Goal: Transaction & Acquisition: Purchase product/service

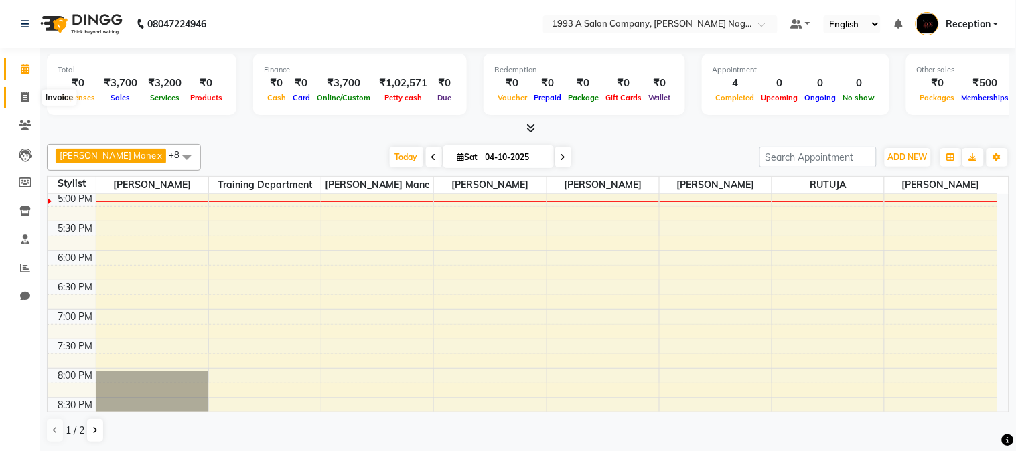
click at [29, 98] on span at bounding box center [24, 97] width 23 height 15
select select "service"
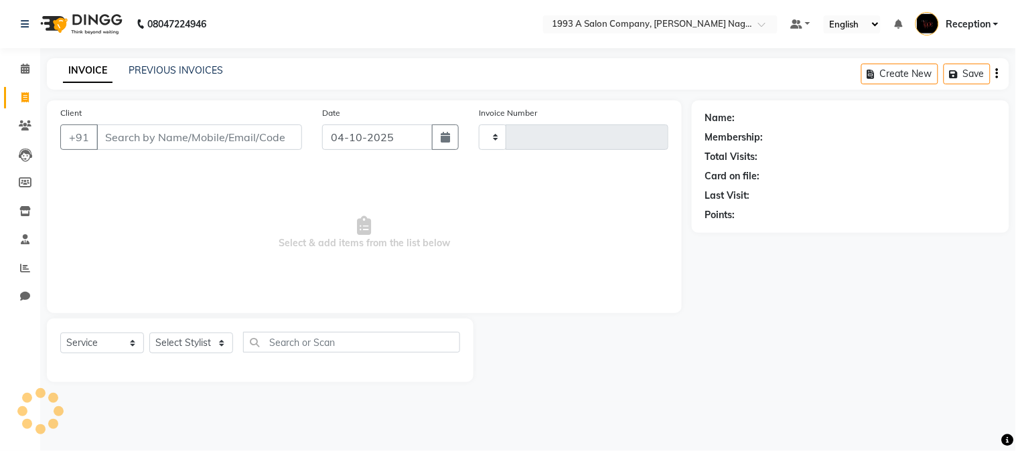
type input "2197"
select select "144"
click at [202, 69] on link "PREVIOUS INVOICES" at bounding box center [176, 70] width 94 height 12
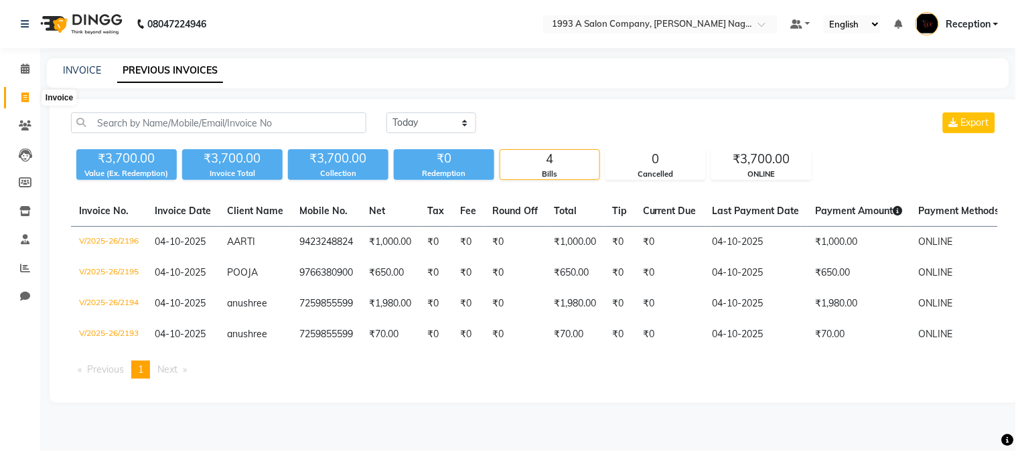
click at [22, 94] on icon at bounding box center [24, 97] width 7 height 10
select select "service"
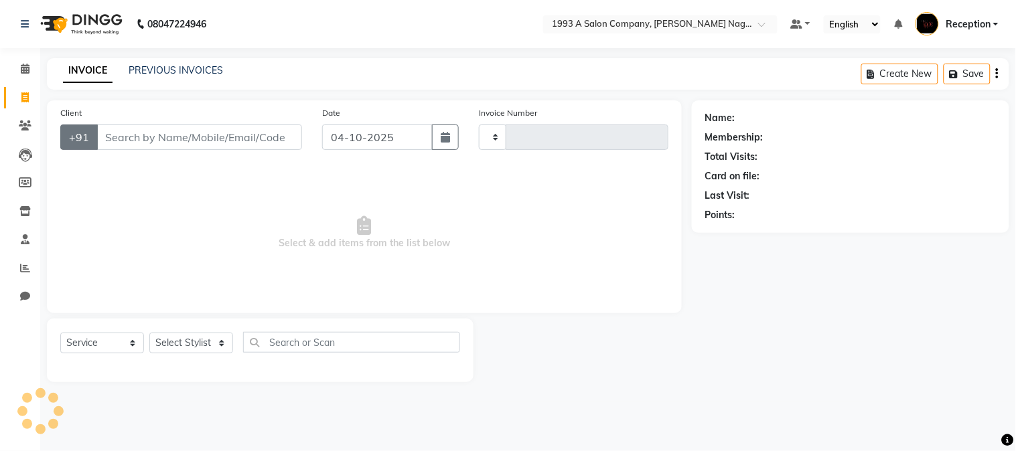
type input "2197"
select select "144"
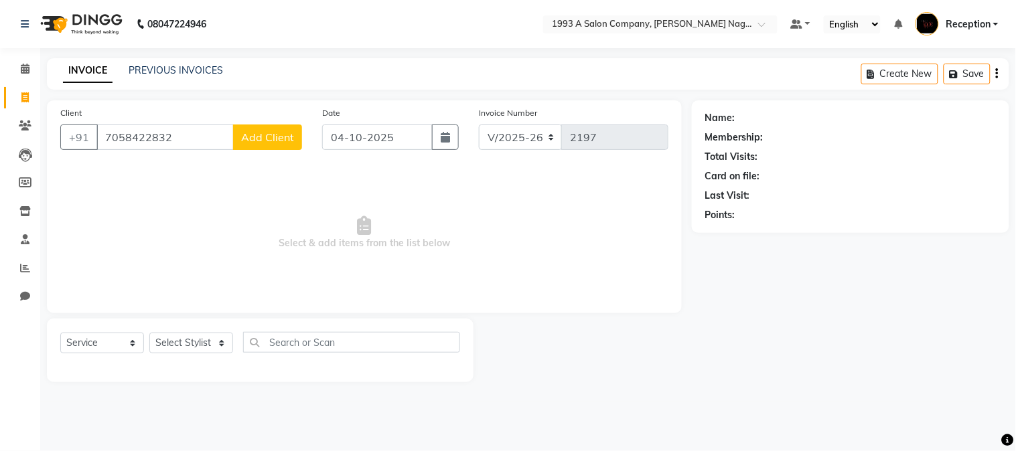
type input "7058422832"
click at [262, 139] on span "Add Client" at bounding box center [267, 137] width 53 height 13
select select "22"
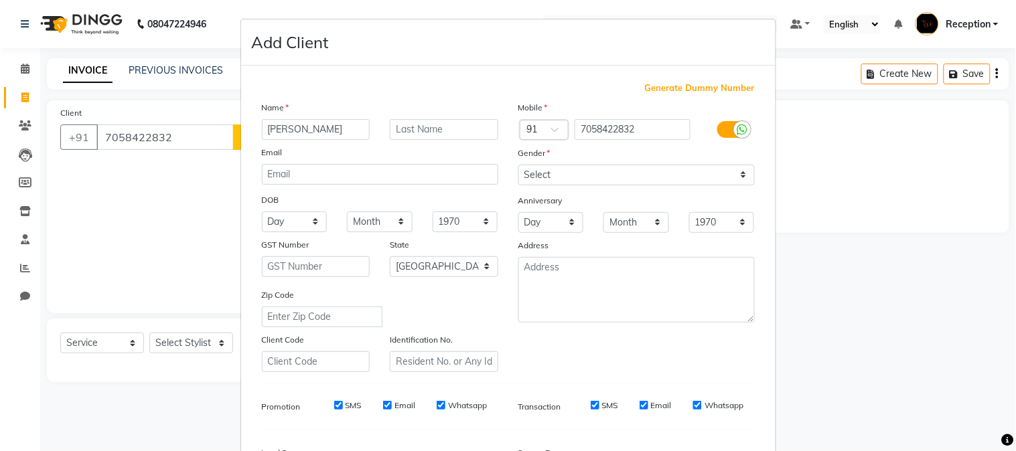
type input "ananya"
click at [739, 169] on select "Select Male Female Other Prefer Not To Say" at bounding box center [636, 175] width 236 height 21
select select "female"
click at [518, 165] on select "Select Male Female Other Prefer Not To Say" at bounding box center [636, 175] width 236 height 21
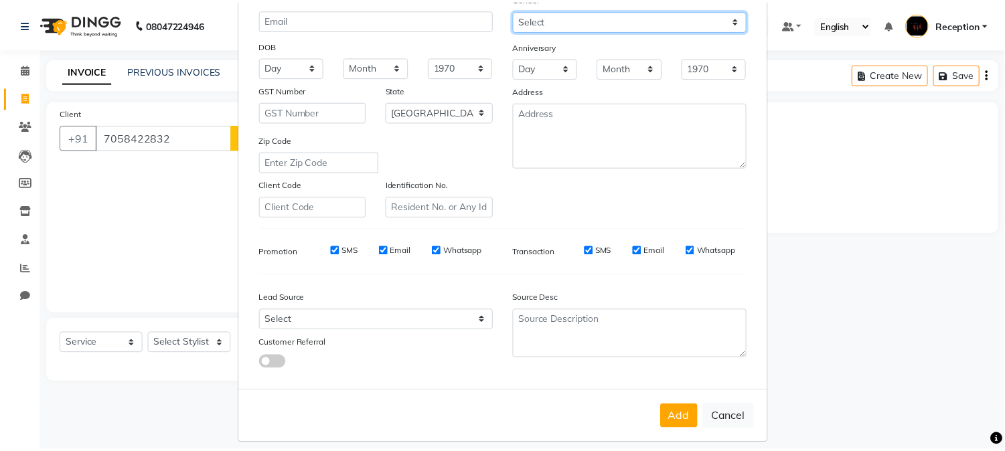
scroll to position [167, 0]
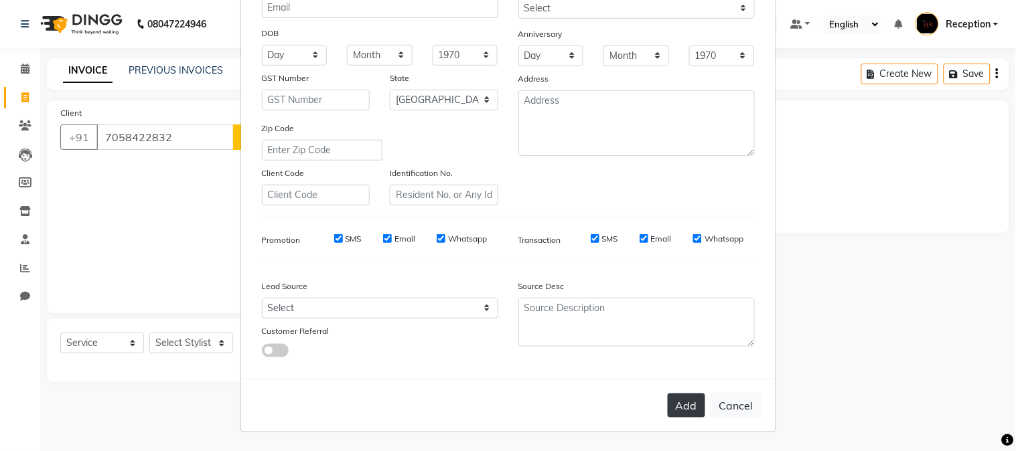
click at [690, 399] on button "Add" at bounding box center [685, 406] width 37 height 24
select select
select select "null"
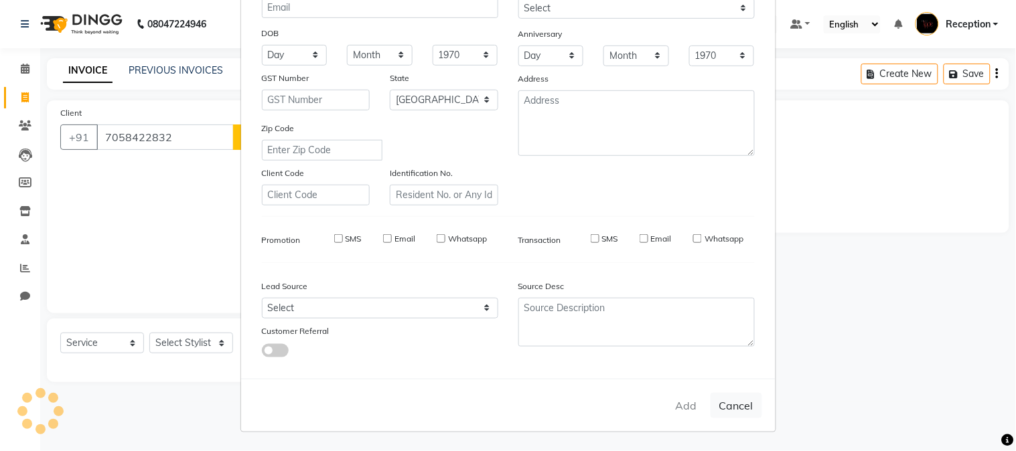
select select
checkbox input "false"
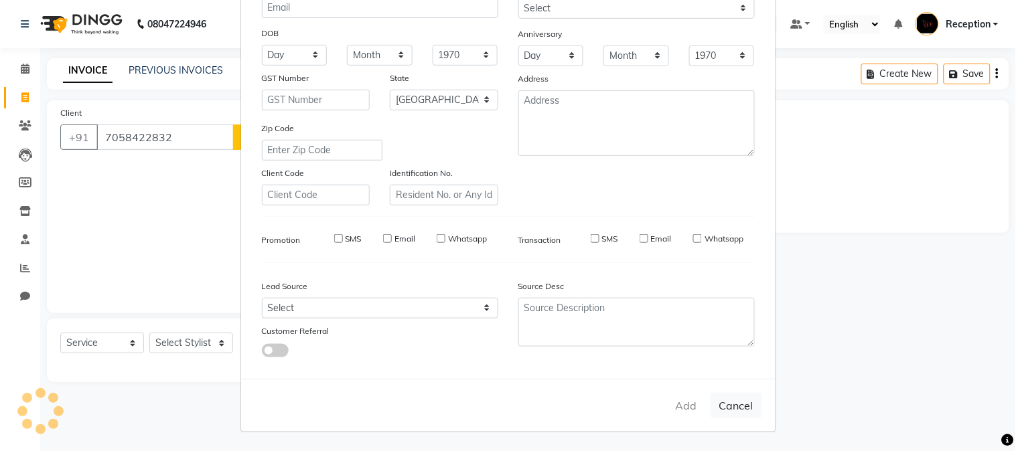
checkbox input "false"
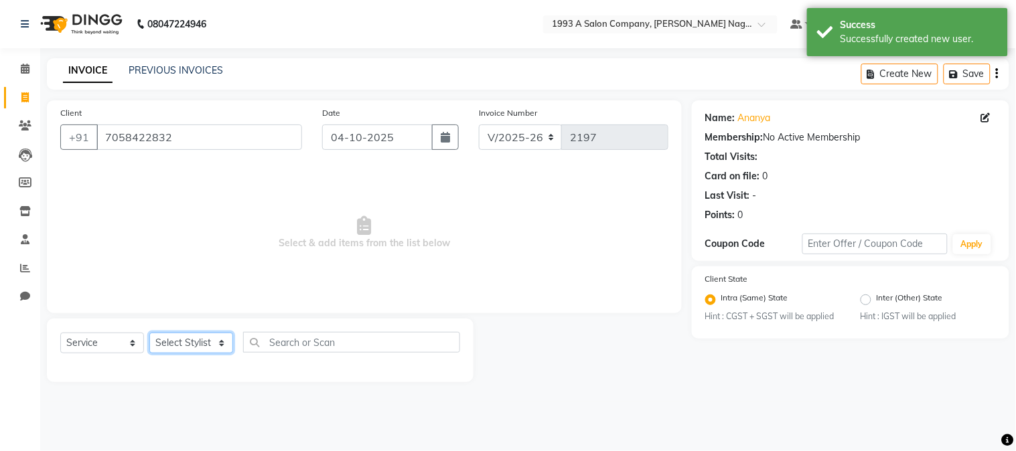
click at [225, 341] on select "Select Stylist Aniket Mane kanchan tripathi NISHITA Reception RUTUJA SAIRAJ BHA…" at bounding box center [191, 343] width 84 height 21
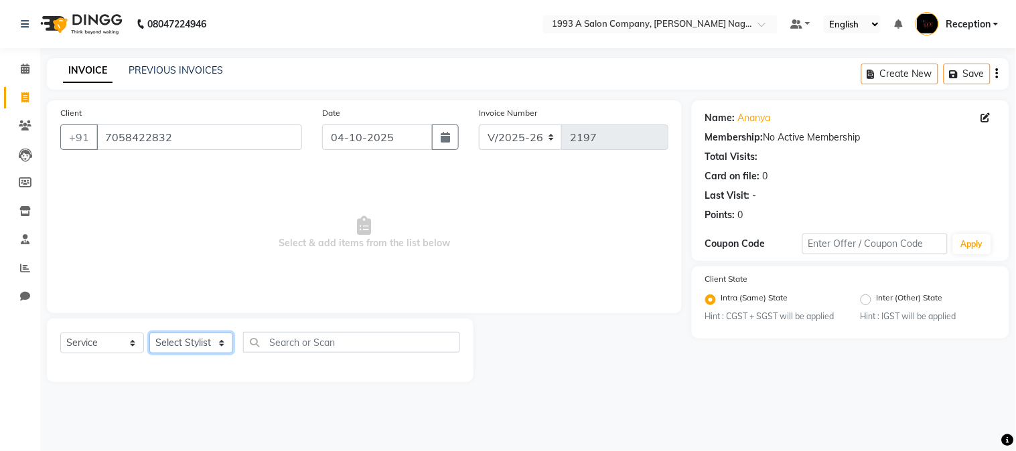
select select "48179"
click at [149, 333] on select "Select Stylist Aniket Mane kanchan tripathi NISHITA Reception RUTUJA SAIRAJ BHA…" at bounding box center [191, 343] width 84 height 21
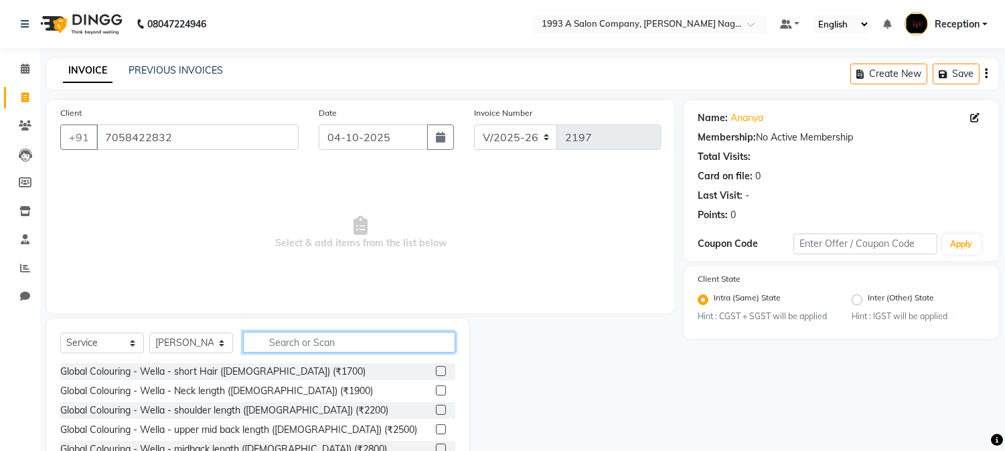
click at [279, 340] on input "text" at bounding box center [349, 342] width 212 height 21
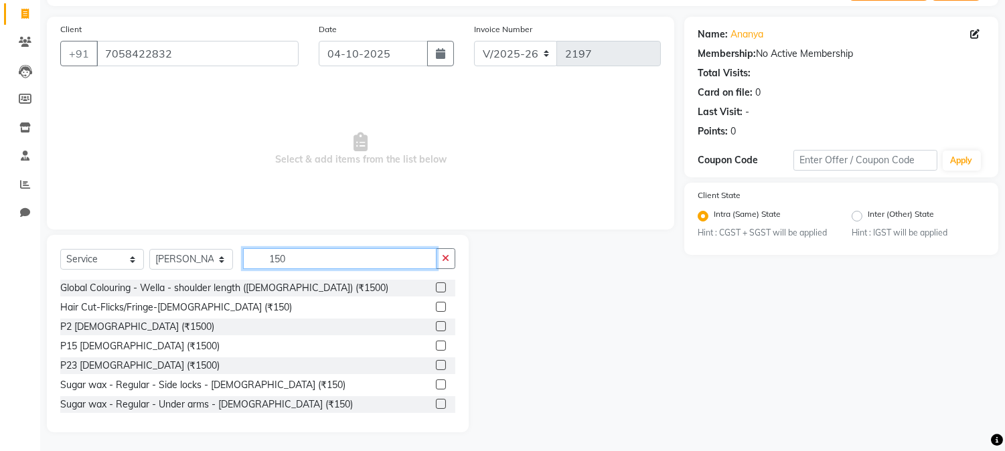
scroll to position [84, 0]
type input "150"
click at [436, 402] on label at bounding box center [441, 403] width 10 height 10
click at [436, 402] on input "checkbox" at bounding box center [440, 404] width 9 height 9
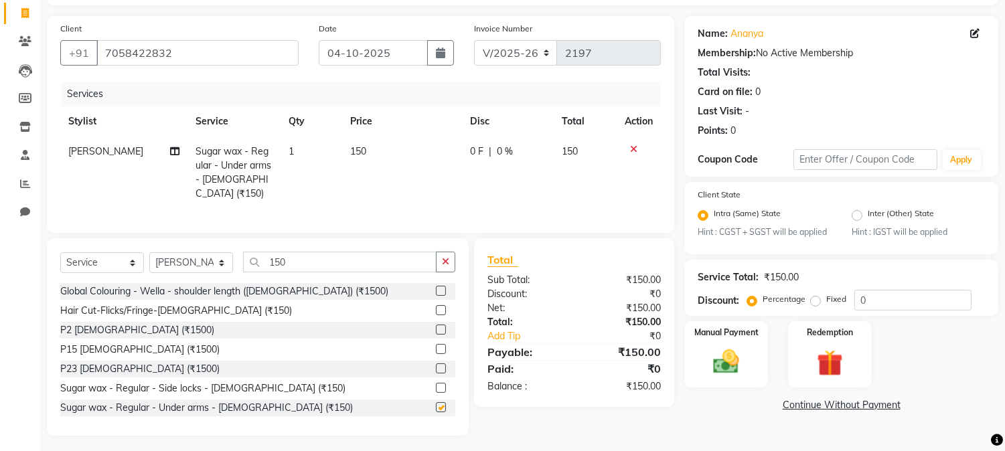
checkbox input "false"
click at [298, 259] on input "150" at bounding box center [339, 262] width 193 height 21
type input "1"
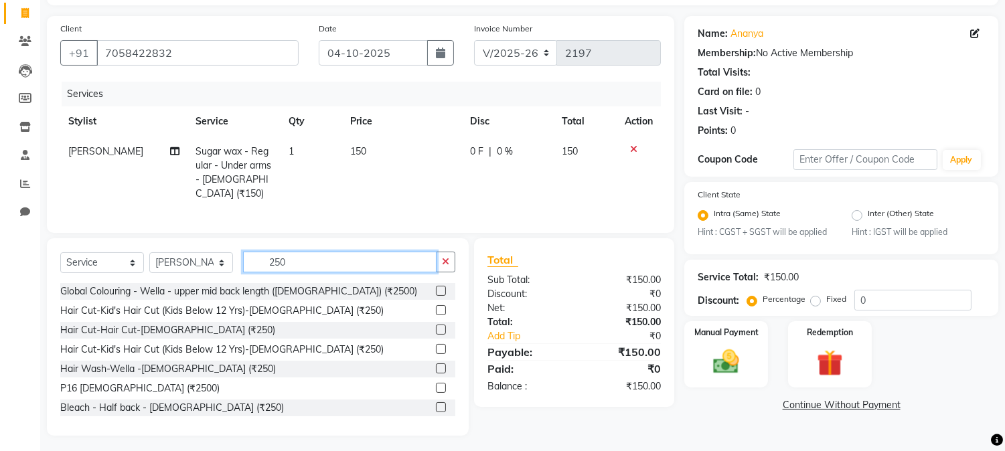
scroll to position [74, 0]
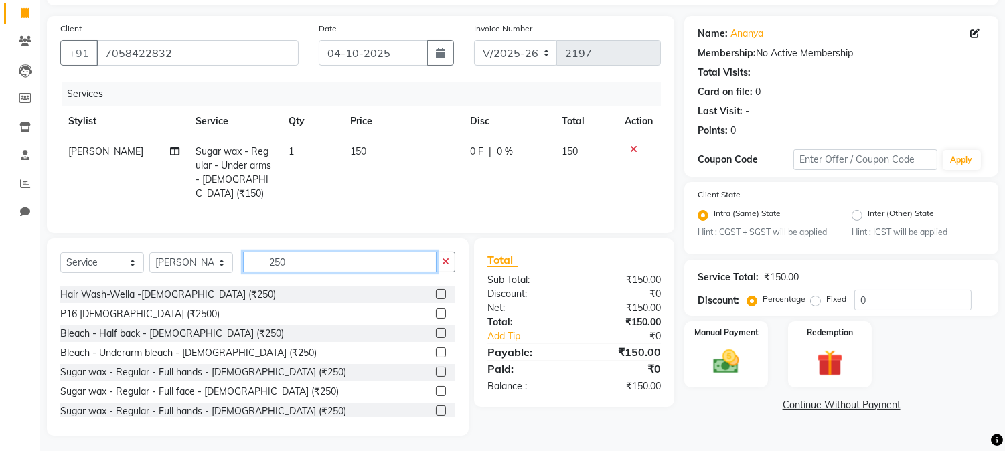
type input "250"
click at [436, 367] on label at bounding box center [441, 372] width 10 height 10
click at [436, 368] on input "checkbox" at bounding box center [440, 372] width 9 height 9
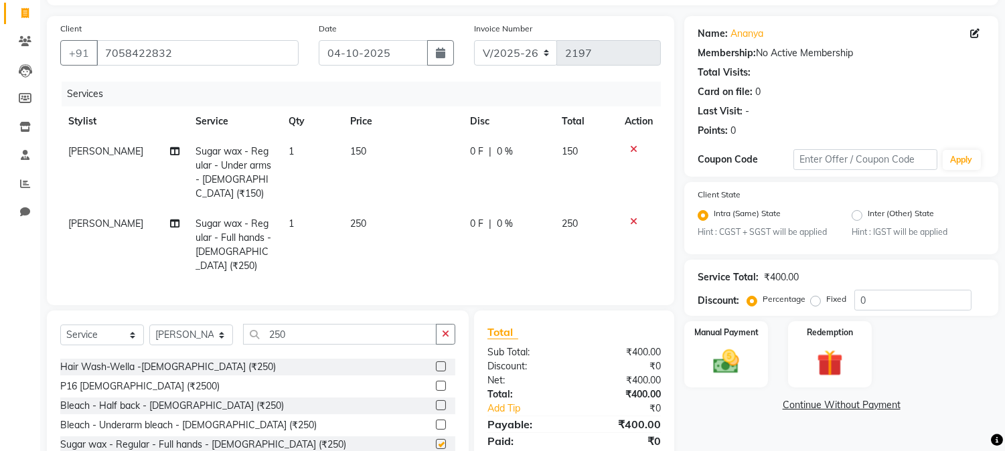
checkbox input "false"
click at [287, 324] on input "250" at bounding box center [339, 334] width 193 height 21
type input "2"
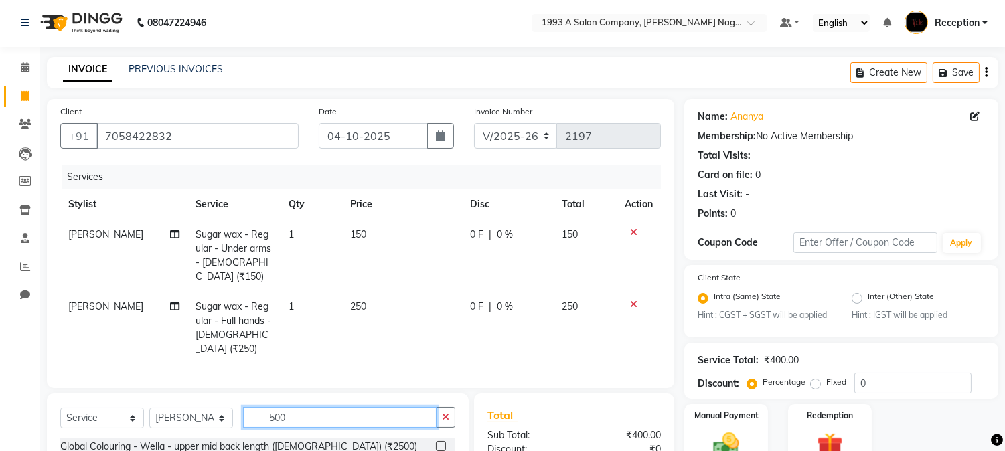
scroll to position [0, 0]
type input "5"
type input "f"
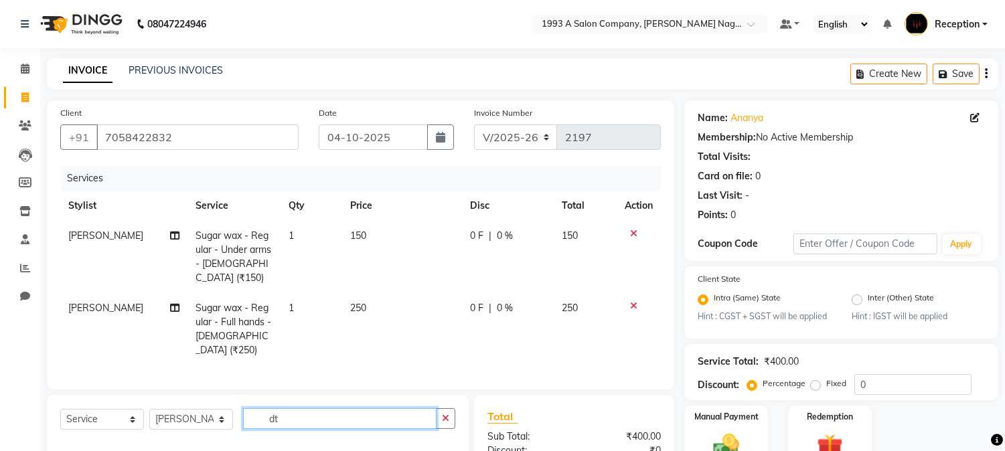
type input "d"
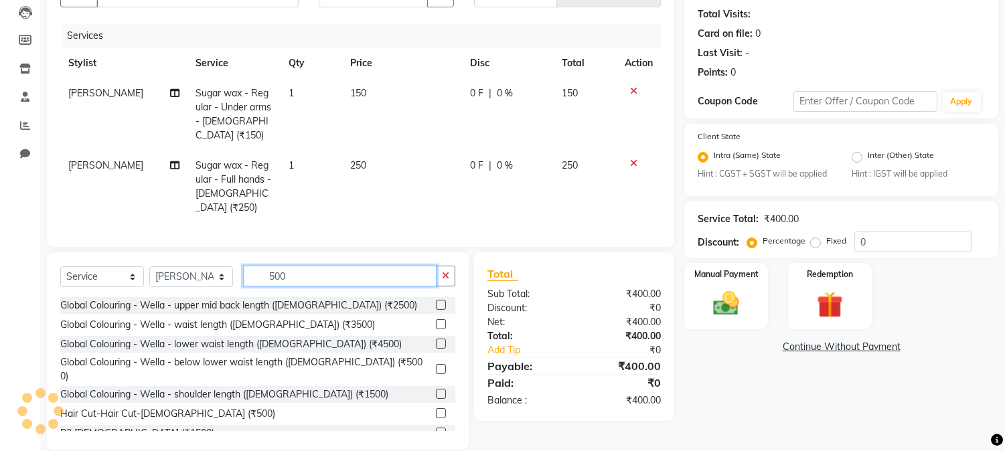
scroll to position [144, 0]
type input "5"
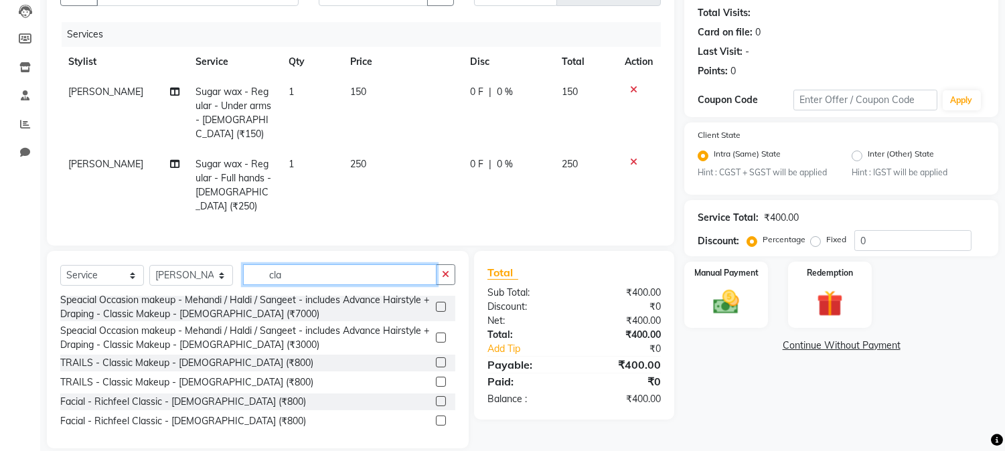
scroll to position [338, 0]
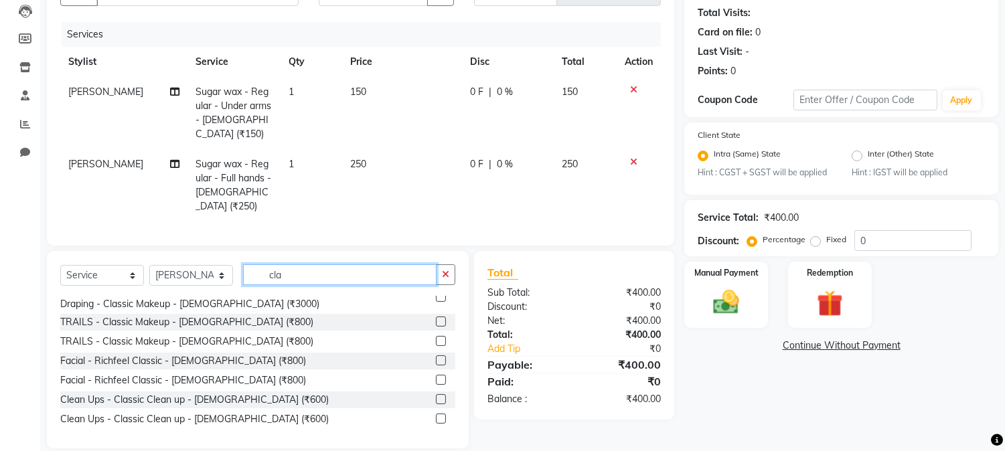
type input "cla"
click at [280, 392] on div "Clean Ups - Classic Clean up - [DEMOGRAPHIC_DATA] (₹600)" at bounding box center [257, 400] width 395 height 17
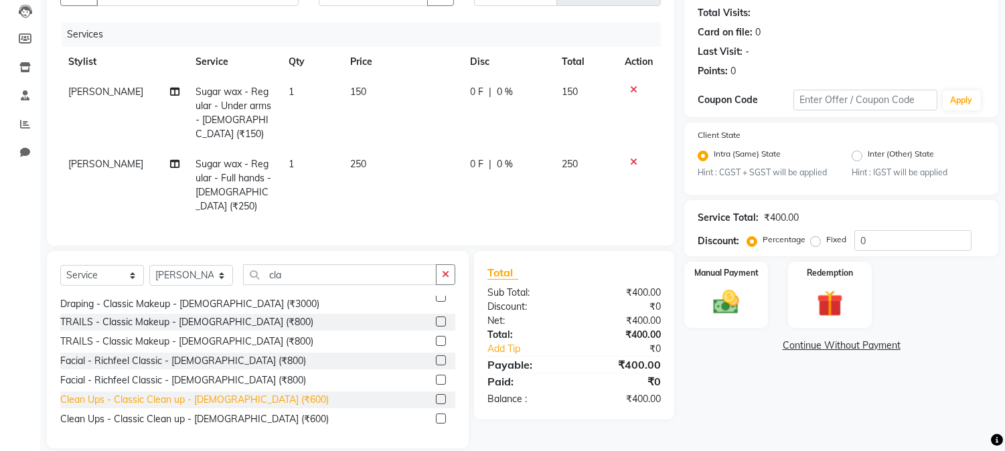
click at [219, 393] on div "Clean Ups - Classic Clean up - [DEMOGRAPHIC_DATA] (₹600)" at bounding box center [194, 400] width 268 height 14
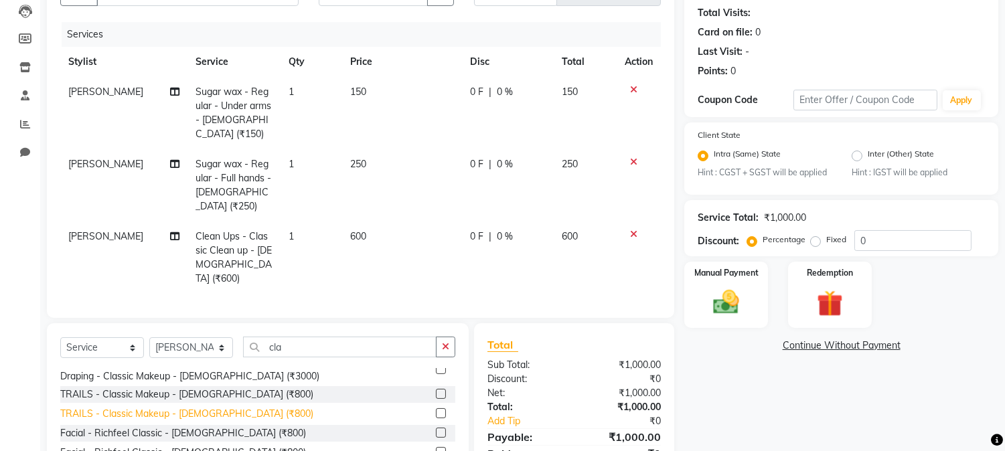
checkbox input "false"
click at [499, 230] on span "0 %" at bounding box center [505, 237] width 16 height 14
select select "48179"
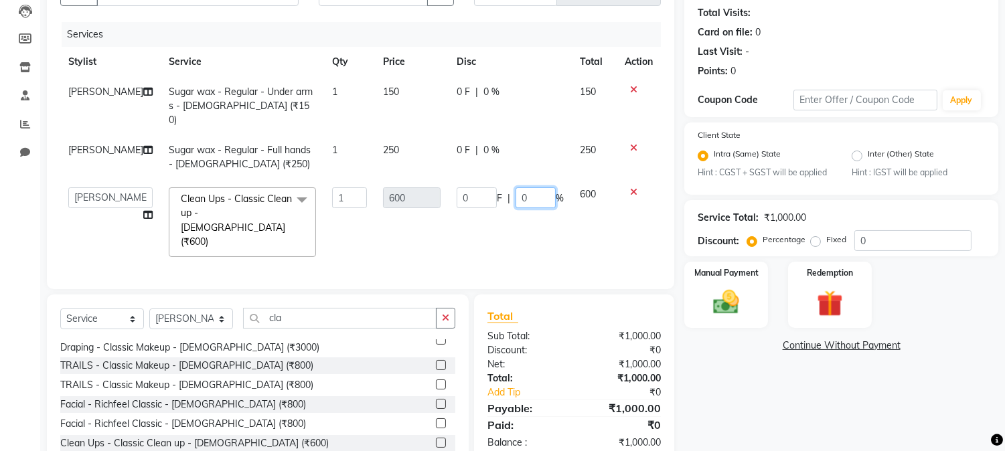
click at [534, 187] on input "0" at bounding box center [535, 197] width 40 height 21
type input "17"
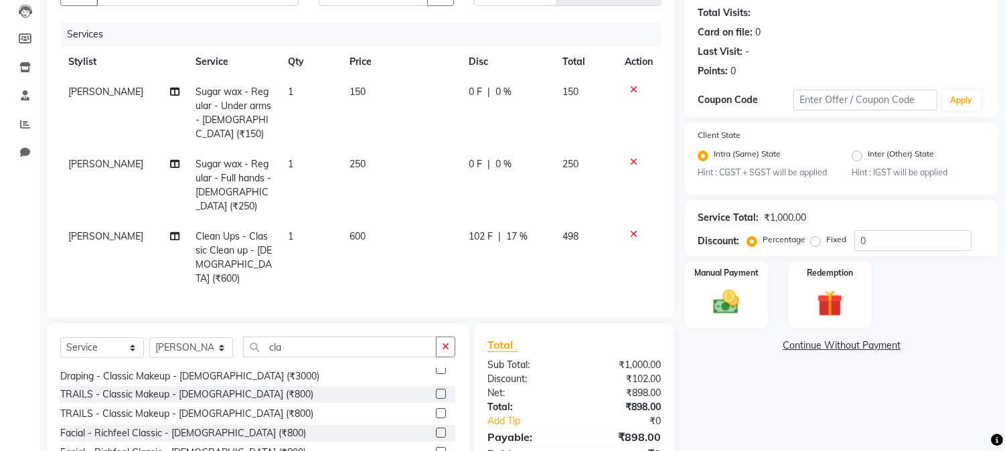
click at [514, 230] on span "17 %" at bounding box center [516, 237] width 21 height 14
select select "48179"
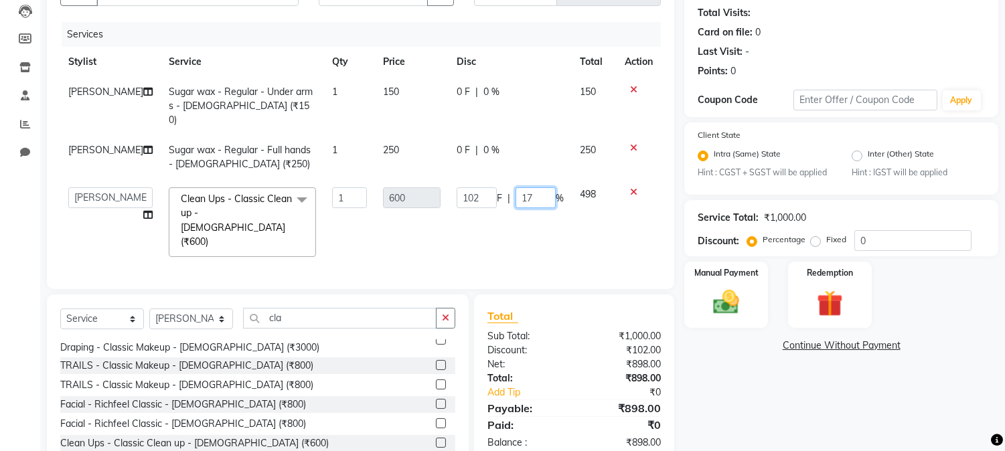
click at [532, 187] on input "17" at bounding box center [535, 197] width 40 height 21
type input "16"
click at [483, 196] on td "102 F | 16 %" at bounding box center [510, 222] width 123 height 86
select select "48179"
click at [530, 187] on input "16" at bounding box center [535, 197] width 40 height 21
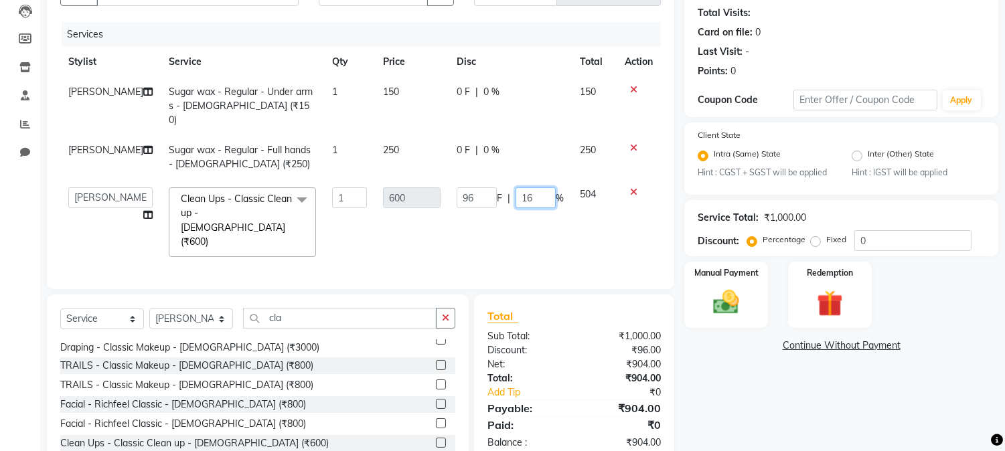
type input "16.5"
click at [523, 202] on td "96 F | 16.5 %" at bounding box center [510, 222] width 123 height 86
select select "48179"
click at [540, 187] on input "16.5" at bounding box center [535, 197] width 40 height 21
type input "16.6"
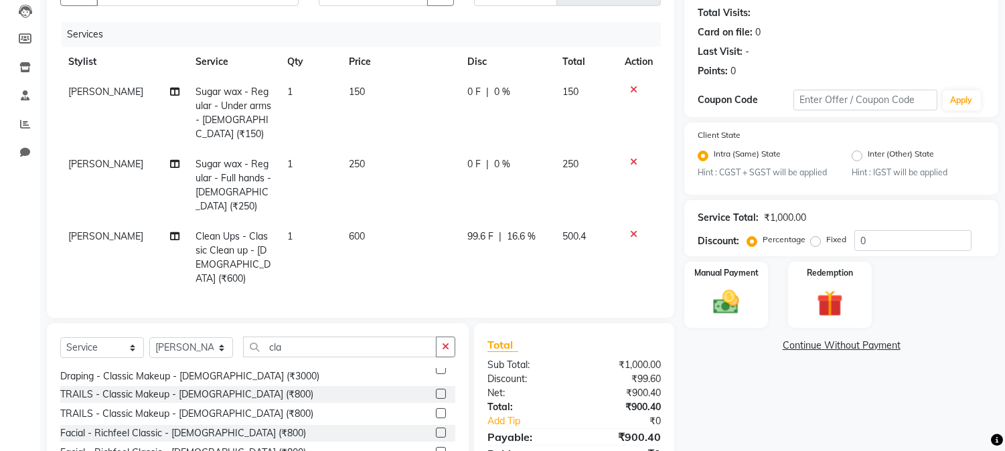
click at [477, 222] on td "99.6 F | 16.6 %" at bounding box center [506, 258] width 95 height 72
select select "48179"
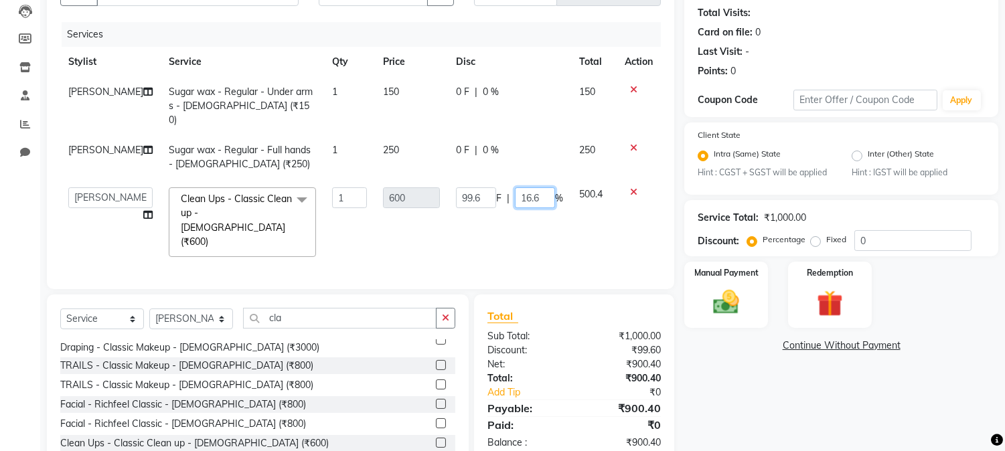
click at [536, 187] on input "16.6" at bounding box center [535, 197] width 40 height 21
type input "16.7"
click at [509, 206] on td "99.6 F | 16.7 %" at bounding box center [509, 222] width 123 height 86
select select "48179"
click at [532, 187] on input "16.7" at bounding box center [535, 197] width 40 height 21
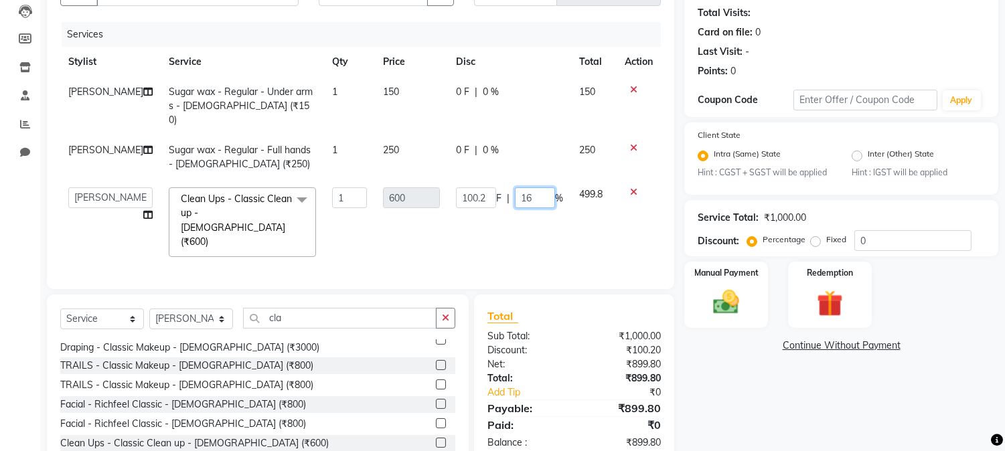
type input "16.6"
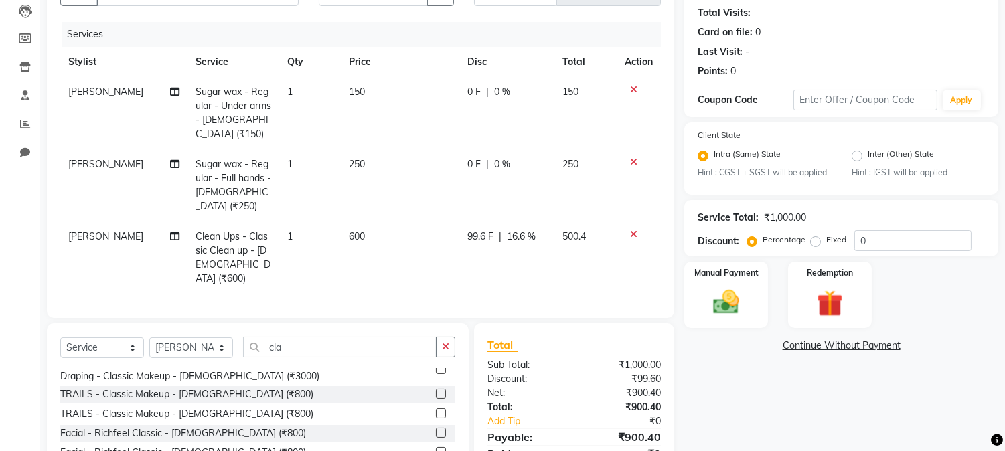
click at [518, 222] on td "99.6 F | 16.6 %" at bounding box center [506, 258] width 95 height 72
select select "48179"
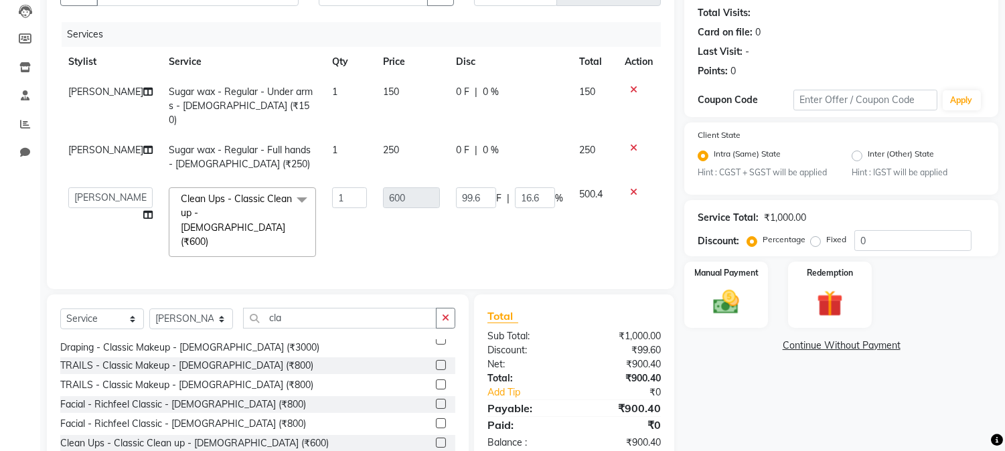
click at [826, 242] on label "Fixed" at bounding box center [836, 240] width 20 height 12
click at [815, 242] on input "Fixed" at bounding box center [817, 239] width 9 height 9
radio input "true"
type input "0"
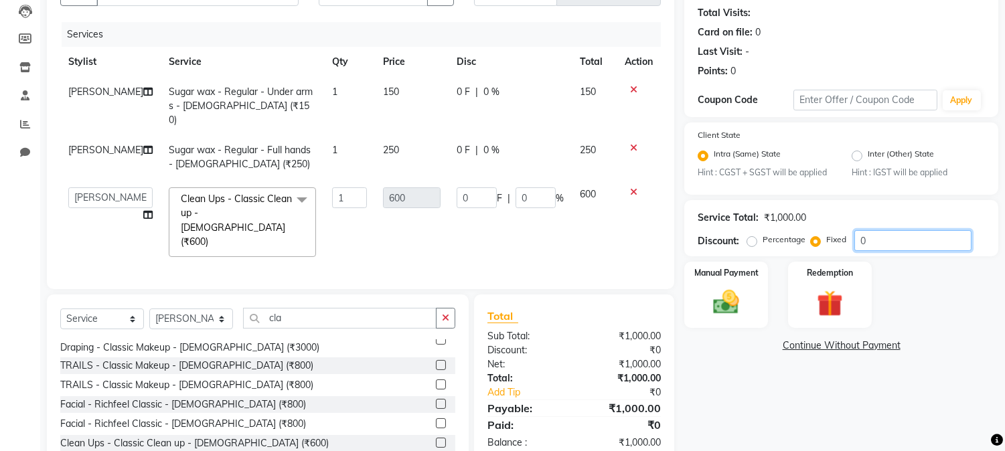
click at [876, 241] on input "0" at bounding box center [912, 240] width 117 height 21
type input "1"
type input "0.6"
type input "0.1"
type input "10"
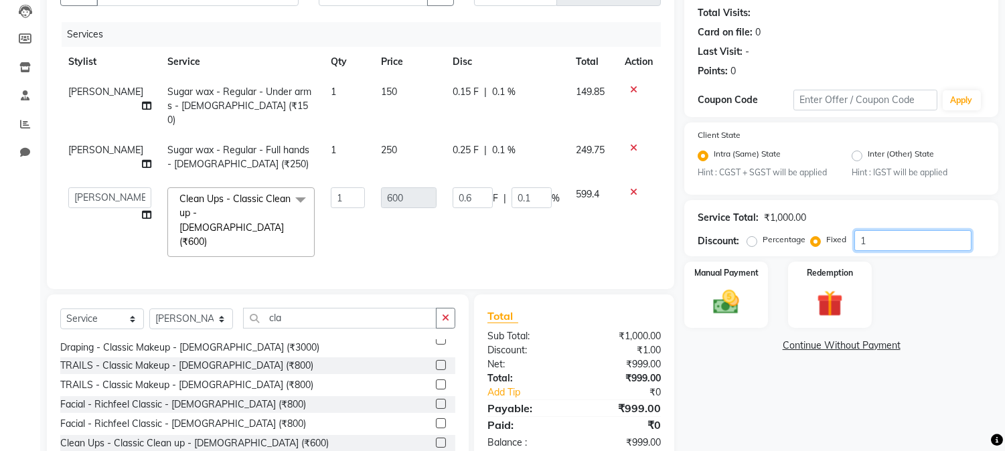
type input "6"
type input "1"
type input "100"
type input "60"
type input "10"
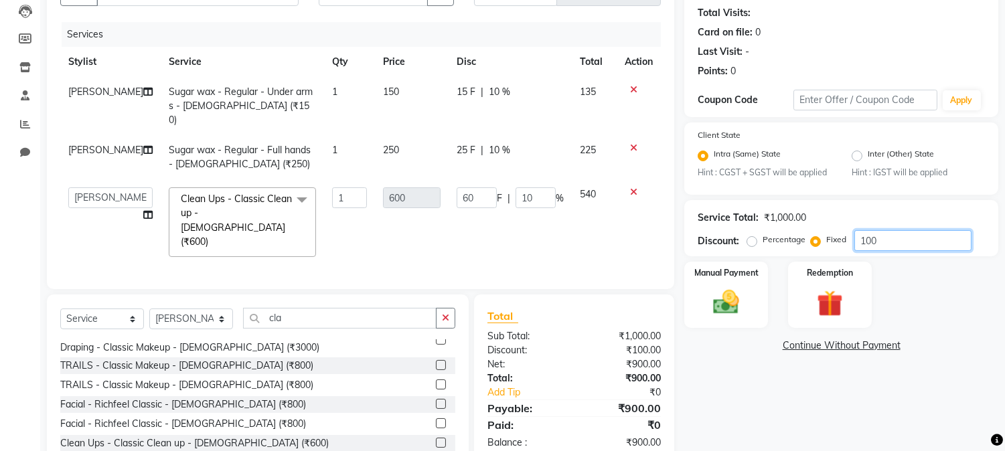
type input "100"
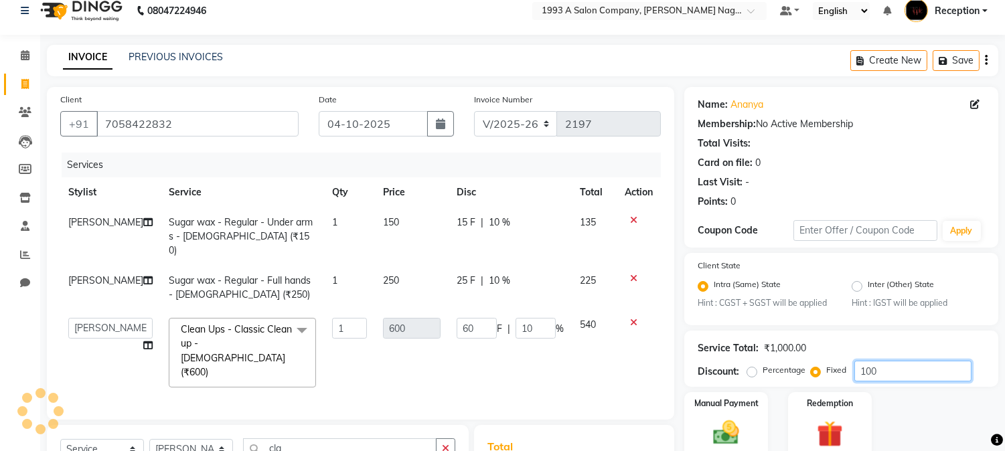
scroll to position [0, 0]
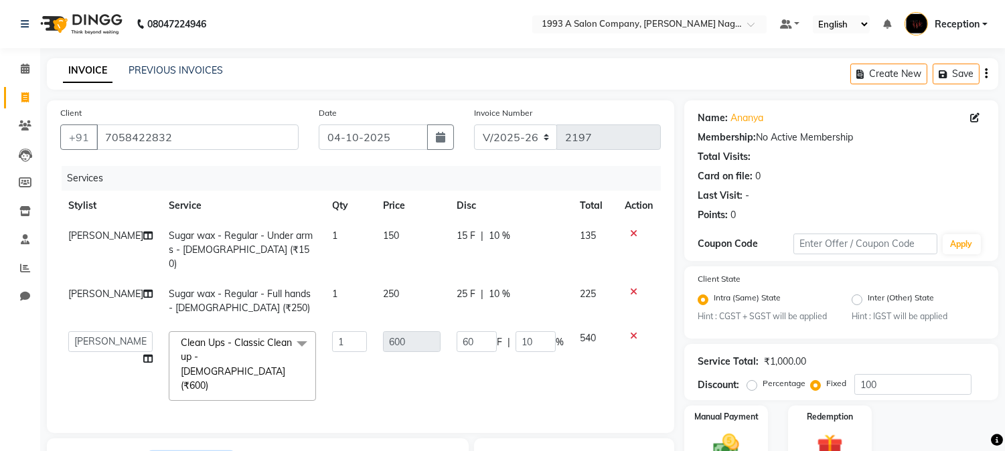
select select "92115"
type input "c"
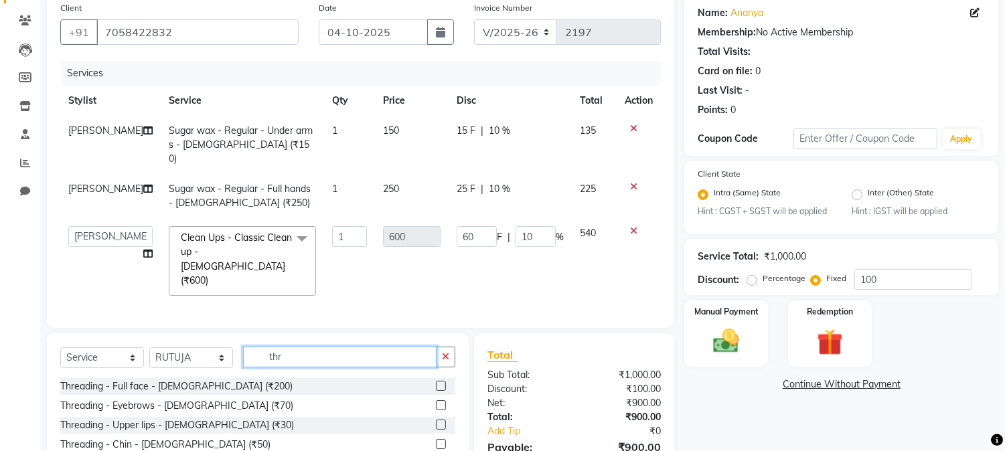
scroll to position [149, 0]
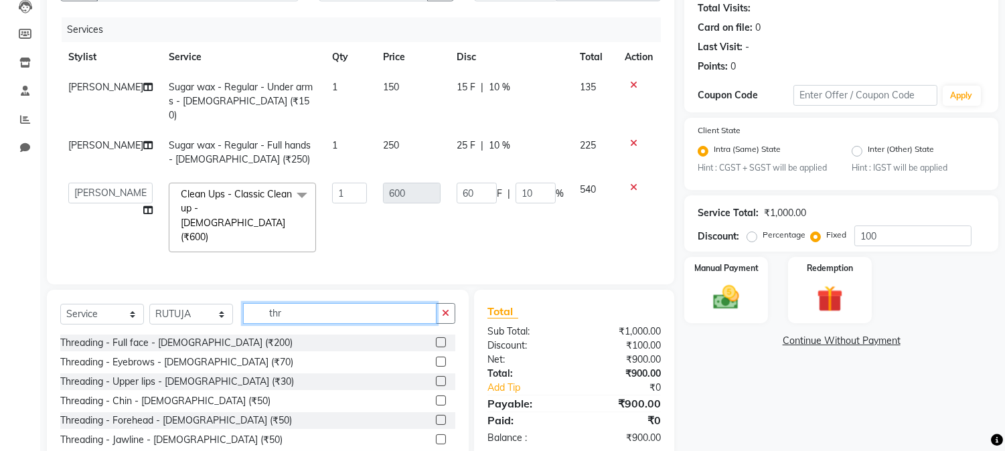
type input "thr"
click at [436, 357] on label at bounding box center [441, 362] width 10 height 10
click at [436, 358] on input "checkbox" at bounding box center [440, 362] width 9 height 9
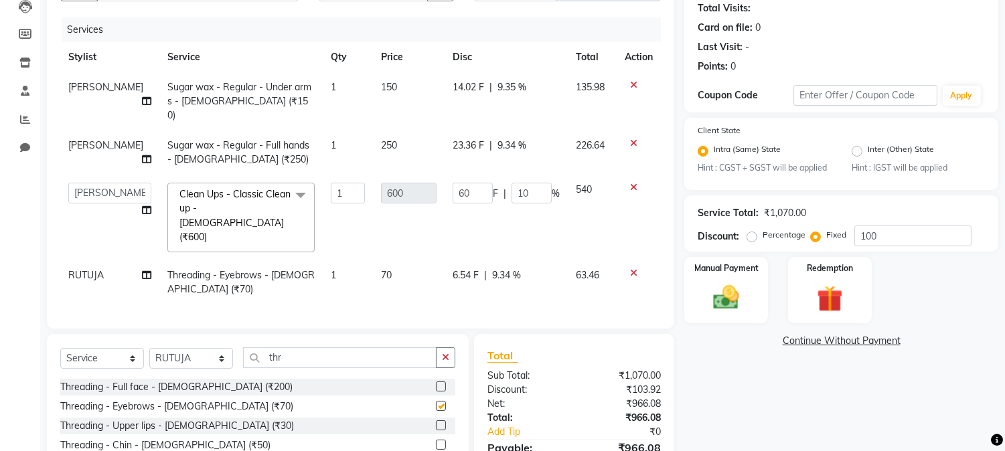
checkbox input "false"
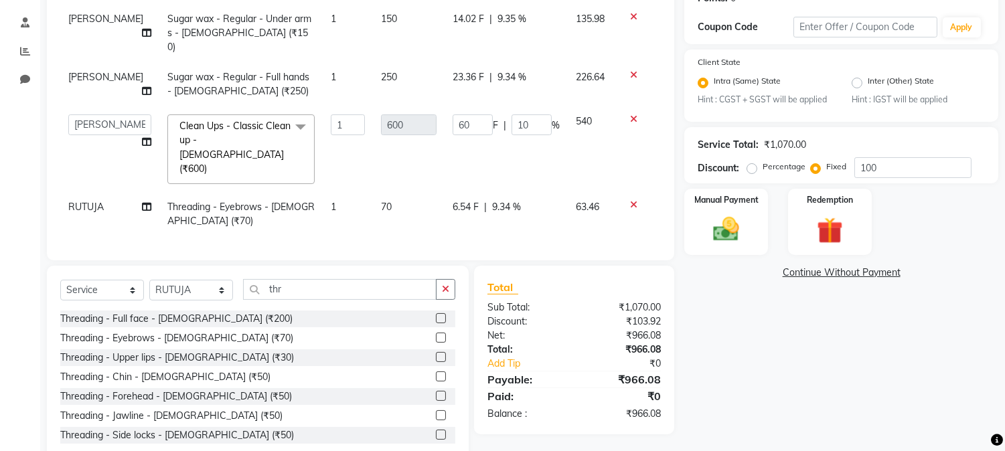
click at [881, 417] on div "Name: Ananya Membership: No Active Membership Total Visits: Card on file: 0 Las…" at bounding box center [846, 174] width 324 height 580
click at [111, 114] on select "Aniket Mane kanchan tripathi NISHITA Reception RUTUJA SAIRAJ BHANDARE sarika ya…" at bounding box center [109, 124] width 83 height 21
select select "92115"
click at [84, 72] on span "[PERSON_NAME]" at bounding box center [105, 77] width 75 height 12
select select "48179"
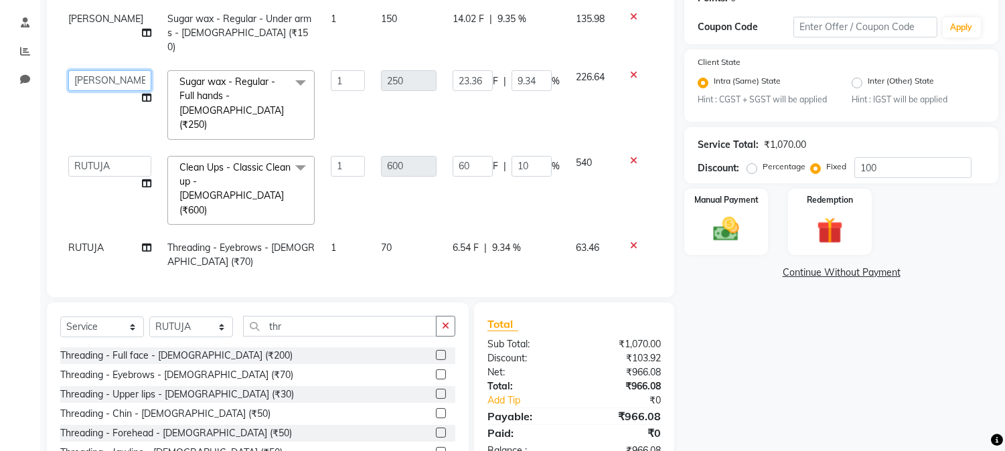
click at [83, 70] on select "Aniket Mane kanchan tripathi NISHITA Reception RUTUJA SAIRAJ BHANDARE sarika ya…" at bounding box center [109, 80] width 83 height 21
select select "92115"
click at [84, 25] on span "[PERSON_NAME]" at bounding box center [105, 19] width 75 height 12
select select "48179"
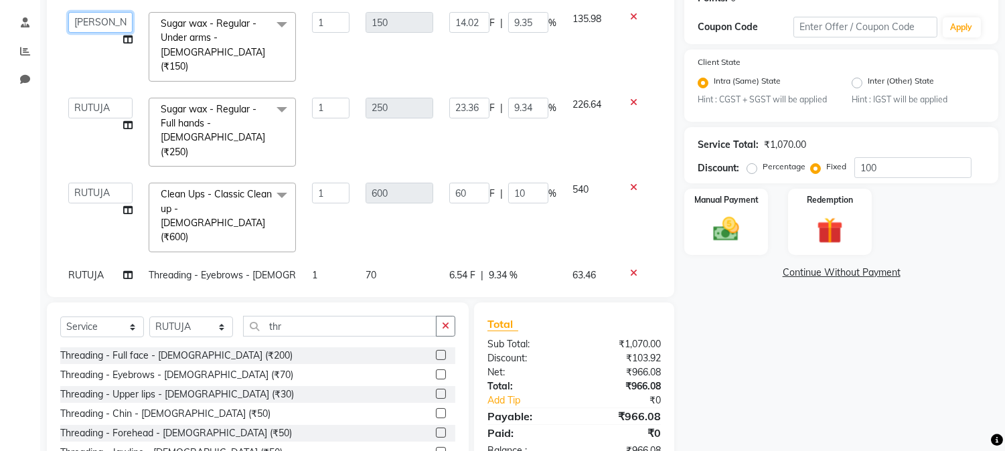
click at [90, 25] on select "Aniket Mane kanchan tripathi NISHITA Reception RUTUJA SAIRAJ BHANDARE sarika ya…" at bounding box center [100, 22] width 64 height 21
select select "92115"
click at [519, 183] on input "10" at bounding box center [528, 193] width 40 height 21
click at [530, 183] on input "10" at bounding box center [528, 193] width 40 height 21
type input "1"
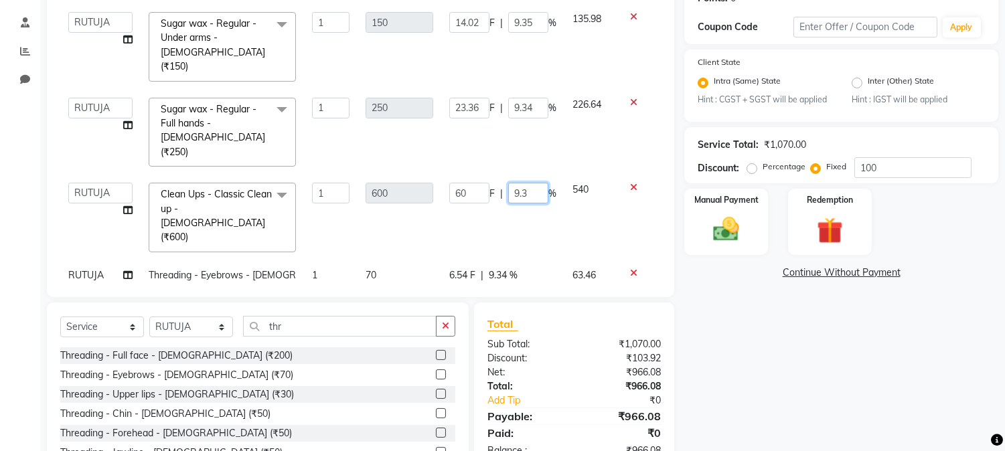
type input "9.34"
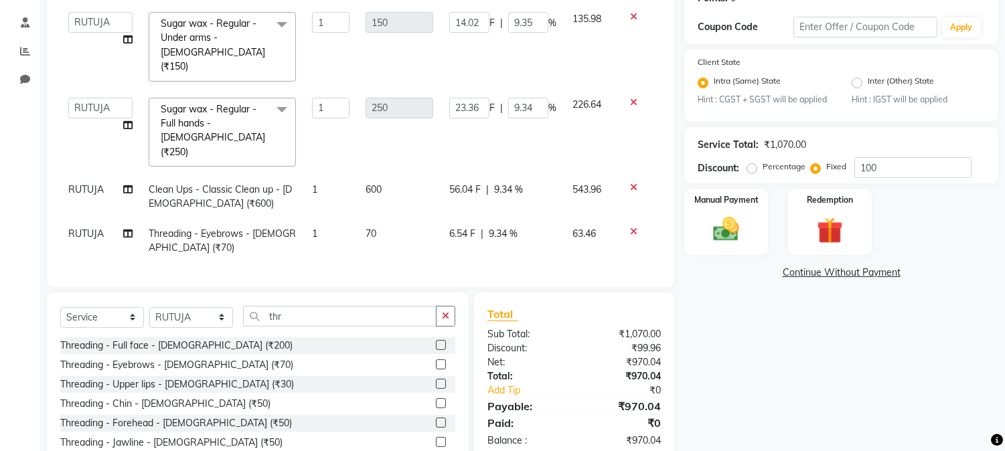
click at [802, 349] on div "Name: Ananya Membership: No Active Membership Total Visits: Card on file: 0 Las…" at bounding box center [846, 187] width 324 height 607
click at [740, 223] on img at bounding box center [726, 229] width 44 height 31
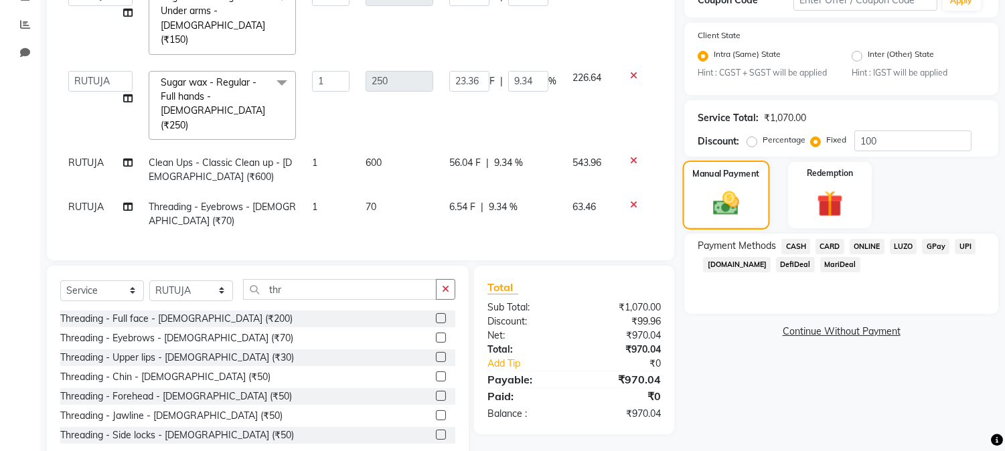
scroll to position [258, 0]
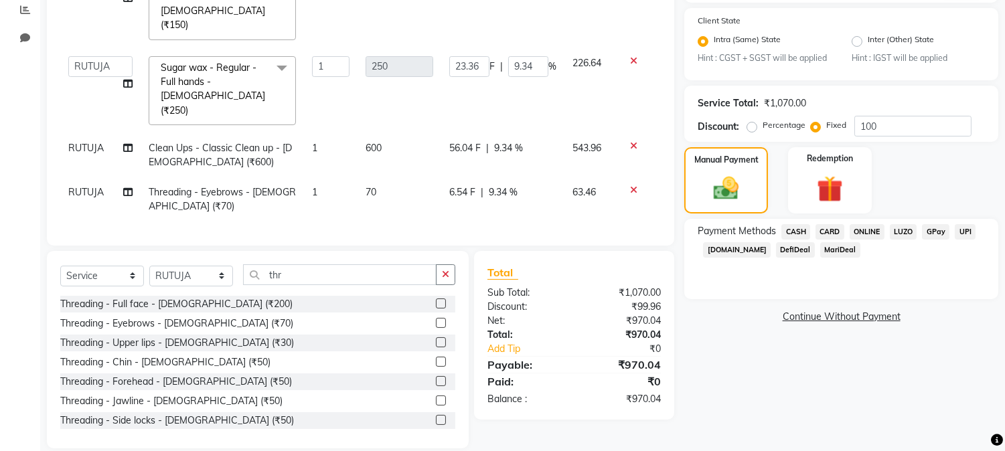
click at [874, 230] on span "ONLINE" at bounding box center [867, 231] width 35 height 15
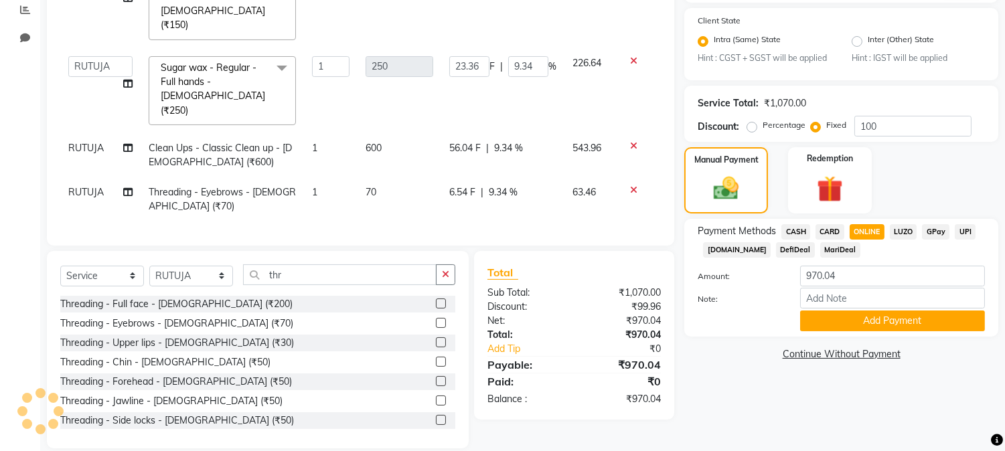
click at [902, 228] on span "LUZO" at bounding box center [903, 231] width 27 height 15
click at [877, 319] on button "Add Payment" at bounding box center [892, 321] width 185 height 21
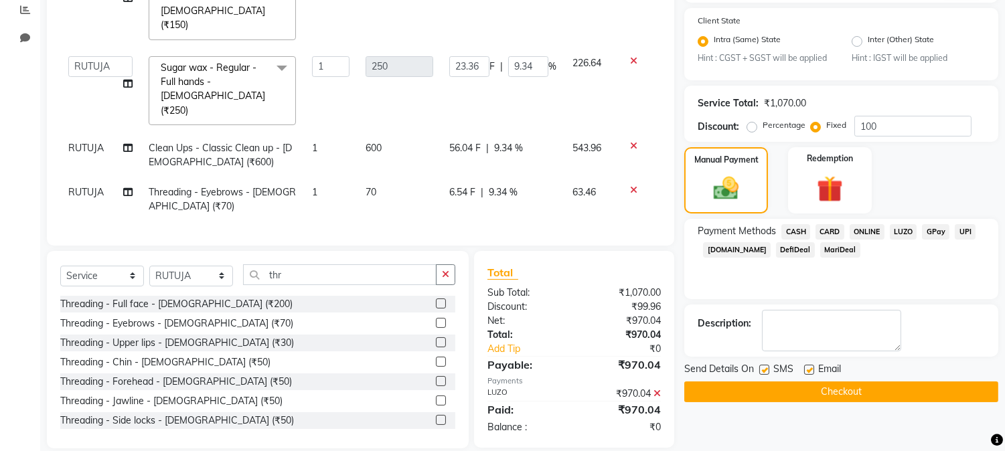
click at [807, 391] on button "Checkout" at bounding box center [841, 392] width 314 height 21
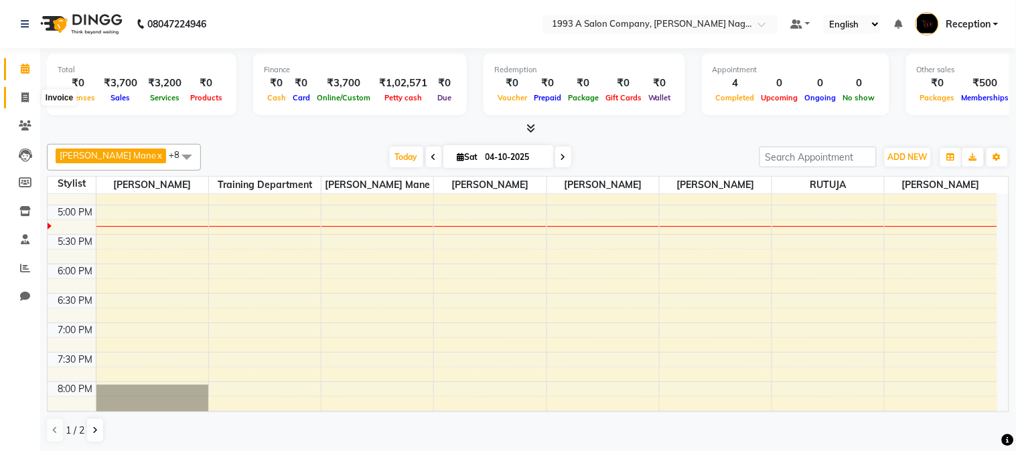
click at [21, 99] on icon at bounding box center [24, 97] width 7 height 10
select select "service"
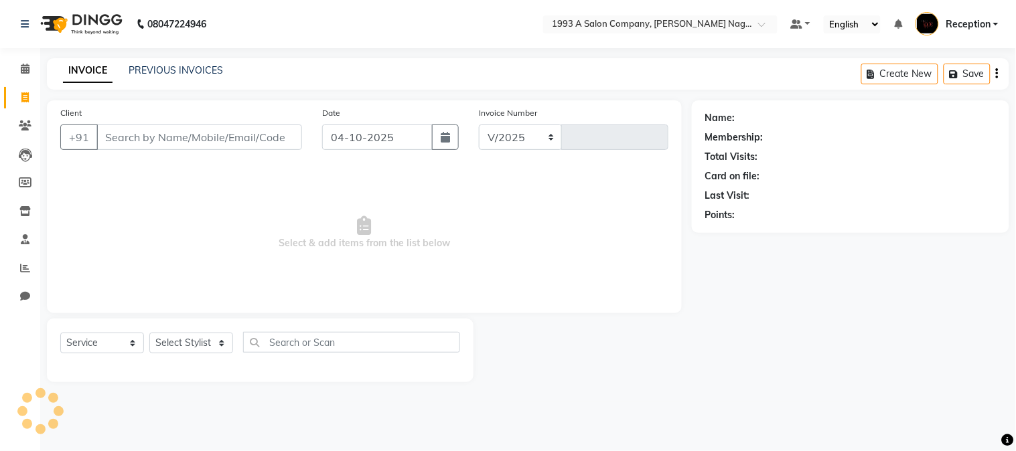
select select "144"
type input "2197"
click at [142, 141] on input "Client" at bounding box center [199, 137] width 206 height 25
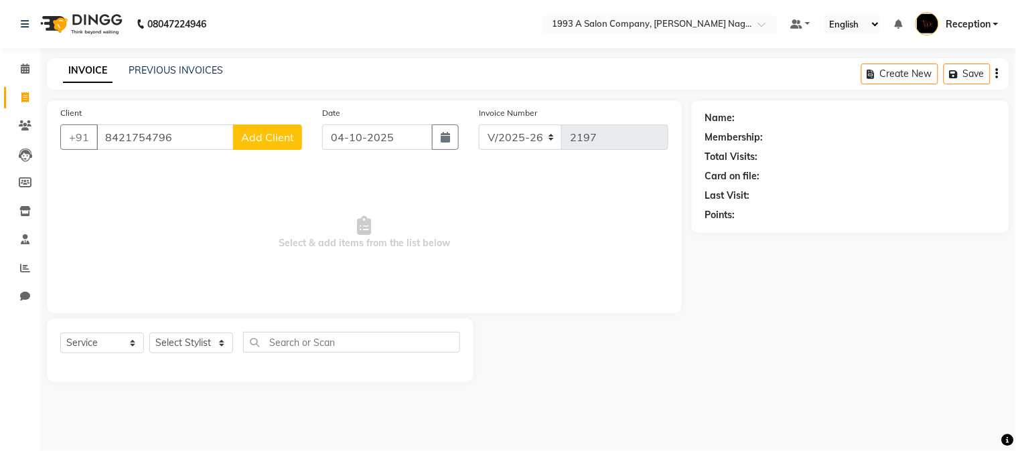
type input "8421754796"
click at [226, 348] on select "Select Stylist Aniket Mane kanchan tripathi NISHITA Reception RUTUJA SAIRAJ BHA…" at bounding box center [191, 343] width 84 height 21
select select "92115"
click at [149, 333] on select "Select Stylist Aniket Mane kanchan tripathi NISHITA Reception RUTUJA SAIRAJ BHA…" at bounding box center [191, 343] width 84 height 21
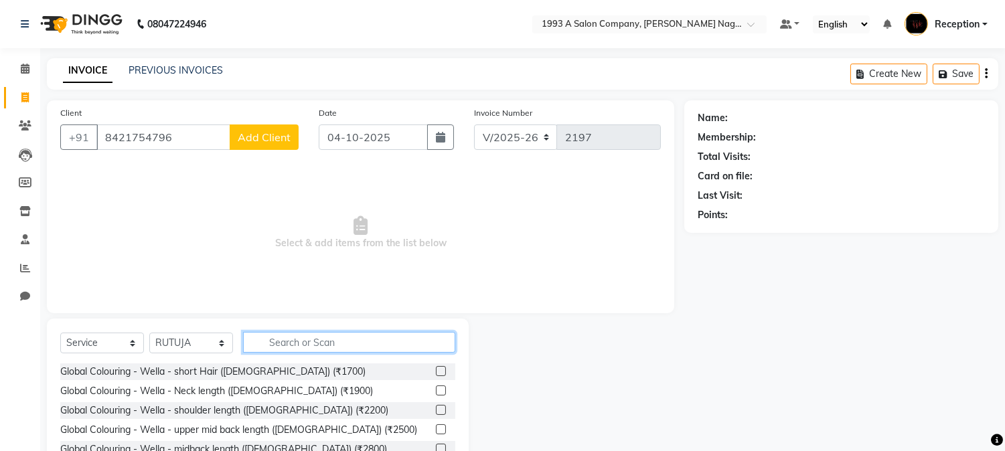
click at [278, 348] on input "text" at bounding box center [349, 342] width 212 height 21
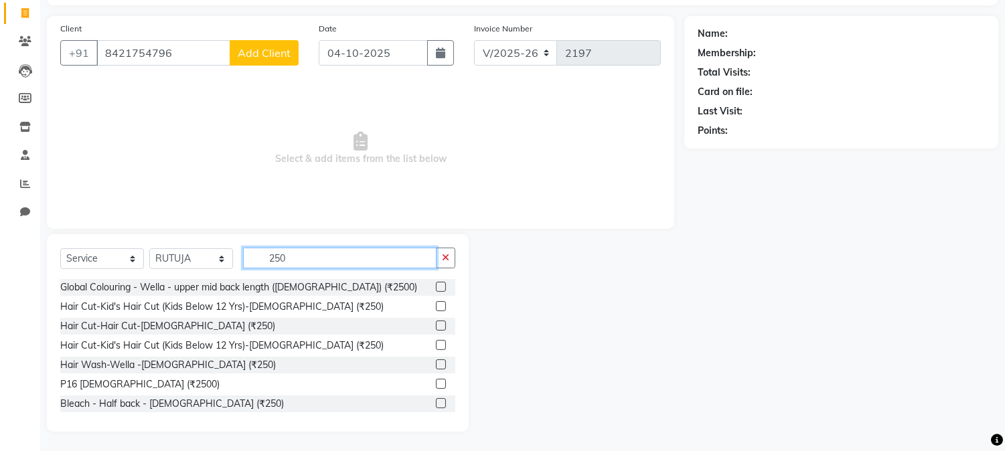
scroll to position [74, 0]
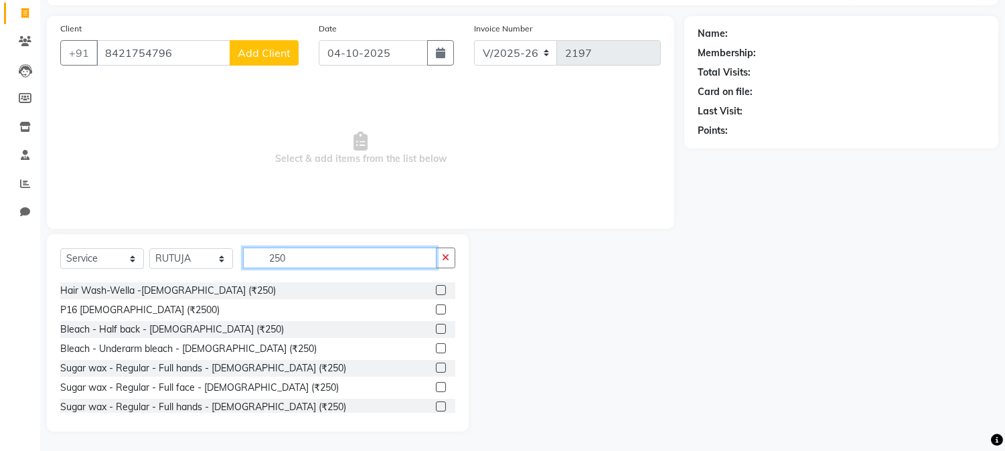
type input "250"
click at [436, 369] on label at bounding box center [441, 368] width 10 height 10
click at [436, 369] on input "checkbox" at bounding box center [440, 368] width 9 height 9
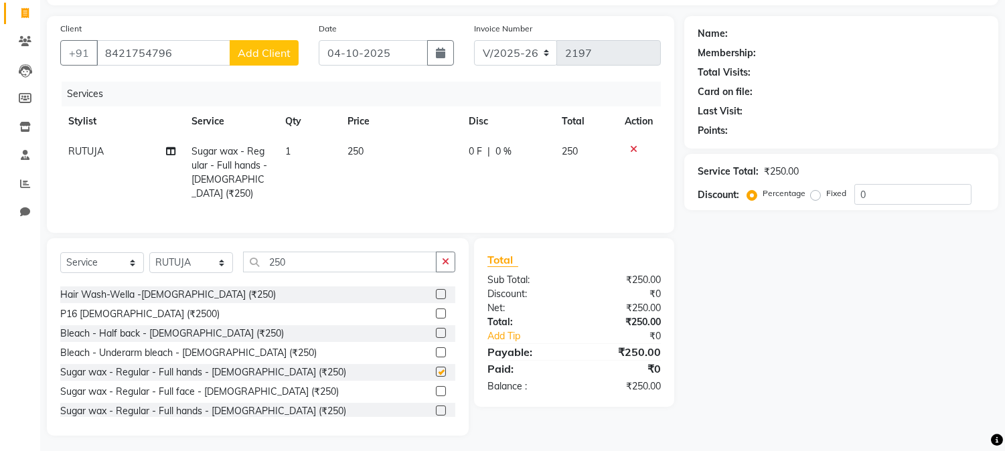
checkbox input "false"
click at [287, 261] on input "250" at bounding box center [339, 262] width 193 height 21
type input "2"
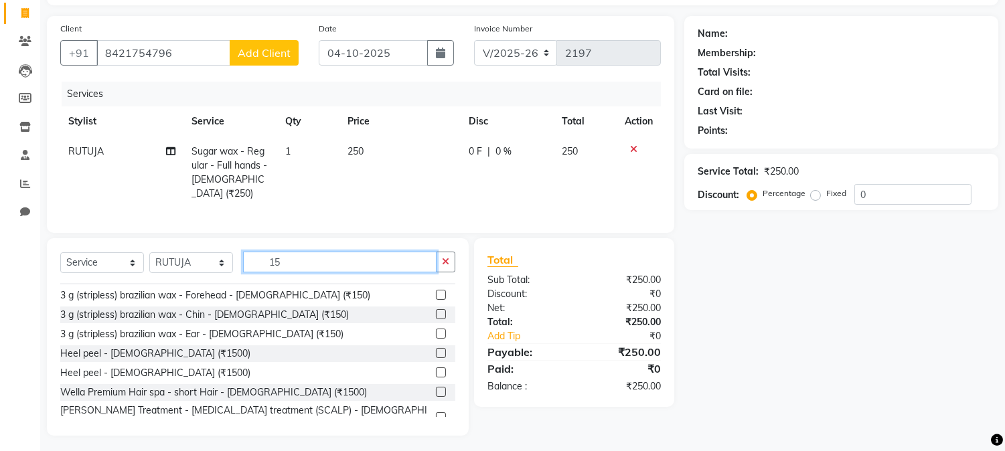
scroll to position [0, 0]
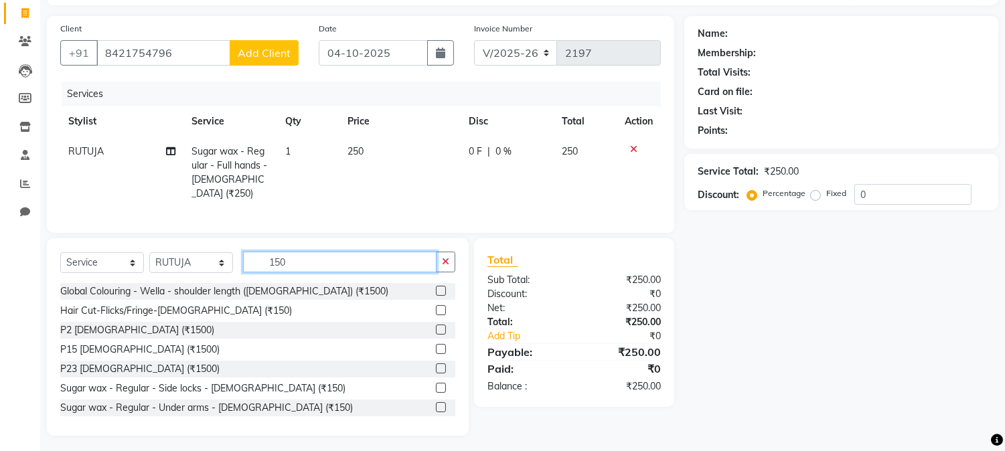
type input "150"
click at [436, 408] on label at bounding box center [441, 407] width 10 height 10
click at [436, 408] on input "checkbox" at bounding box center [440, 408] width 9 height 9
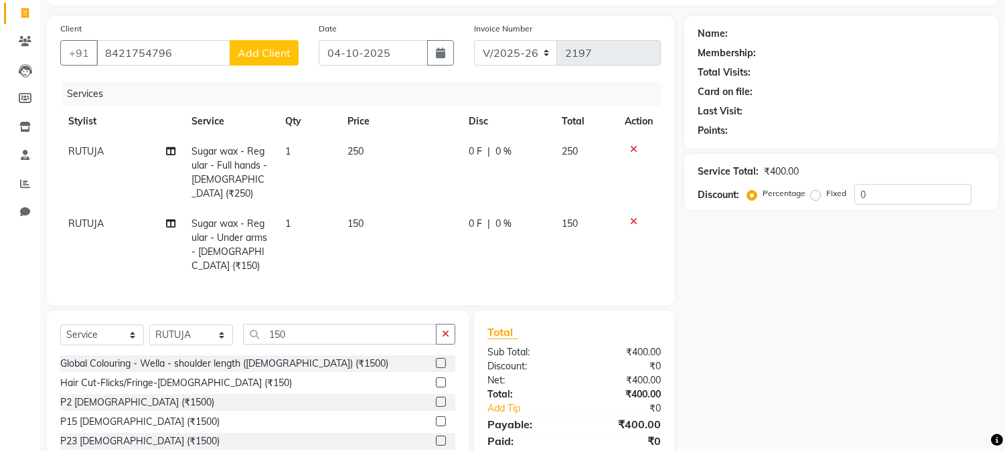
checkbox input "false"
click at [305, 324] on input "150" at bounding box center [339, 334] width 193 height 21
type input "1"
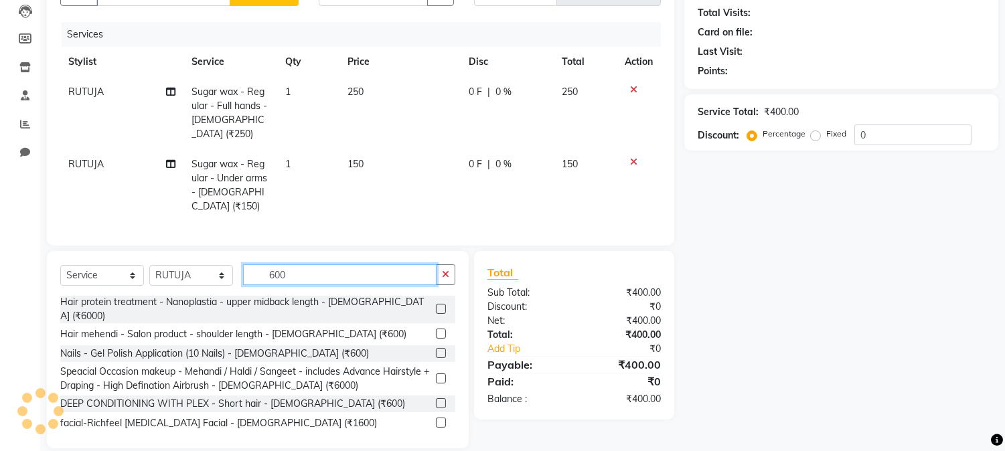
scroll to position [618, 0]
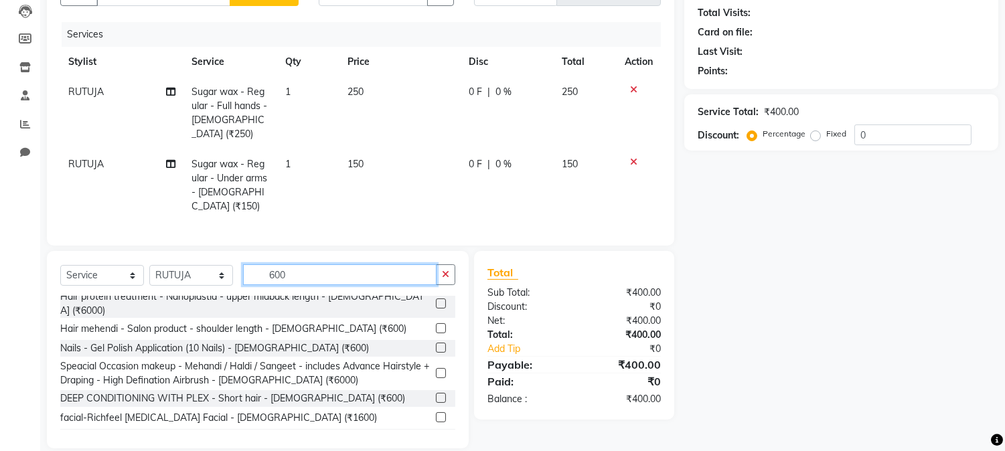
type input "600"
click at [436, 451] on label at bounding box center [441, 456] width 10 height 10
click at [436, 451] on input "checkbox" at bounding box center [440, 457] width 9 height 9
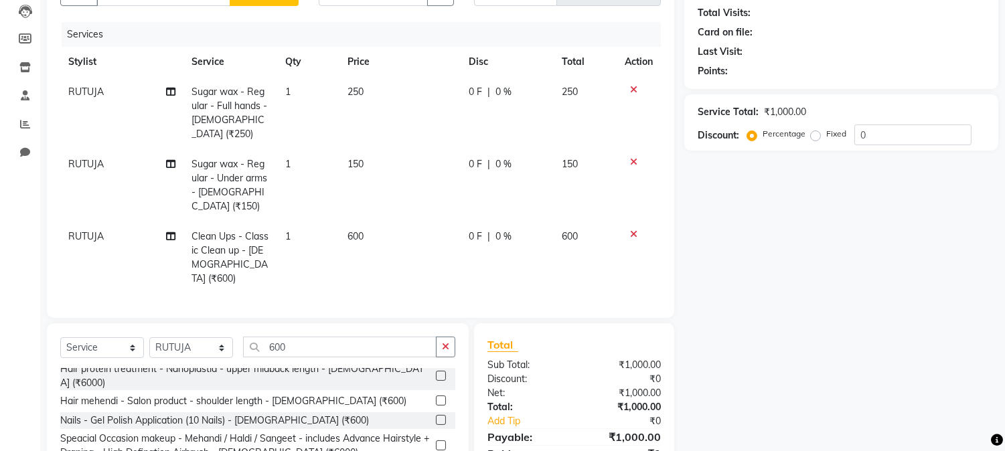
checkbox input "false"
click at [293, 337] on input "600" at bounding box center [339, 347] width 193 height 21
type input "6"
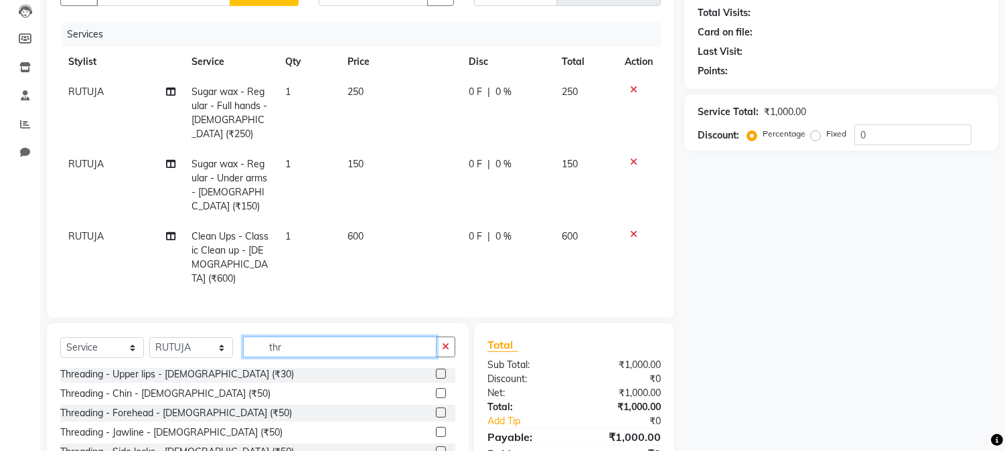
scroll to position [0, 0]
type input "thr"
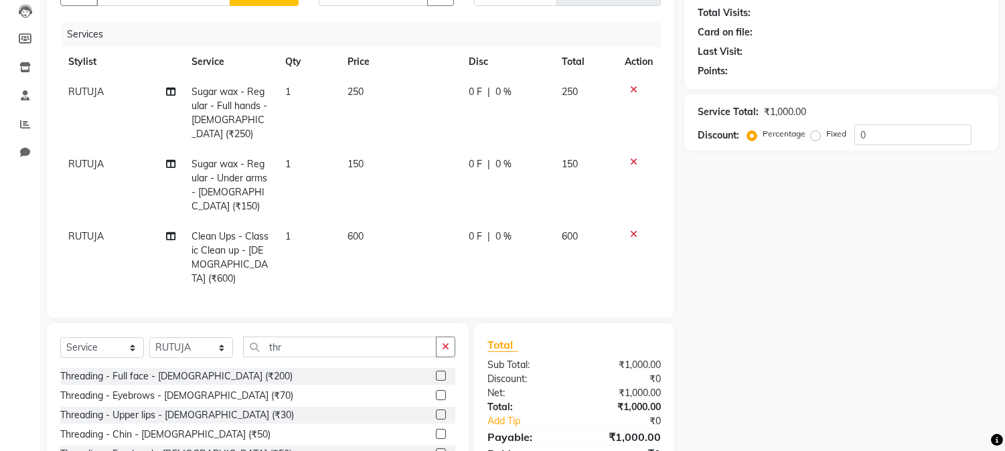
click at [436, 390] on label at bounding box center [441, 395] width 10 height 10
click at [436, 392] on input "checkbox" at bounding box center [440, 396] width 9 height 9
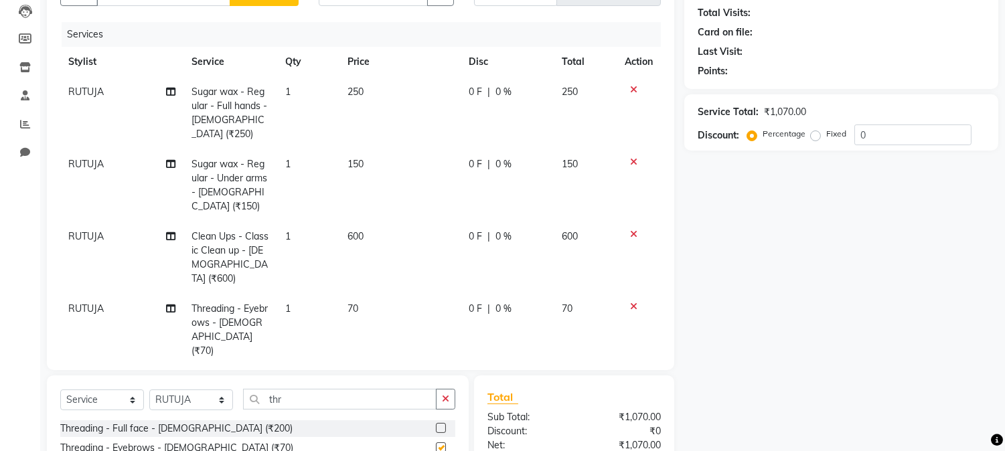
checkbox input "false"
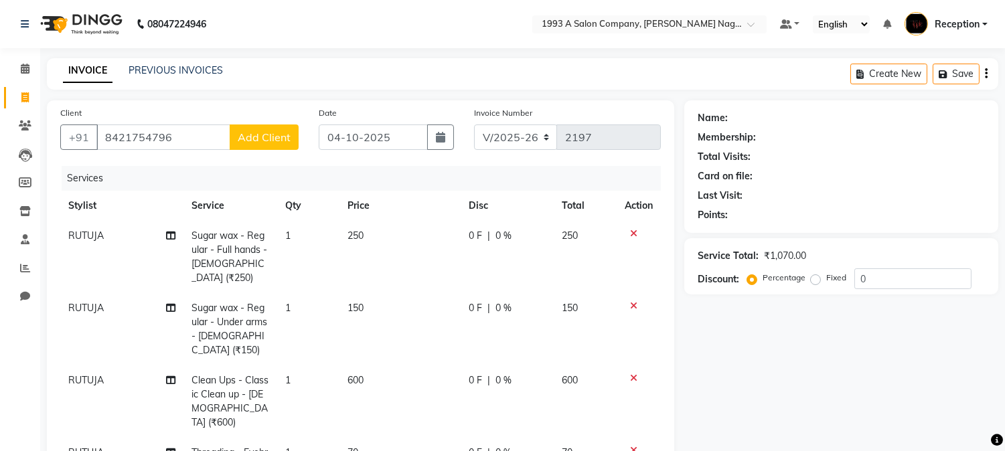
click at [251, 139] on span "Add Client" at bounding box center [264, 137] width 53 height 13
select select "22"
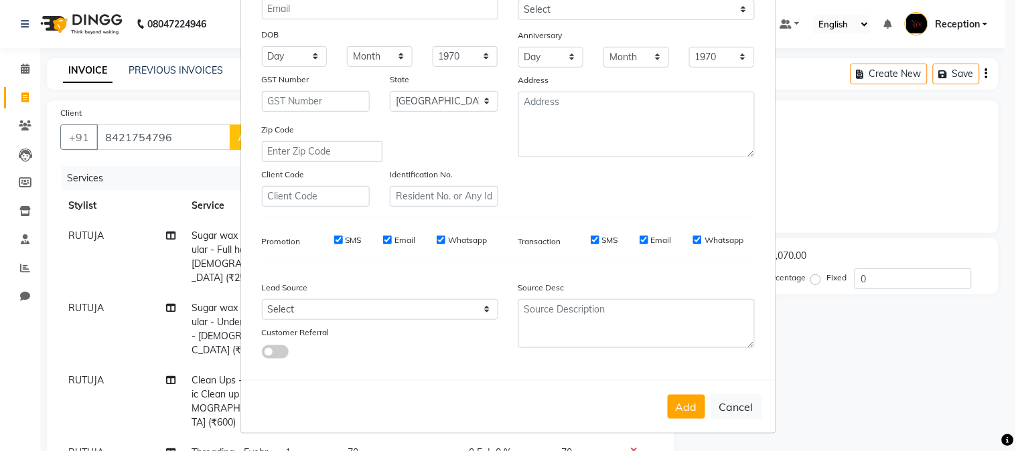
scroll to position [167, 0]
type input "nitya"
click at [677, 413] on button "Add" at bounding box center [685, 406] width 37 height 24
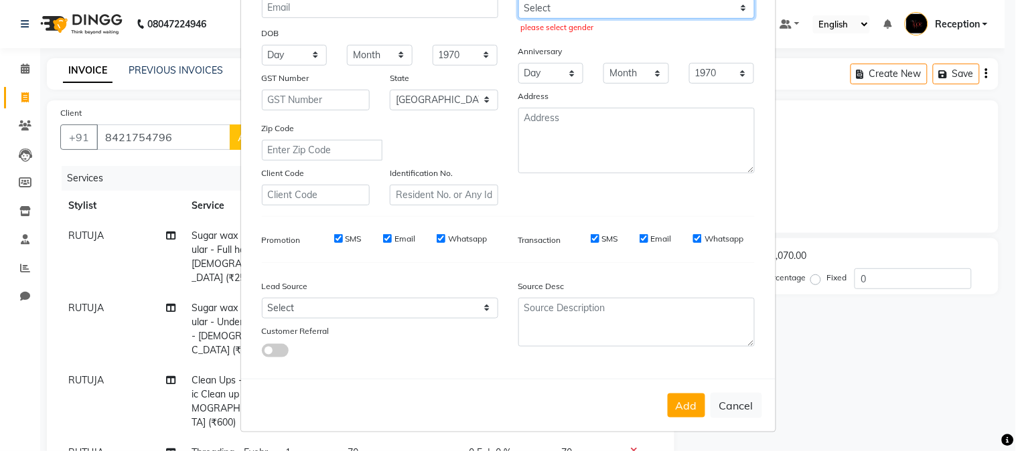
click at [730, 7] on select "Select Male Female Other Prefer Not To Say" at bounding box center [636, 8] width 236 height 21
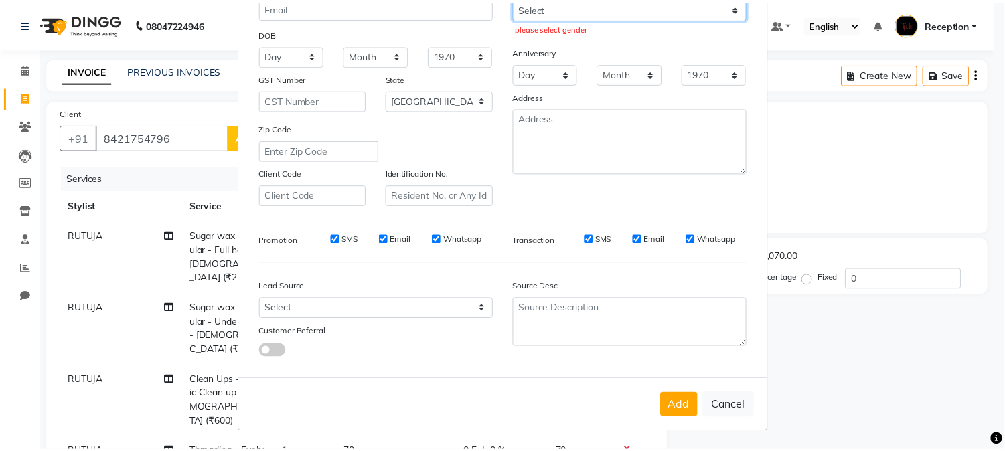
scroll to position [165, 0]
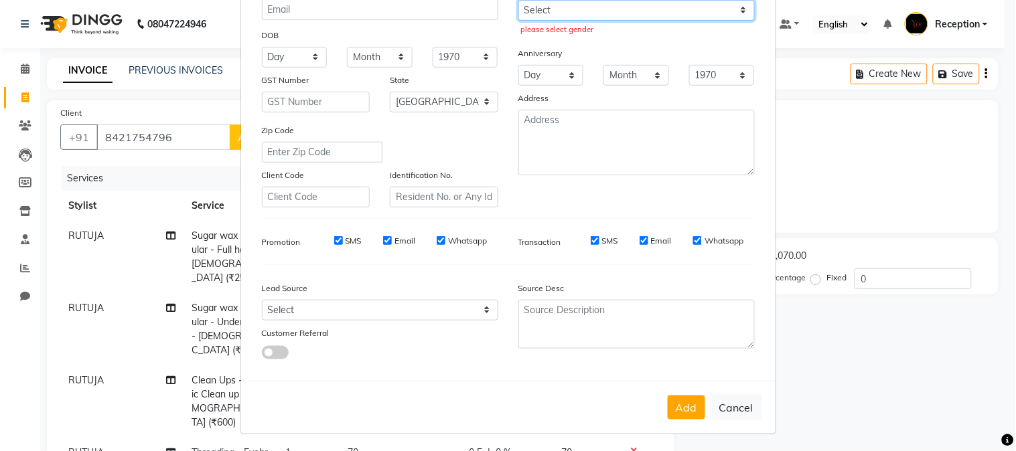
select select "female"
click at [518, 0] on select "Select Male Female Other Prefer Not To Say" at bounding box center [636, 10] width 236 height 21
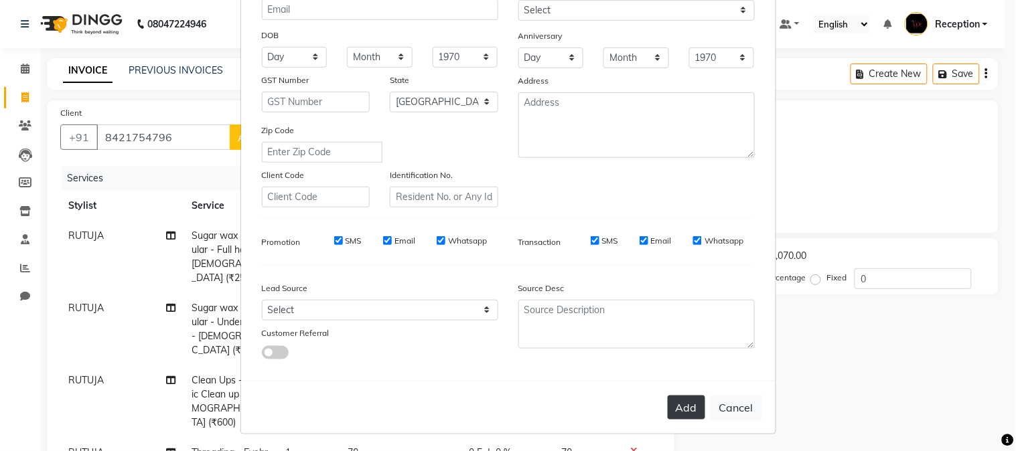
click at [679, 412] on button "Add" at bounding box center [685, 408] width 37 height 24
select select
select select "null"
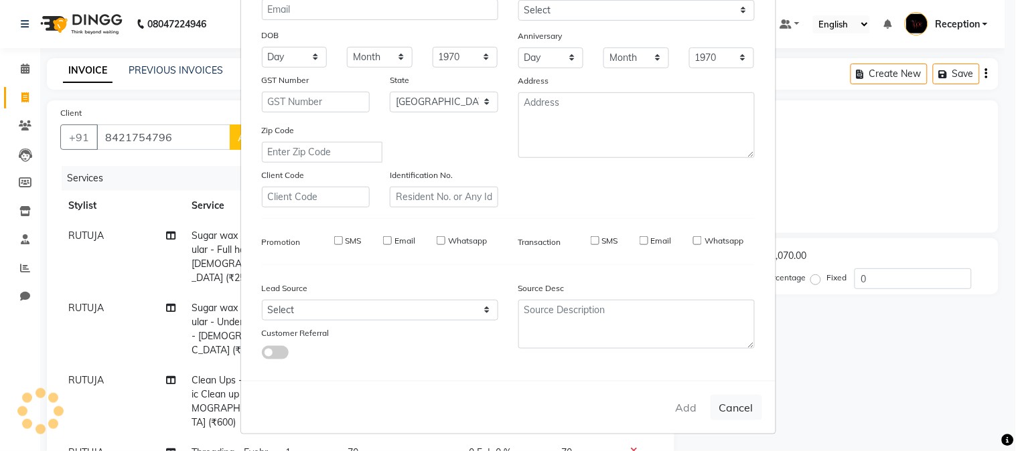
select select
checkbox input "false"
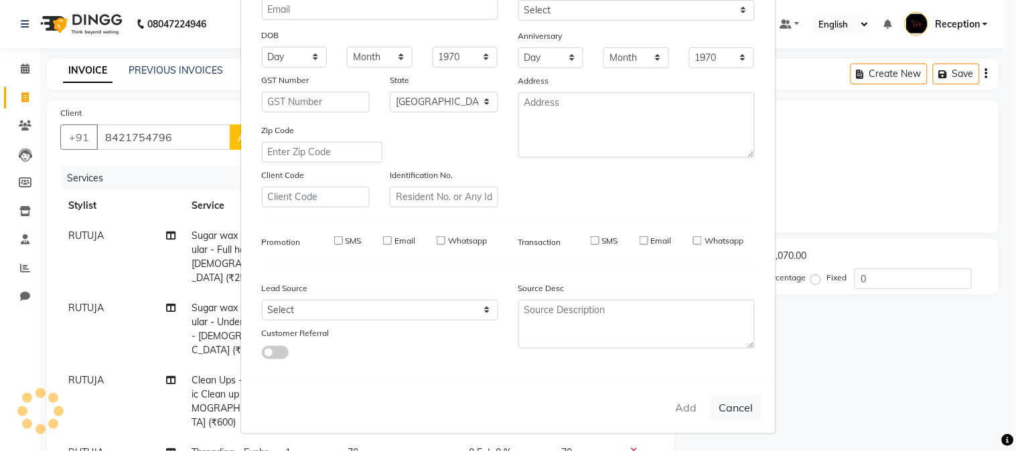
checkbox input "false"
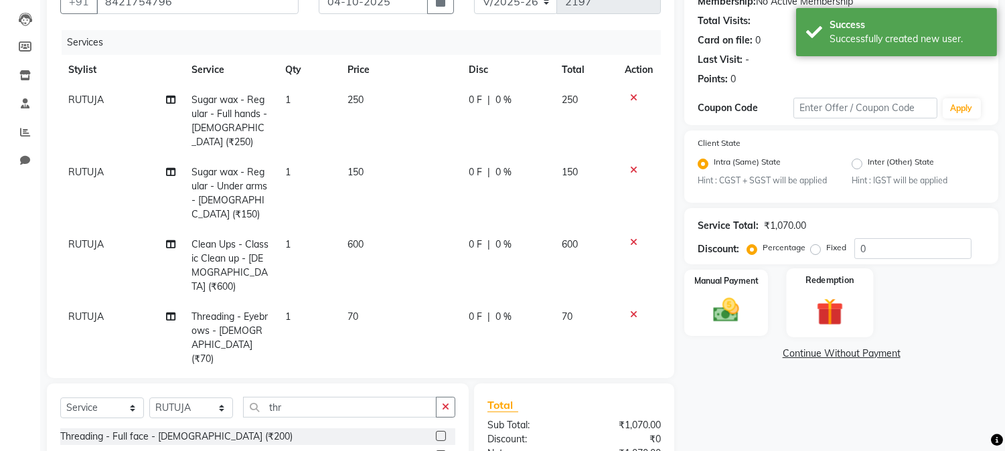
scroll to position [149, 0]
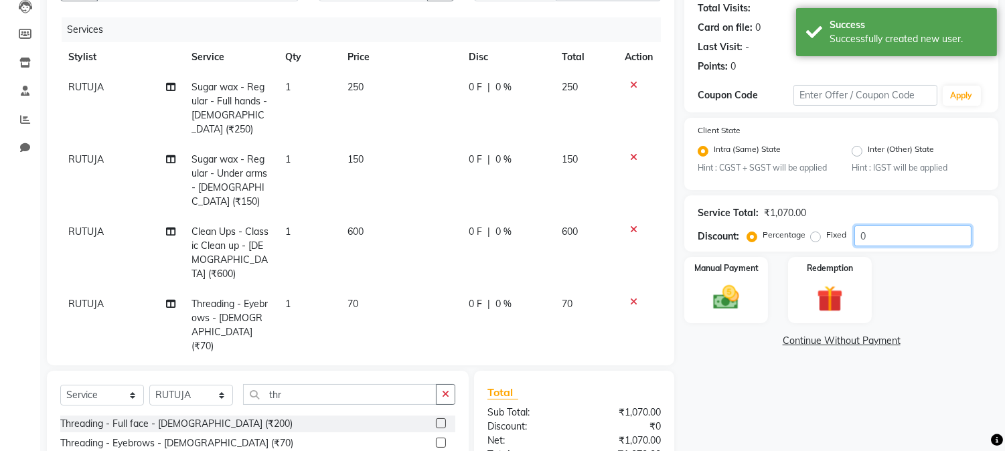
click at [872, 235] on input "0" at bounding box center [912, 236] width 117 height 21
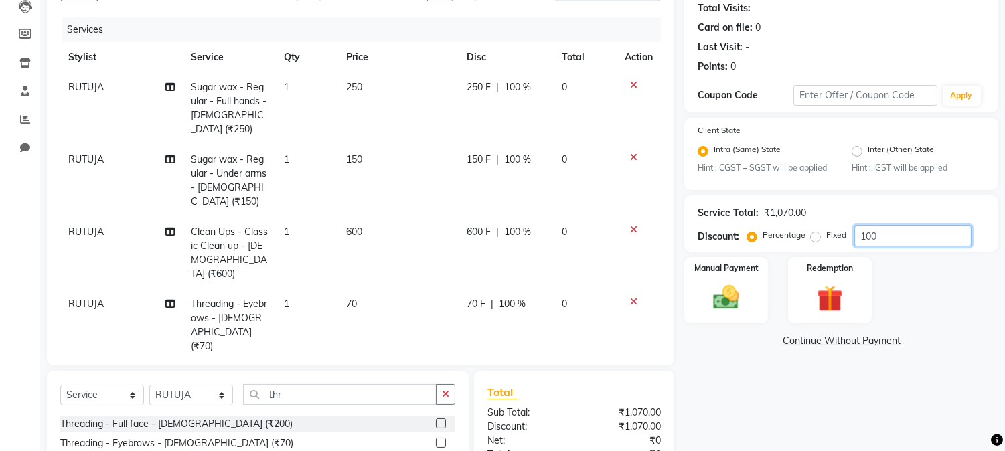
type input "100"
click at [777, 426] on div "Name: Nitya Membership: No Active Membership Total Visits: Card on file: 0 Last…" at bounding box center [846, 260] width 324 height 617
click at [815, 413] on div "Name: Nitya Membership: No Active Membership Total Visits: Card on file: 0 Last…" at bounding box center [846, 260] width 324 height 617
click at [826, 238] on label "Fixed" at bounding box center [836, 235] width 20 height 12
click at [817, 238] on input "Fixed" at bounding box center [817, 234] width 9 height 9
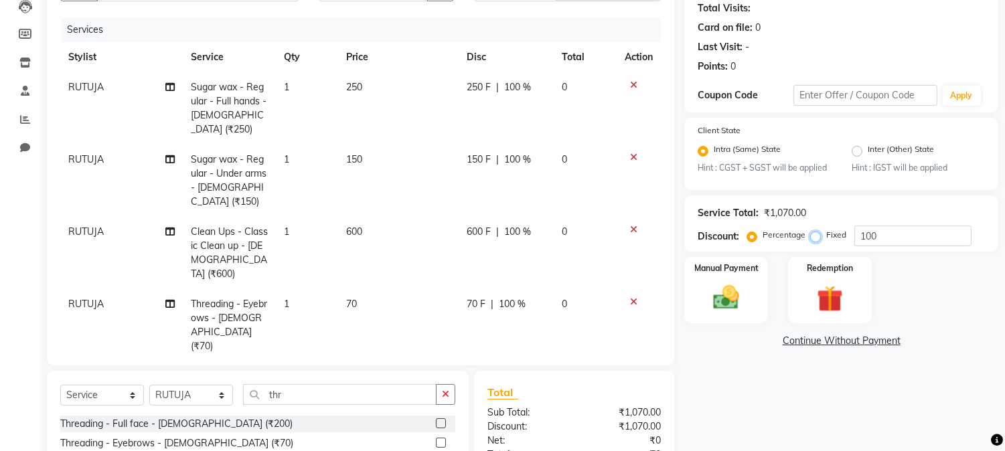
radio input "true"
click at [632, 297] on icon at bounding box center [633, 301] width 7 height 9
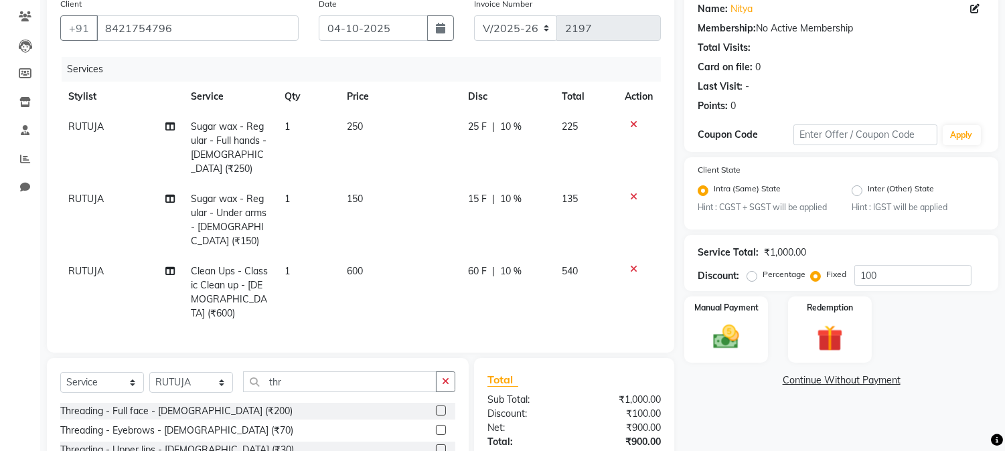
scroll to position [74, 0]
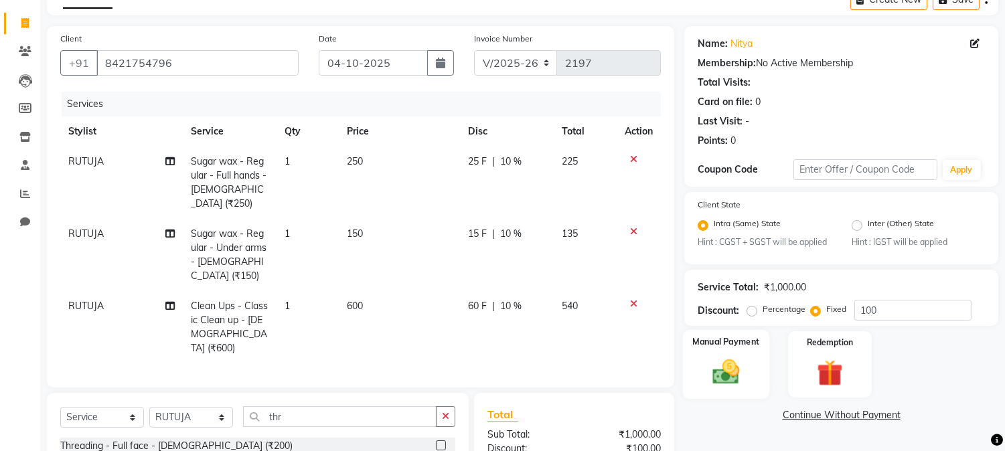
click at [723, 362] on img at bounding box center [726, 372] width 44 height 31
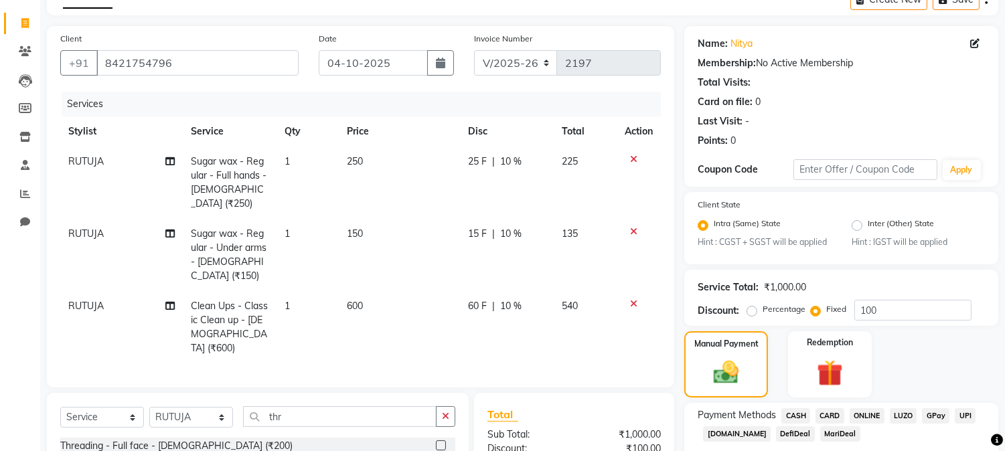
click at [898, 417] on span "LUZO" at bounding box center [903, 415] width 27 height 15
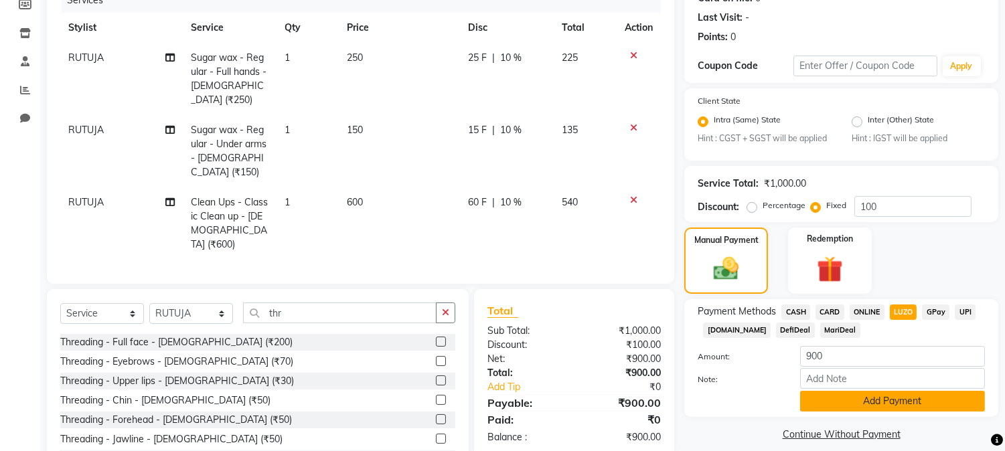
scroll to position [202, 0]
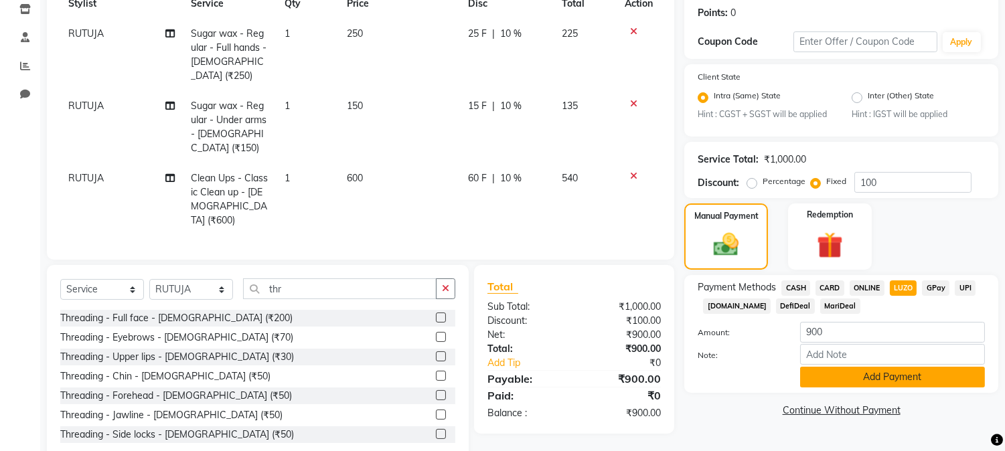
click at [889, 384] on button "Add Payment" at bounding box center [892, 377] width 185 height 21
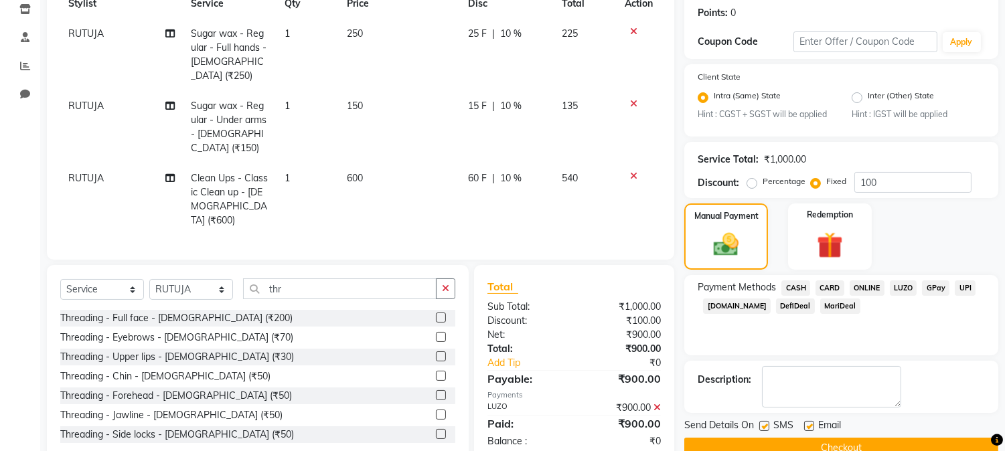
scroll to position [230, 0]
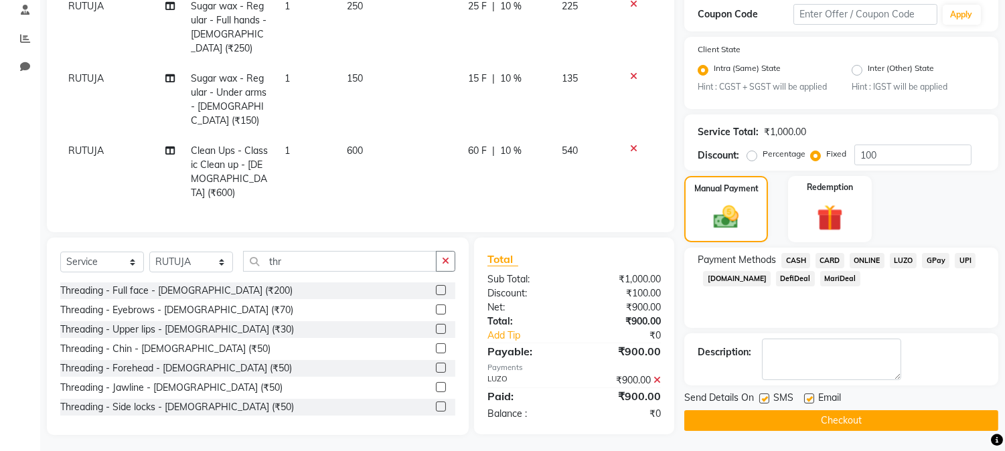
click at [839, 427] on button "Checkout" at bounding box center [841, 420] width 314 height 21
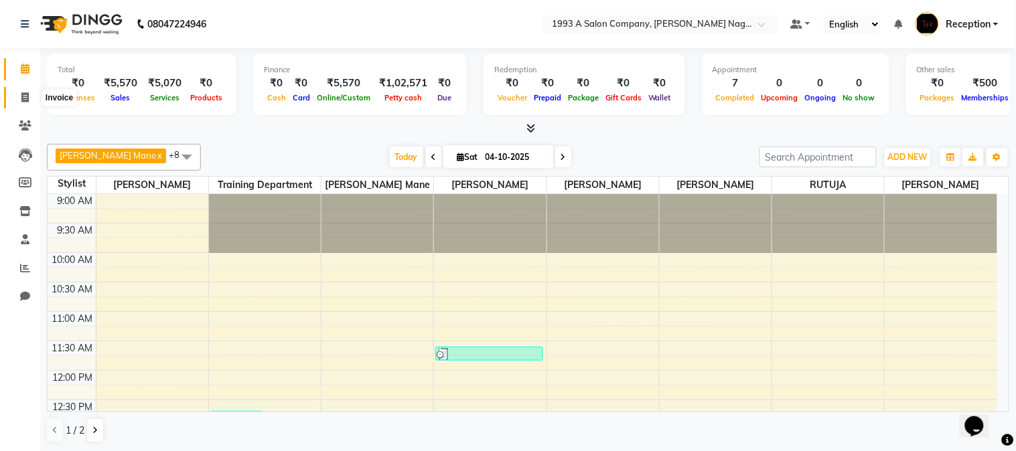
click at [23, 90] on span at bounding box center [24, 97] width 23 height 15
select select "service"
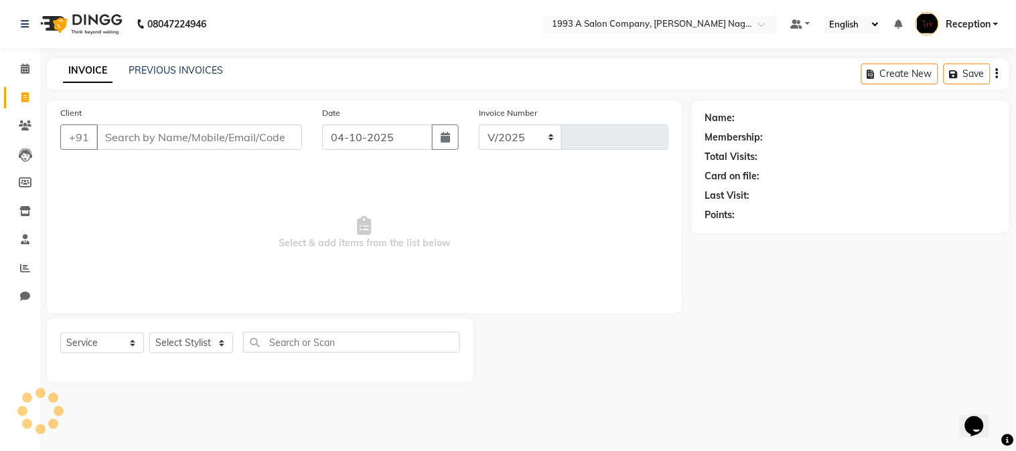
select select "144"
type input "2199"
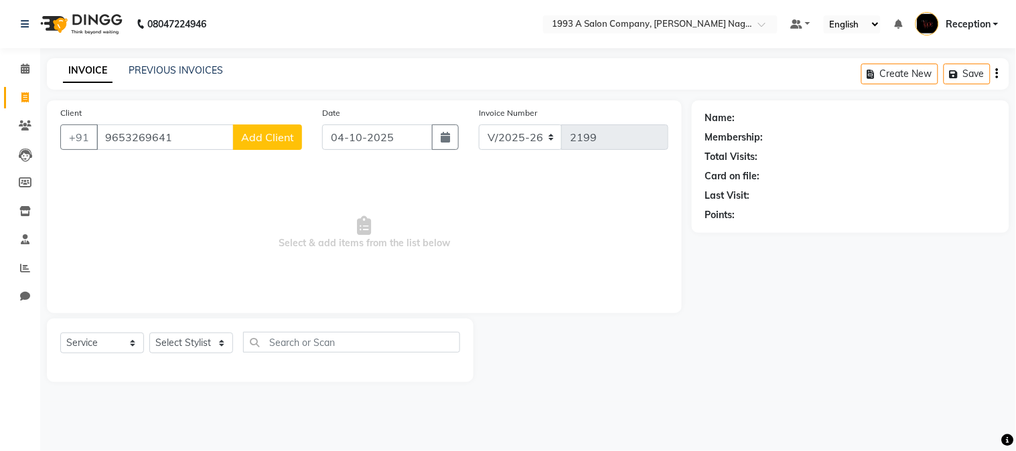
type input "9653269641"
click at [280, 136] on span "Add Client" at bounding box center [267, 137] width 53 height 13
select select "22"
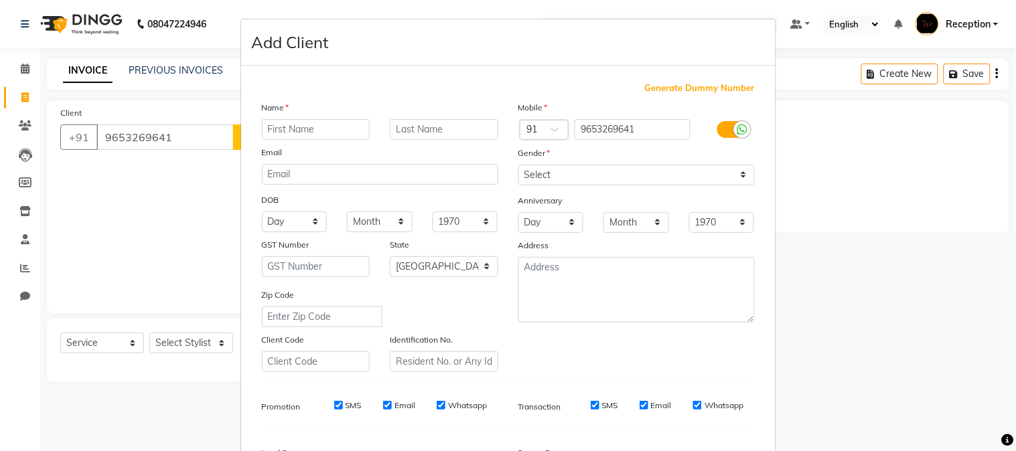
click at [309, 129] on input "text" at bounding box center [316, 129] width 108 height 21
type input "kajal"
click at [543, 182] on select "Select Male Female Other Prefer Not To Say" at bounding box center [636, 175] width 236 height 21
select select "female"
click at [518, 165] on select "Select Male Female Other Prefer Not To Say" at bounding box center [636, 175] width 236 height 21
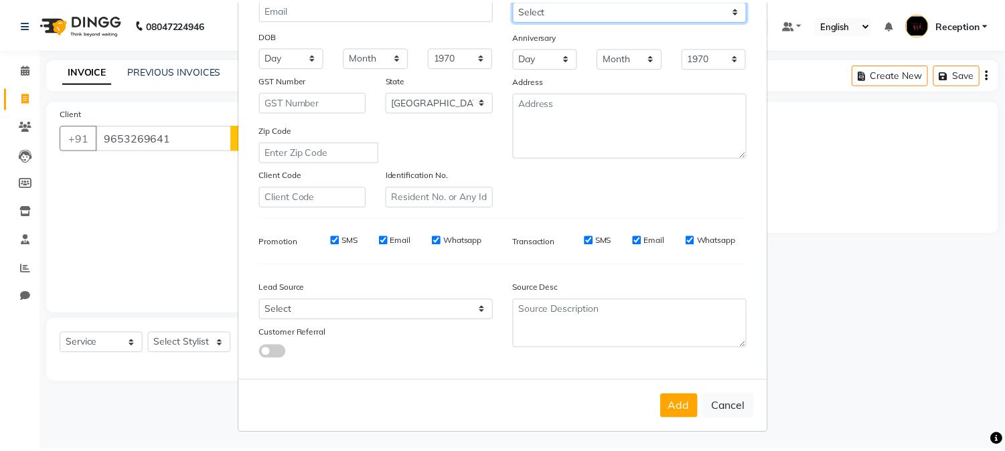
scroll to position [167, 0]
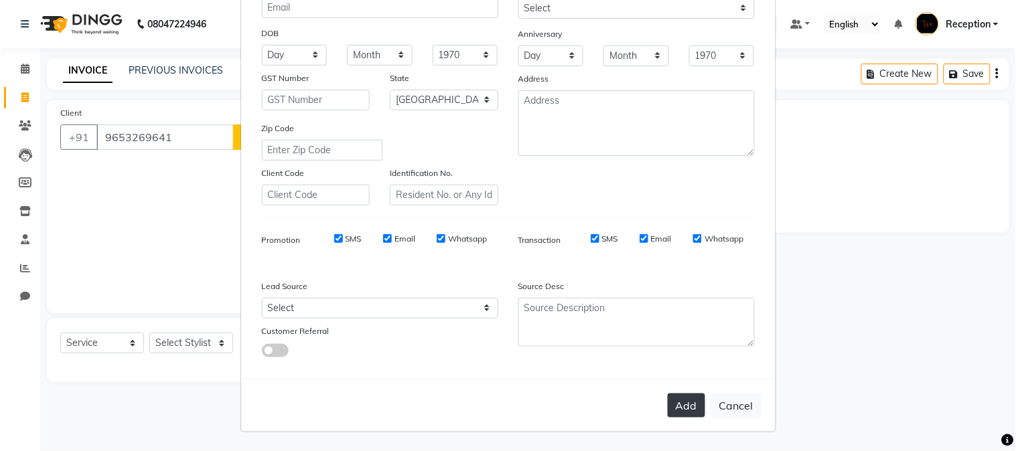
click at [688, 406] on button "Add" at bounding box center [685, 406] width 37 height 24
select select
select select "null"
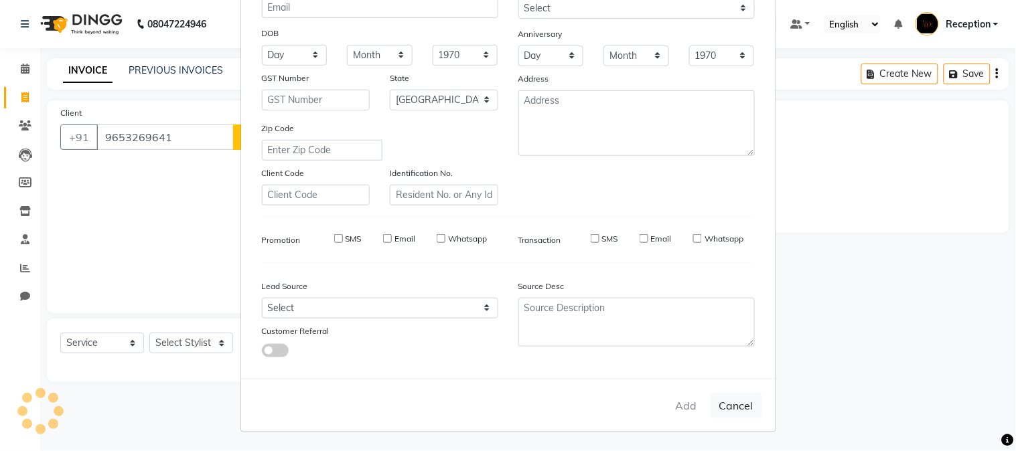
select select
checkbox input "false"
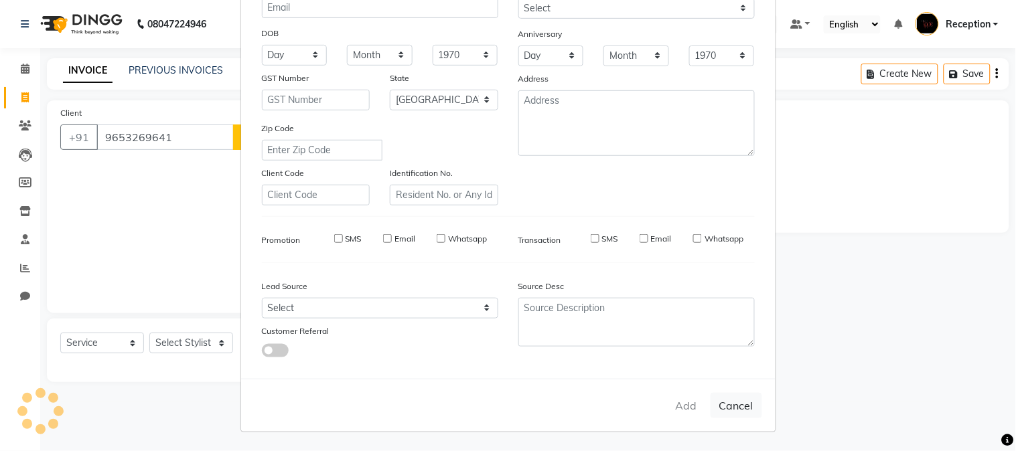
checkbox input "false"
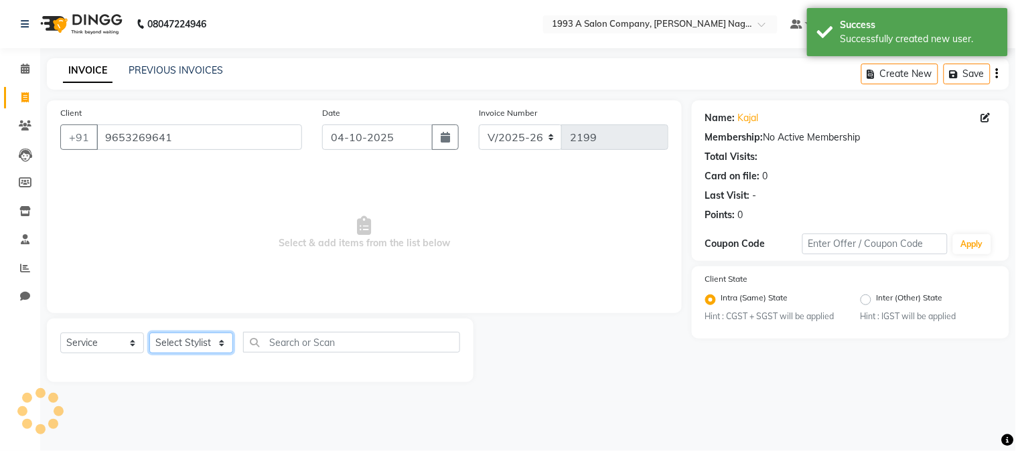
click at [175, 345] on select "Select Stylist Aniket Mane kanchan tripathi NISHITA Reception RUTUJA SAIRAJ BHA…" at bounding box center [191, 343] width 84 height 21
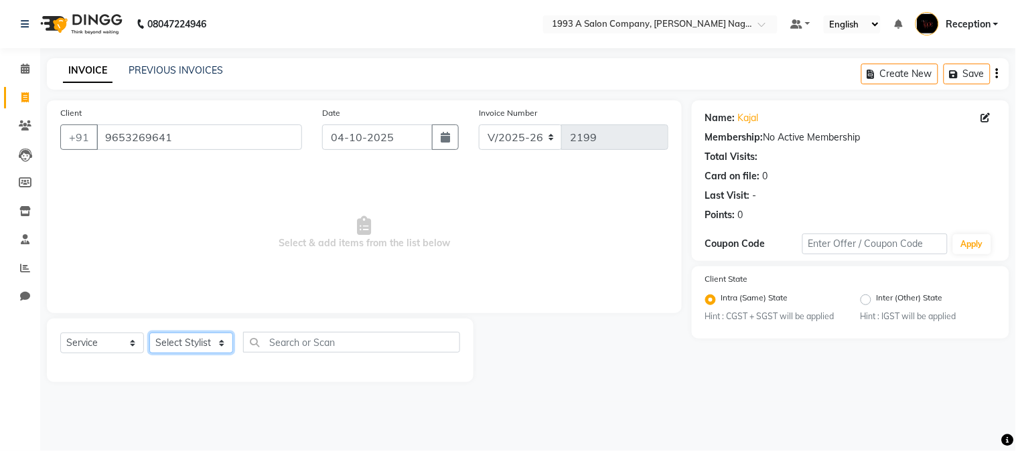
select select "14213"
click at [149, 333] on select "Select Stylist Aniket Mane kanchan tripathi NISHITA Reception RUTUJA SAIRAJ BHA…" at bounding box center [191, 343] width 84 height 21
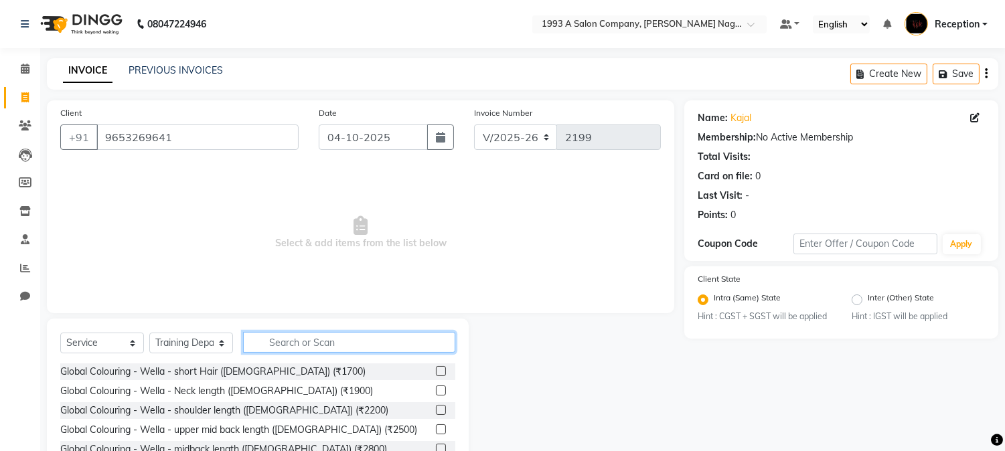
click at [296, 349] on input "text" at bounding box center [349, 342] width 212 height 21
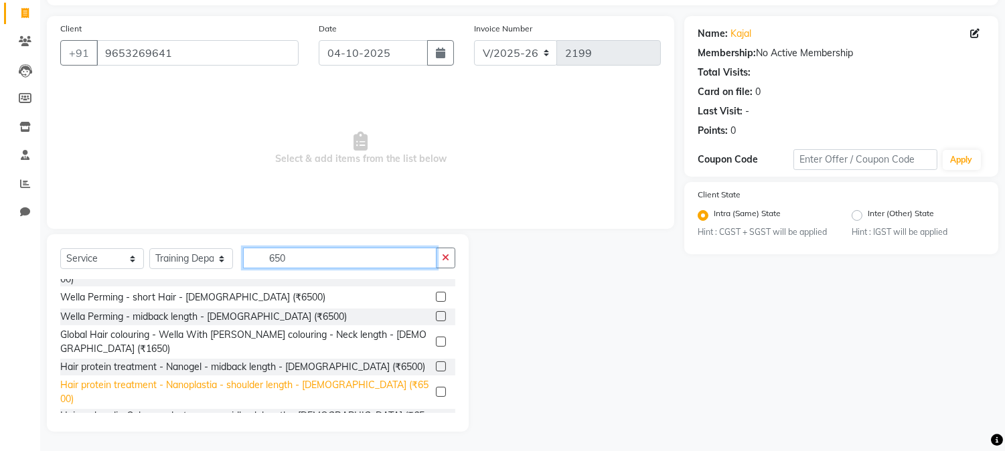
scroll to position [176, 0]
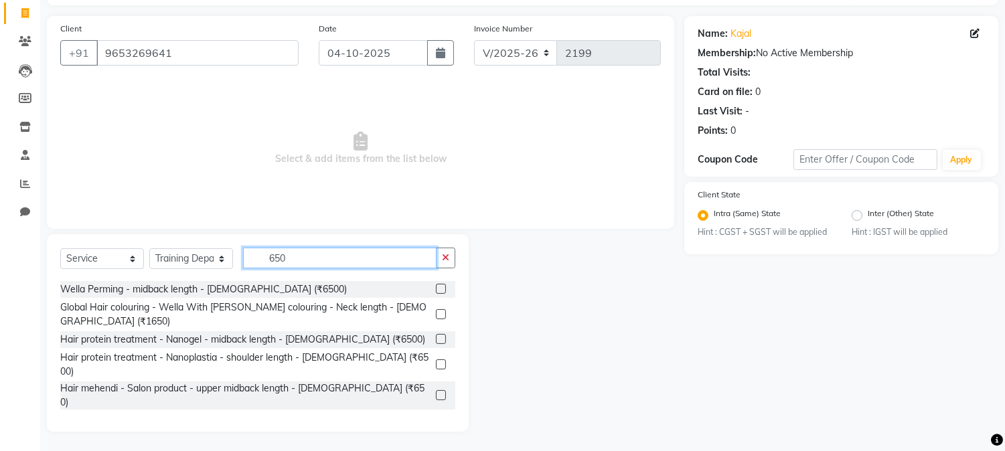
type input "650"
click at [228, 451] on div "Hair Cut with wella Hiar wash - Female (₹650)" at bounding box center [197, 460] width 274 height 14
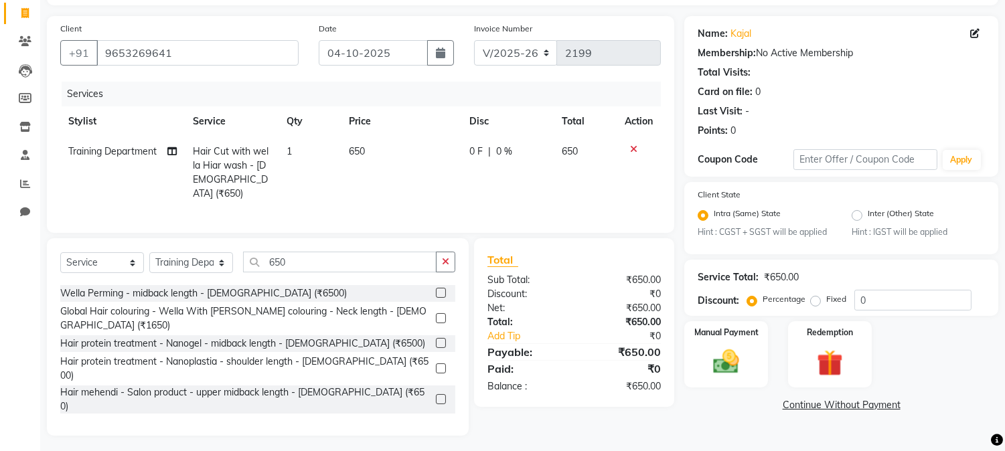
checkbox input "false"
click at [728, 365] on img at bounding box center [726, 362] width 44 height 31
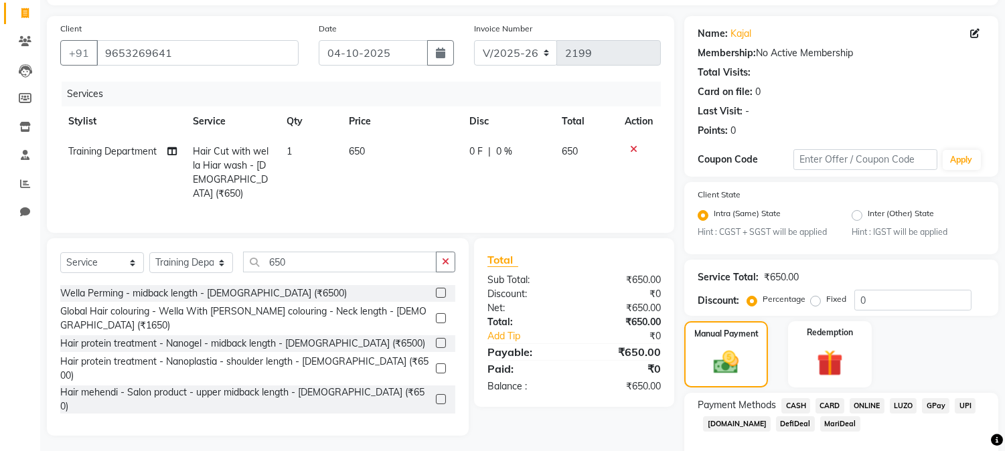
click at [874, 405] on span "ONLINE" at bounding box center [867, 405] width 35 height 15
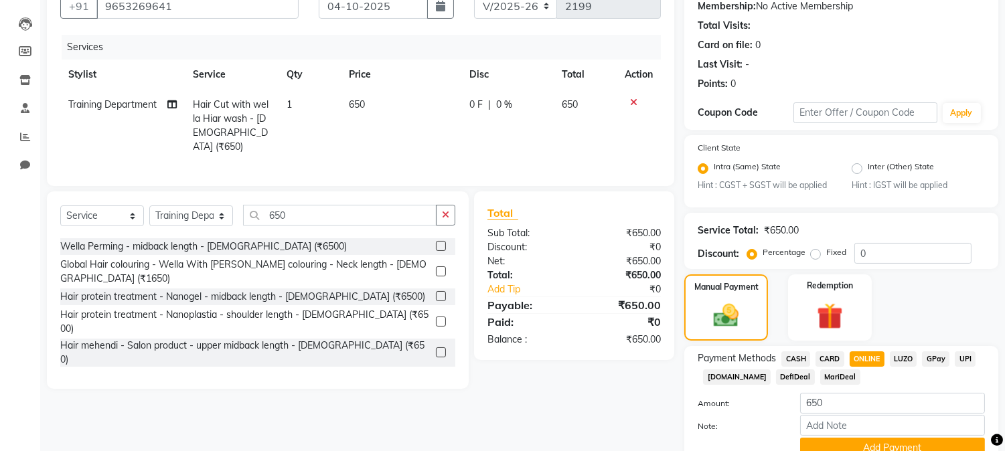
scroll to position [191, 0]
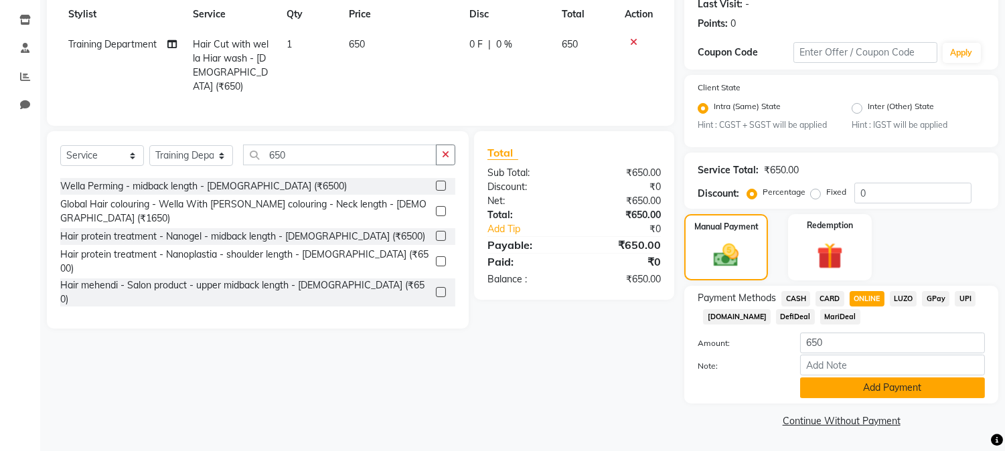
click at [878, 384] on button "Add Payment" at bounding box center [892, 388] width 185 height 21
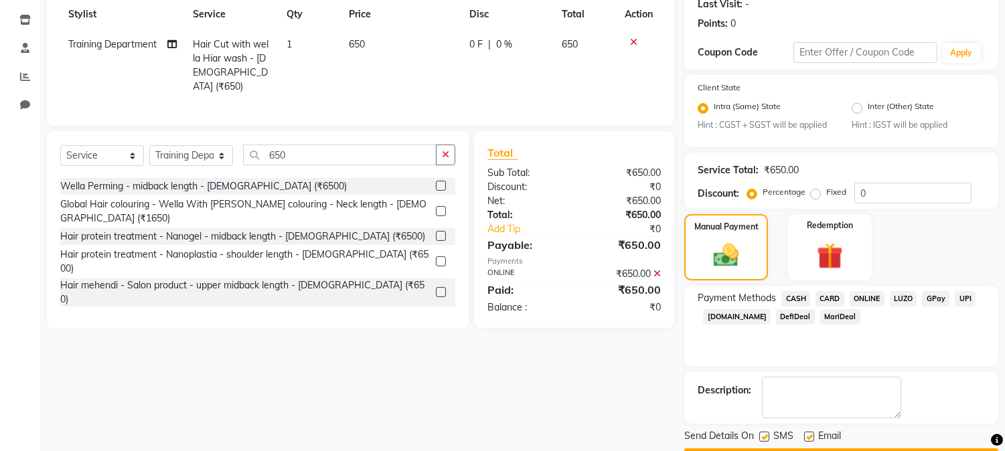
scroll to position [230, 0]
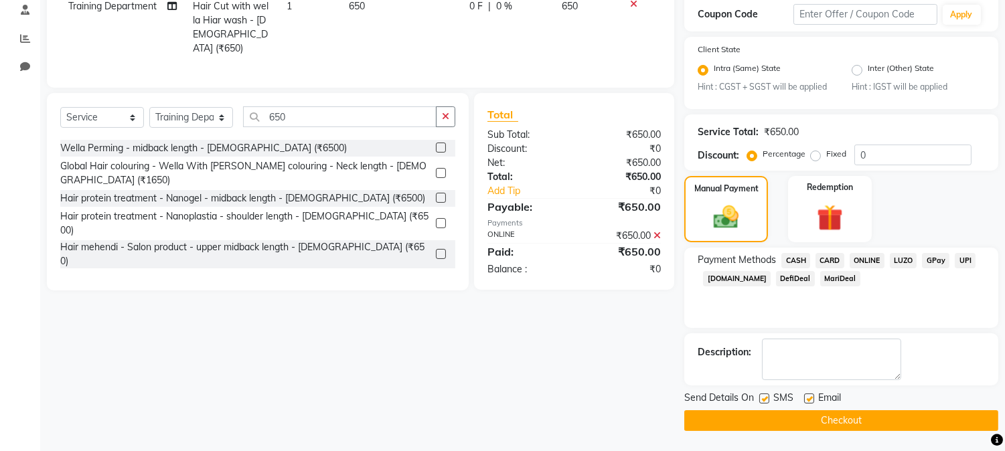
click at [846, 414] on button "Checkout" at bounding box center [841, 420] width 314 height 21
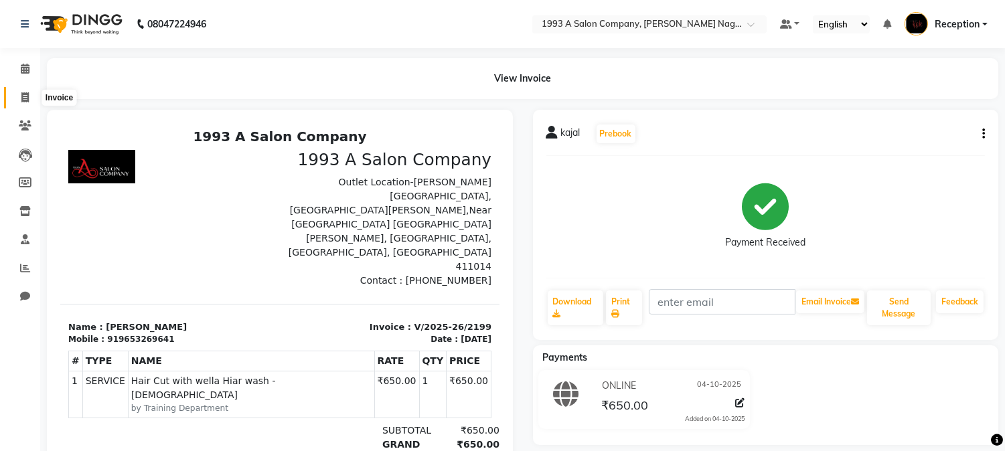
click at [23, 101] on icon at bounding box center [24, 97] width 7 height 10
select select "service"
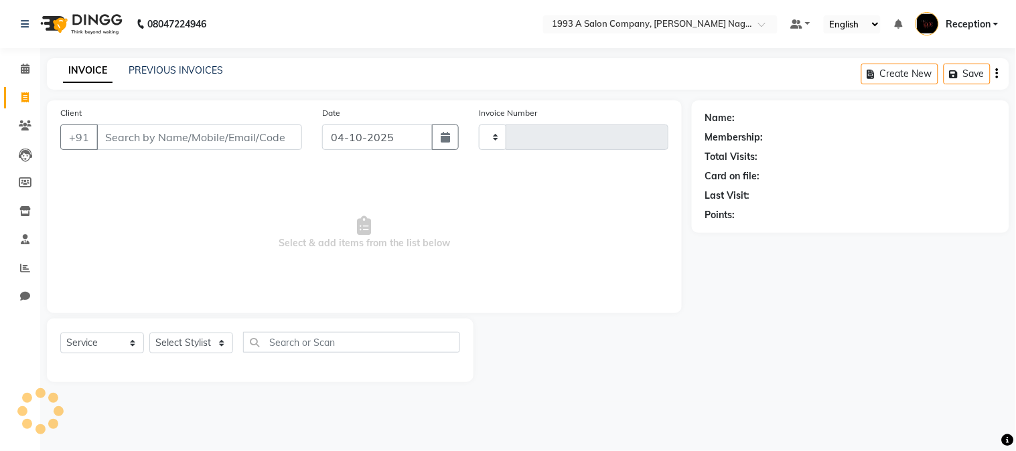
type input "2200"
select select "144"
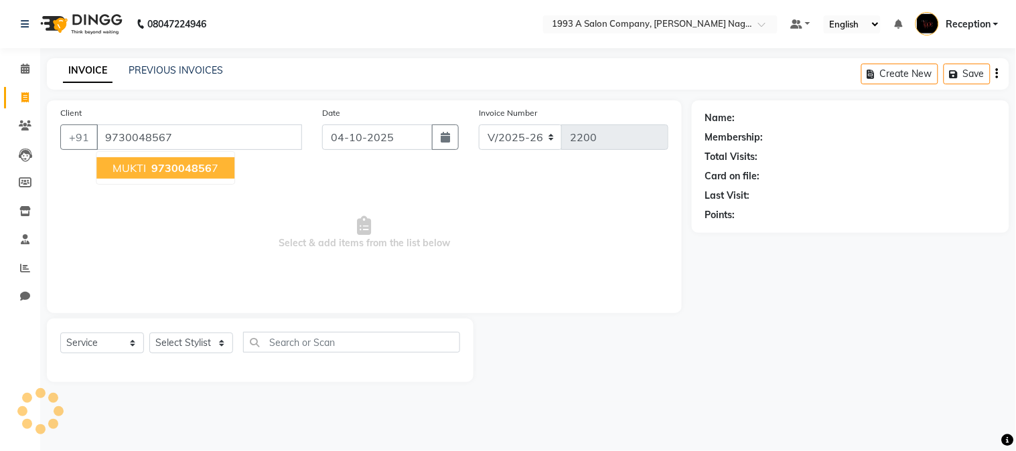
type input "9730048567"
select select "1: Object"
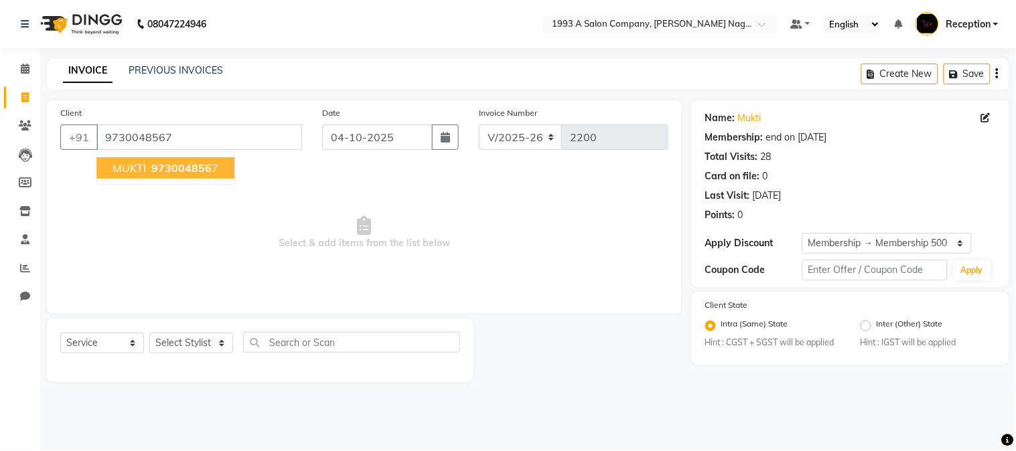
click at [199, 173] on span "973004856" at bounding box center [181, 167] width 60 height 13
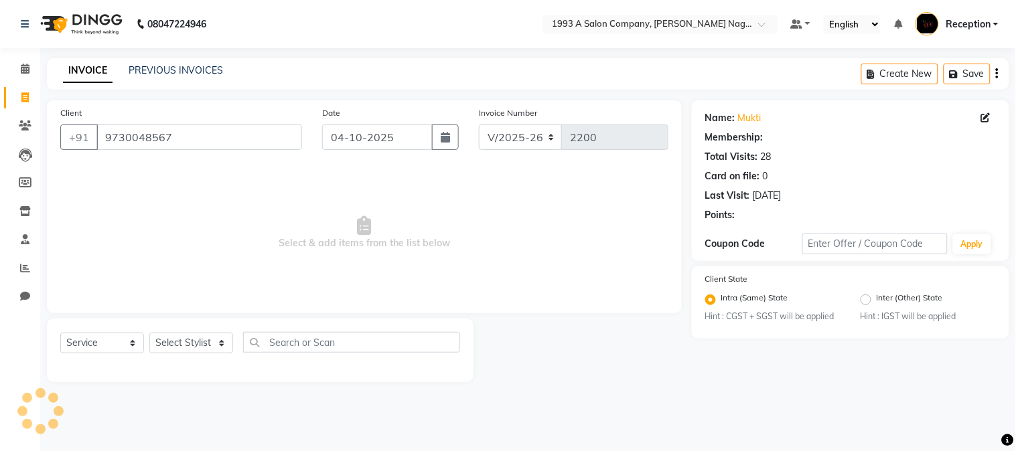
select select "1: Object"
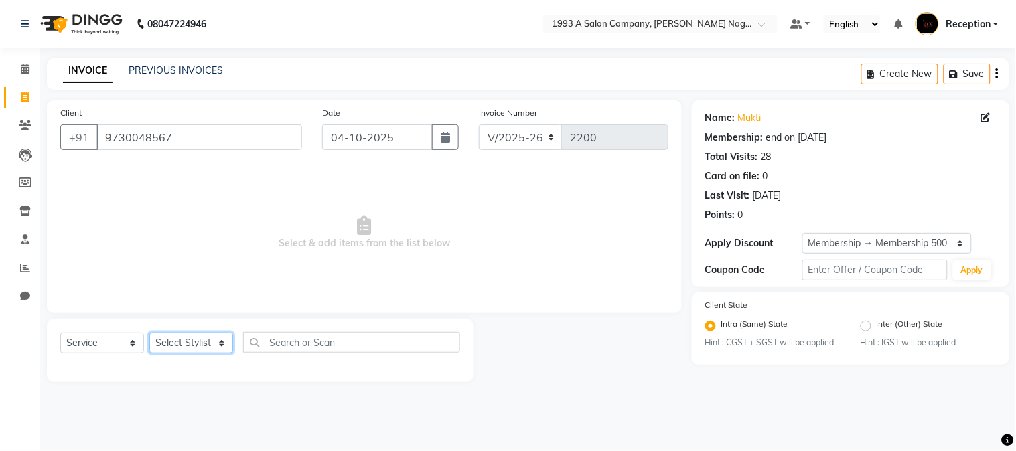
click at [178, 343] on select "Select Stylist [PERSON_NAME] Mane [PERSON_NAME] [PERSON_NAME] Reception [PERSON…" at bounding box center [191, 343] width 84 height 21
select select "4174"
click at [149, 333] on select "Select Stylist [PERSON_NAME] Mane [PERSON_NAME] [PERSON_NAME] Reception [PERSON…" at bounding box center [191, 343] width 84 height 21
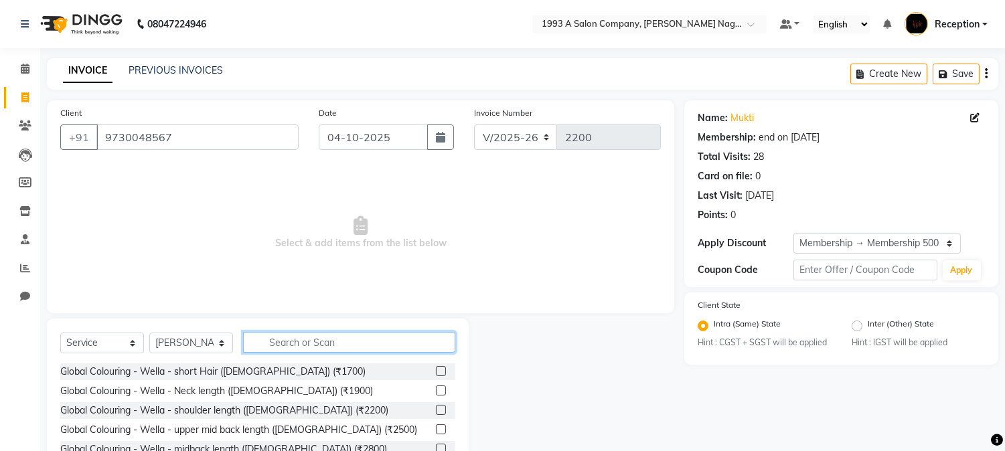
click at [315, 350] on input "text" at bounding box center [349, 342] width 212 height 21
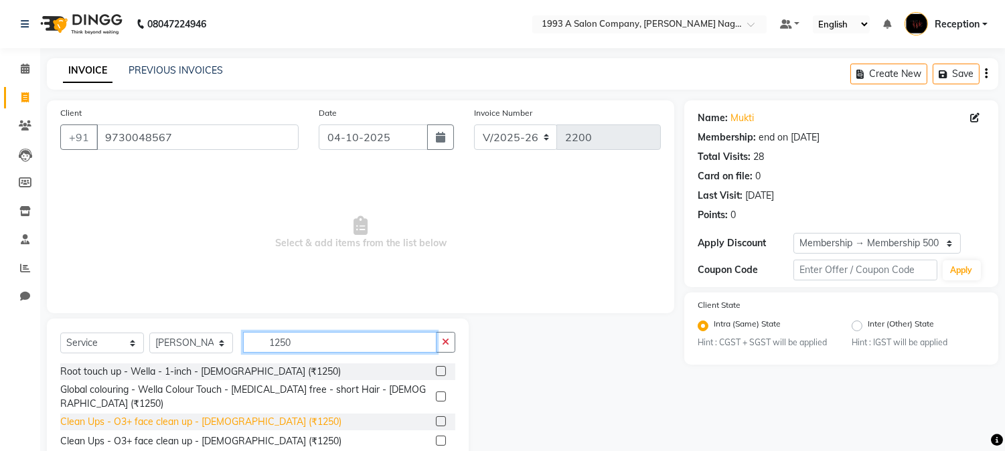
type input "1250"
click at [251, 415] on div "Clean Ups - O3+ face clean up - [DEMOGRAPHIC_DATA] (₹1250)" at bounding box center [200, 422] width 281 height 14
checkbox input "false"
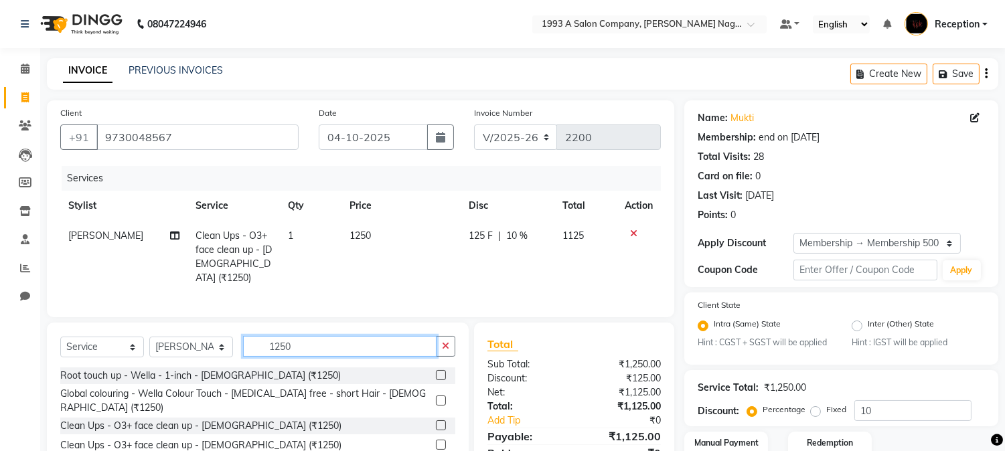
click at [313, 344] on input "1250" at bounding box center [339, 346] width 193 height 21
type input "1"
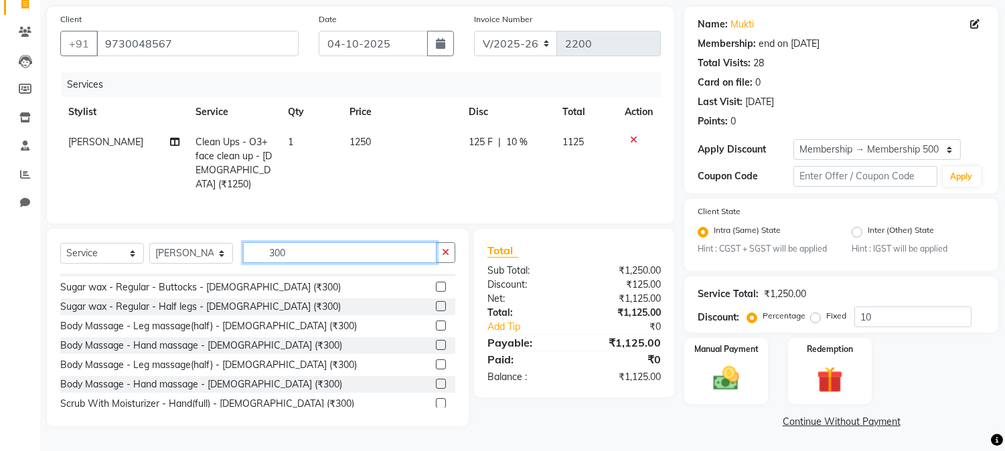
scroll to position [238, 0]
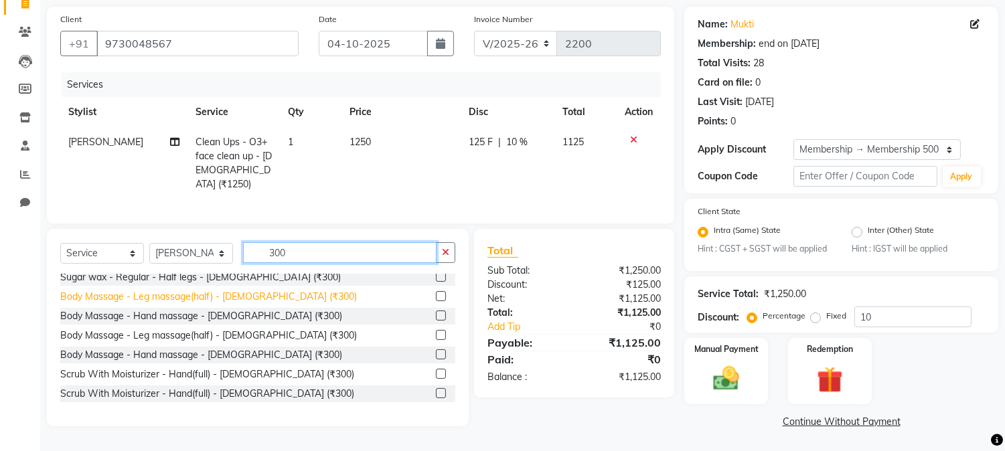
type input "300"
click at [272, 291] on div "Body Massage - Leg massage(half) - [DEMOGRAPHIC_DATA] (₹300)" at bounding box center [208, 297] width 297 height 14
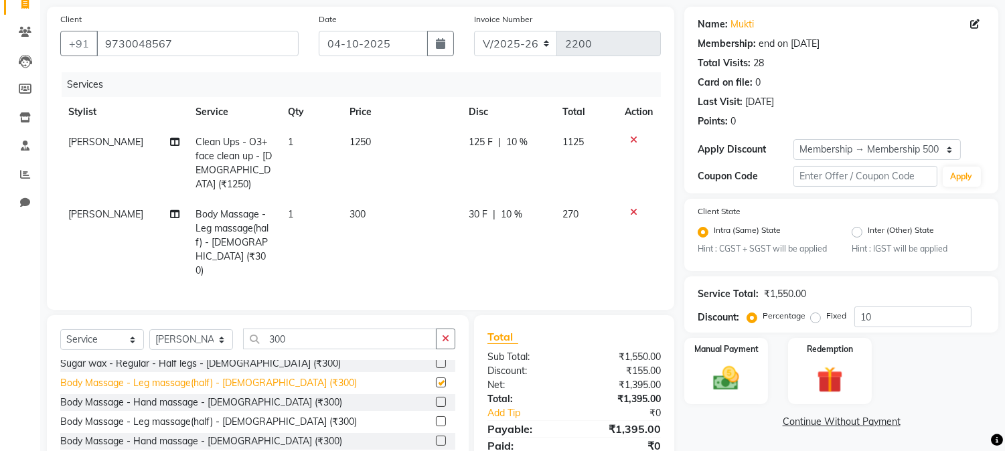
checkbox input "false"
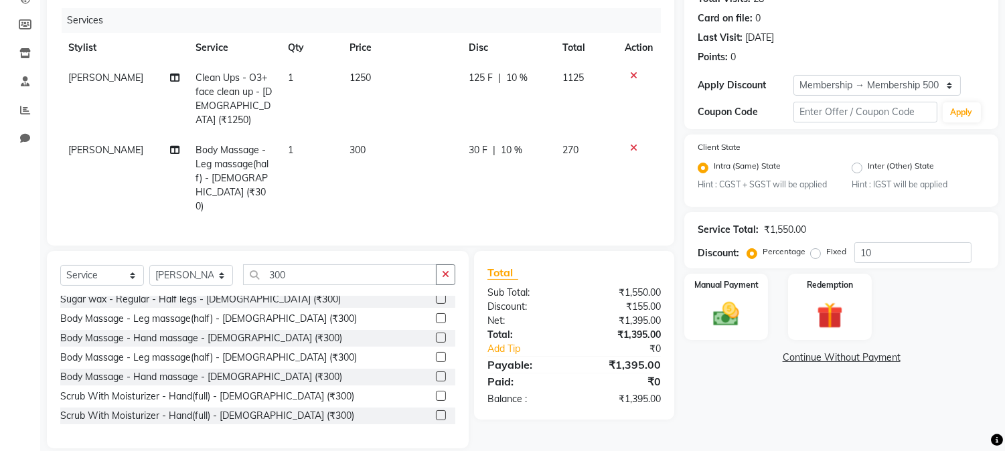
scroll to position [268, 0]
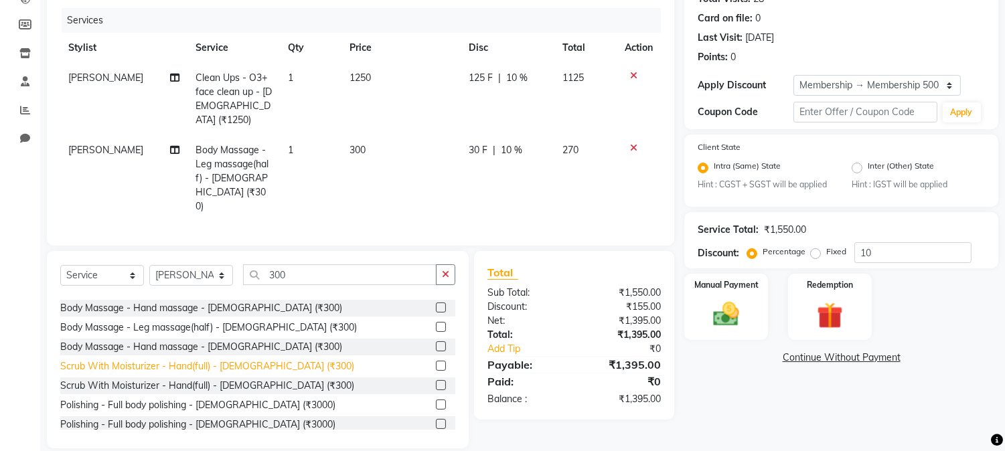
click at [270, 359] on div "Scrub With Moisturizer - Hand(full) - [DEMOGRAPHIC_DATA] (₹300)" at bounding box center [207, 366] width 294 height 14
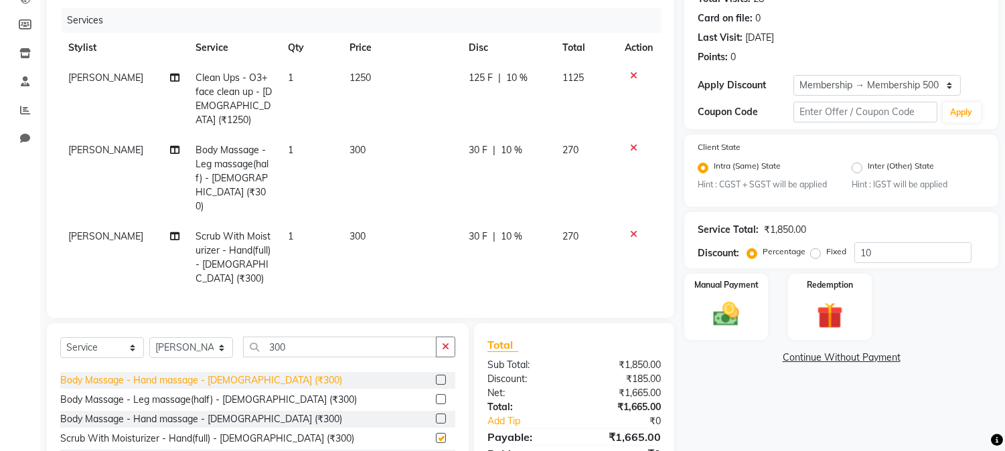
checkbox input "false"
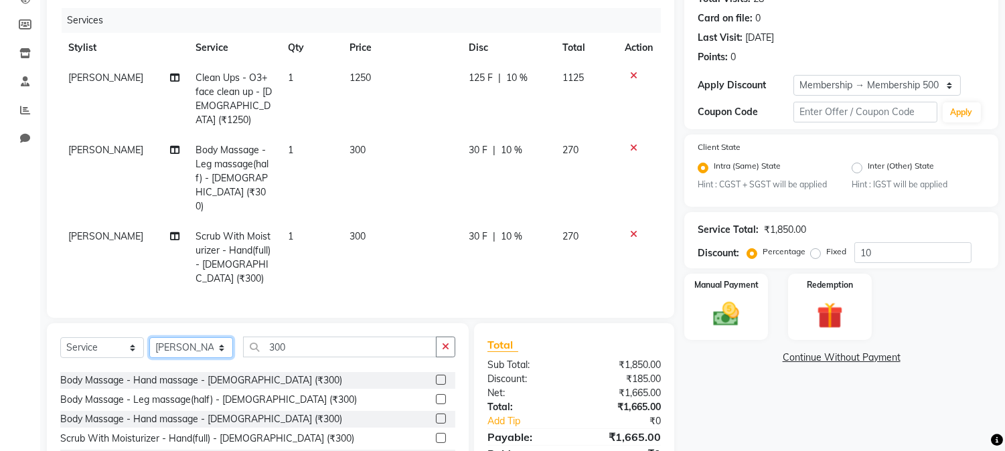
click at [222, 337] on select "Select Stylist [PERSON_NAME] Mane [PERSON_NAME] [PERSON_NAME] Reception [PERSON…" at bounding box center [191, 347] width 84 height 21
click at [149, 337] on select "Select Stylist [PERSON_NAME] Mane [PERSON_NAME] [PERSON_NAME] Reception [PERSON…" at bounding box center [191, 347] width 84 height 21
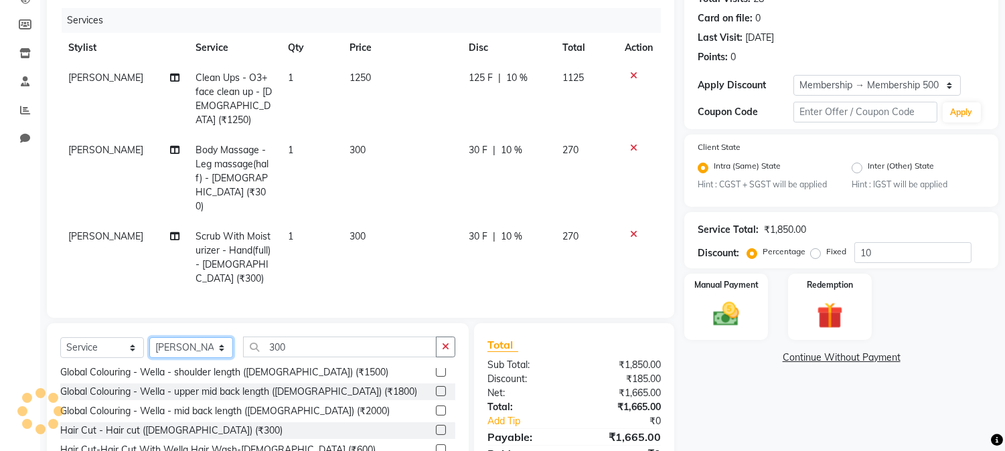
click at [218, 337] on select "Select Stylist [PERSON_NAME] Mane [PERSON_NAME] [PERSON_NAME] Reception [PERSON…" at bounding box center [191, 347] width 84 height 21
select select "14213"
click at [149, 337] on select "Select Stylist [PERSON_NAME] Mane [PERSON_NAME] [PERSON_NAME] Reception [PERSON…" at bounding box center [191, 347] width 84 height 21
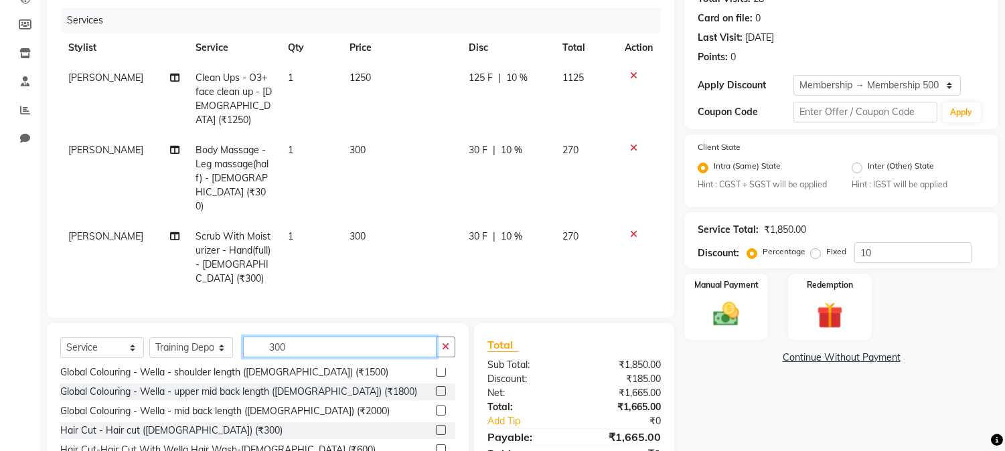
click at [311, 337] on input "300" at bounding box center [339, 347] width 193 height 21
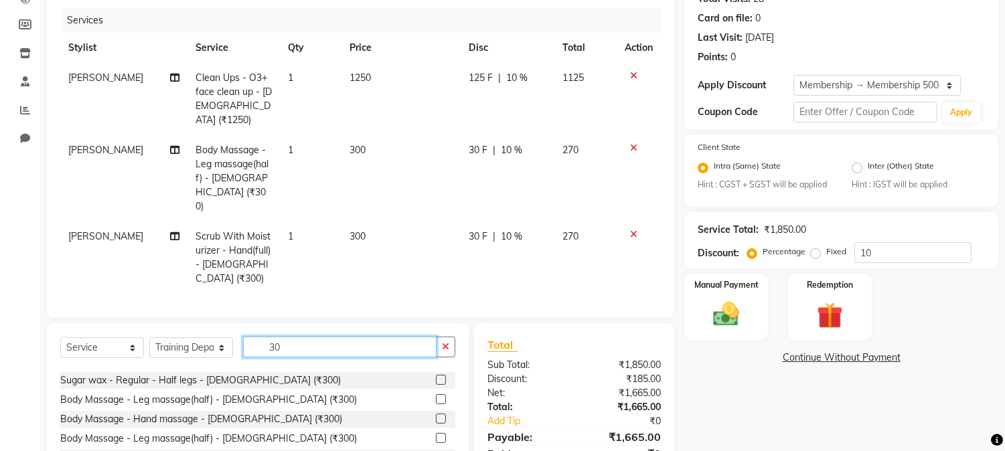
scroll to position [0, 0]
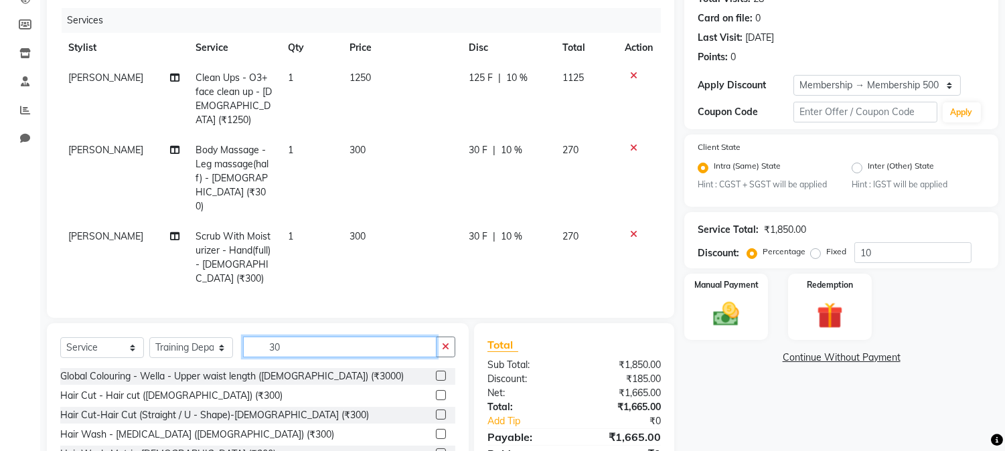
type input "3"
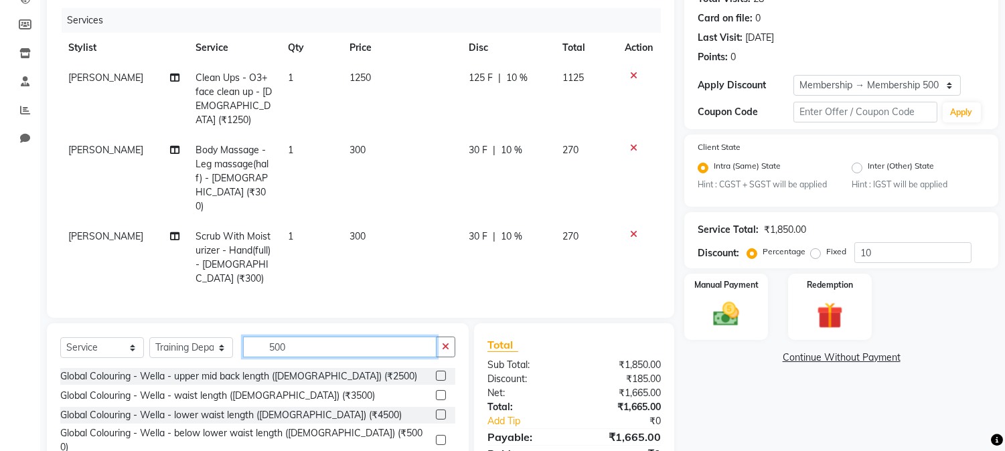
type input "500"
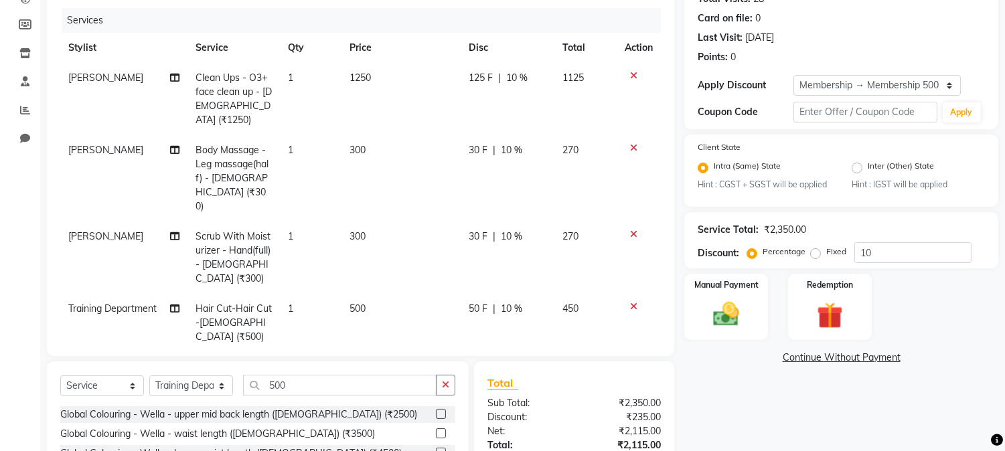
checkbox input "false"
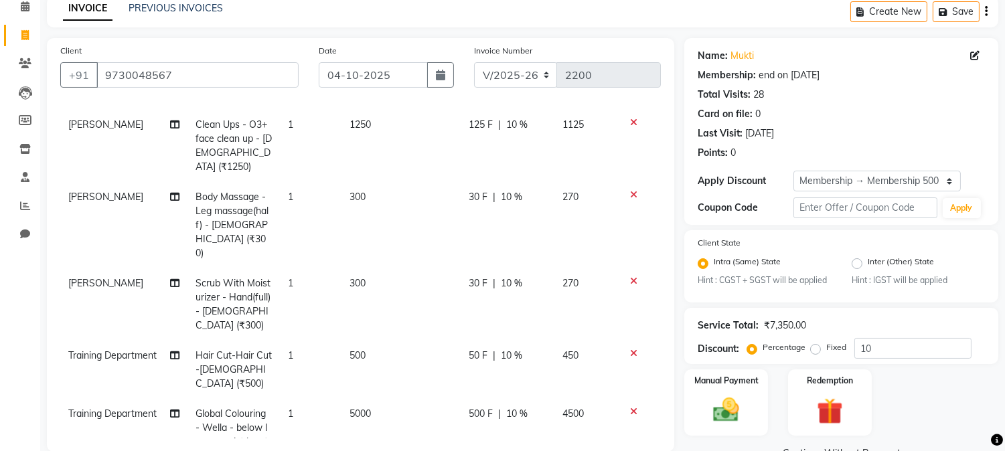
scroll to position [75, 0]
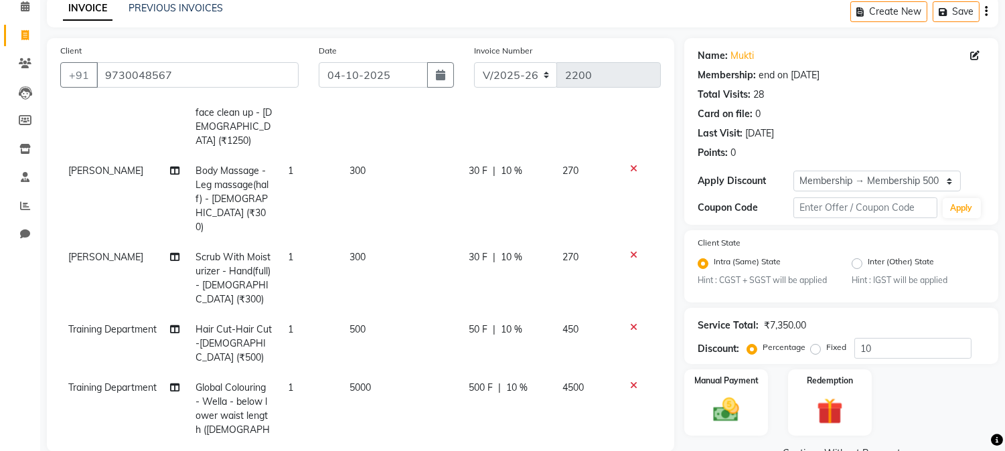
click at [630, 381] on icon at bounding box center [633, 385] width 7 height 9
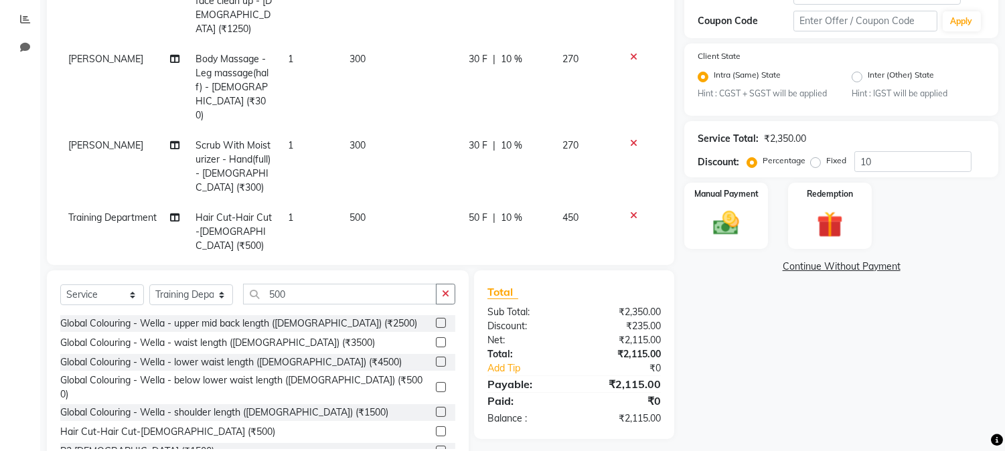
scroll to position [260, 0]
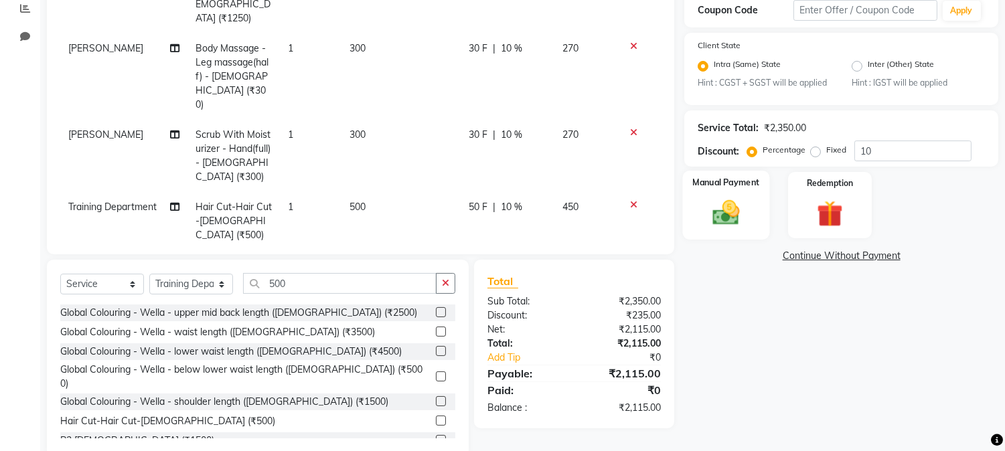
click at [756, 217] on div "Manual Payment" at bounding box center [726, 205] width 87 height 68
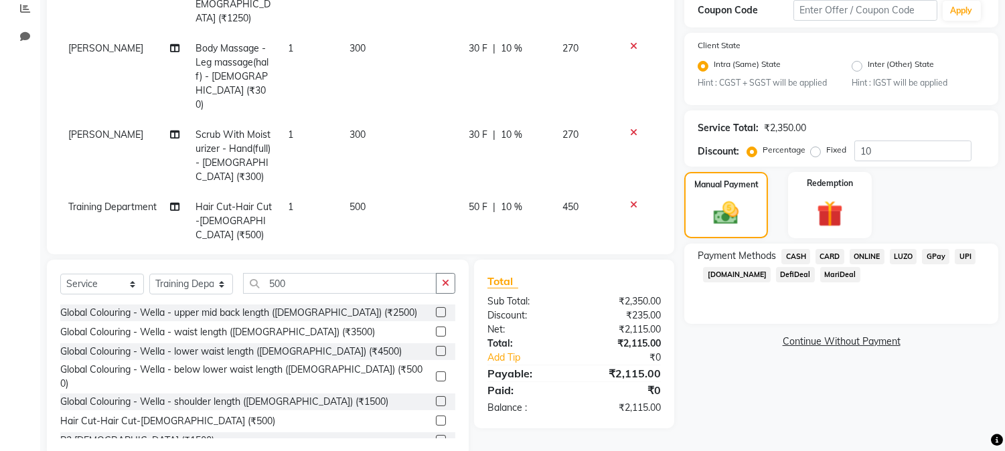
click at [797, 252] on span "CASH" at bounding box center [795, 256] width 29 height 15
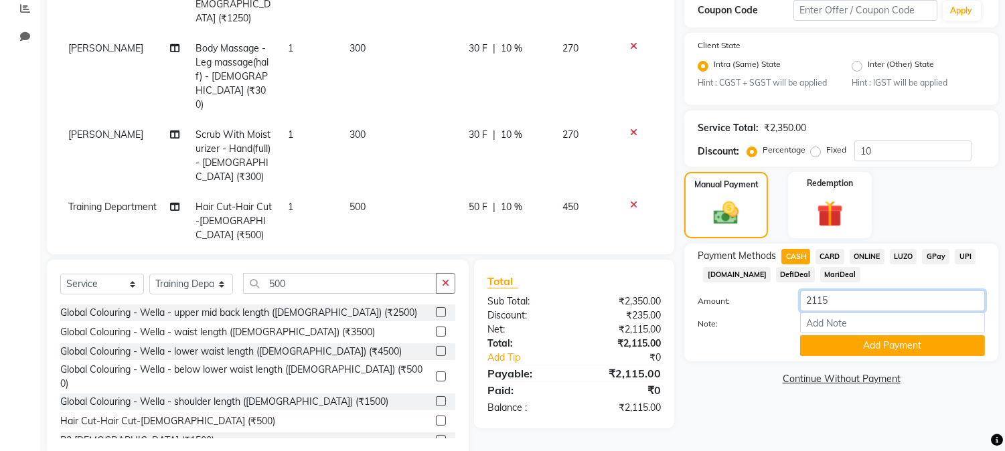
click at [844, 299] on input "2115" at bounding box center [892, 301] width 185 height 21
type input "2000"
click at [920, 345] on button "Add Payment" at bounding box center [892, 345] width 185 height 21
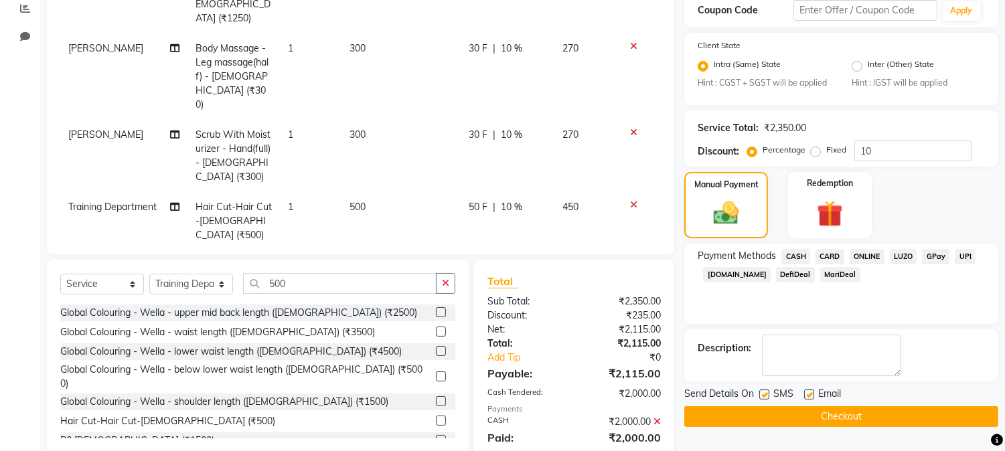
click at [858, 261] on span "ONLINE" at bounding box center [867, 256] width 35 height 15
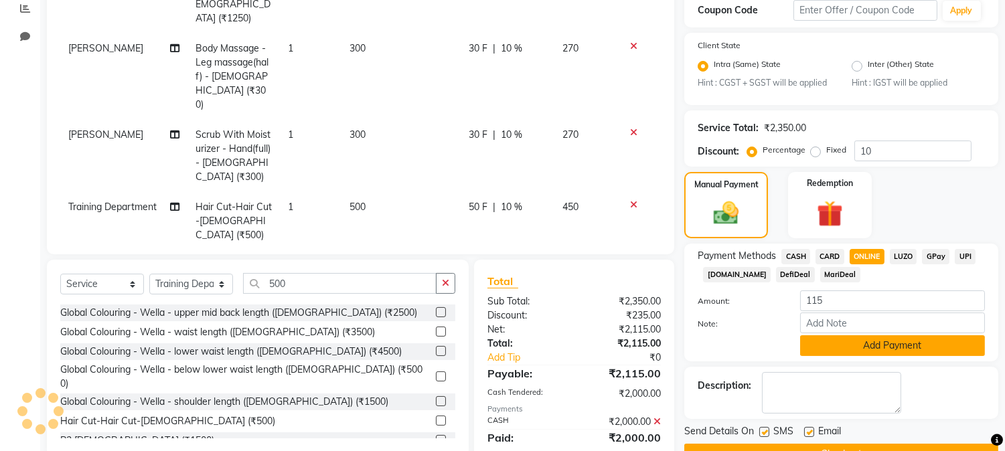
click at [864, 343] on button "Add Payment" at bounding box center [892, 345] width 185 height 21
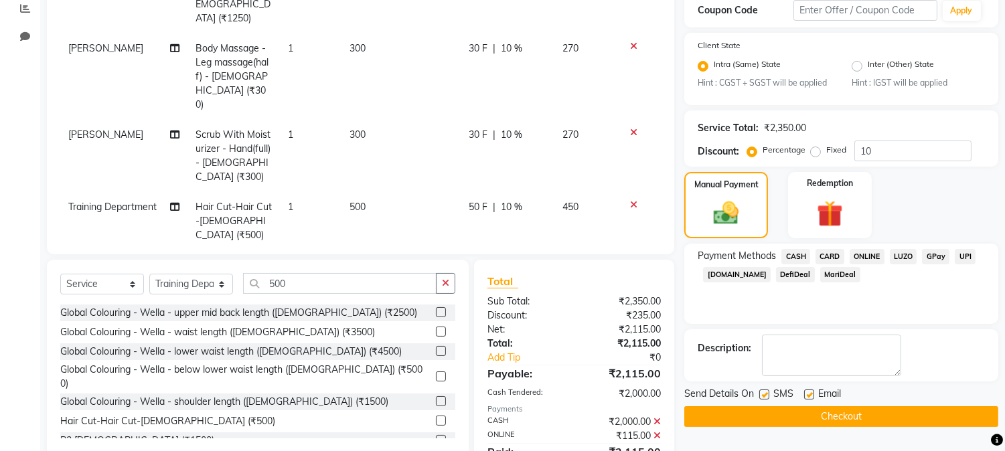
click at [845, 414] on button "Checkout" at bounding box center [841, 416] width 314 height 21
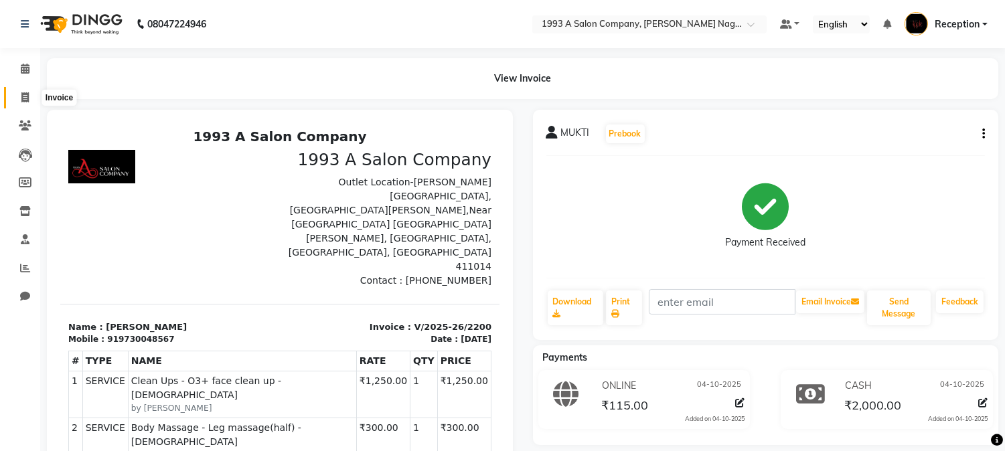
click at [23, 97] on icon at bounding box center [24, 97] width 7 height 10
select select "service"
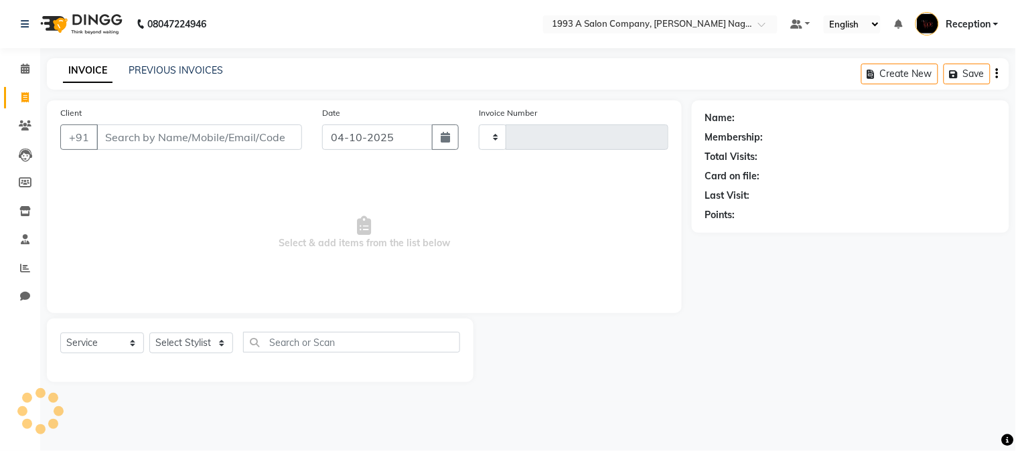
type input "2201"
select select "144"
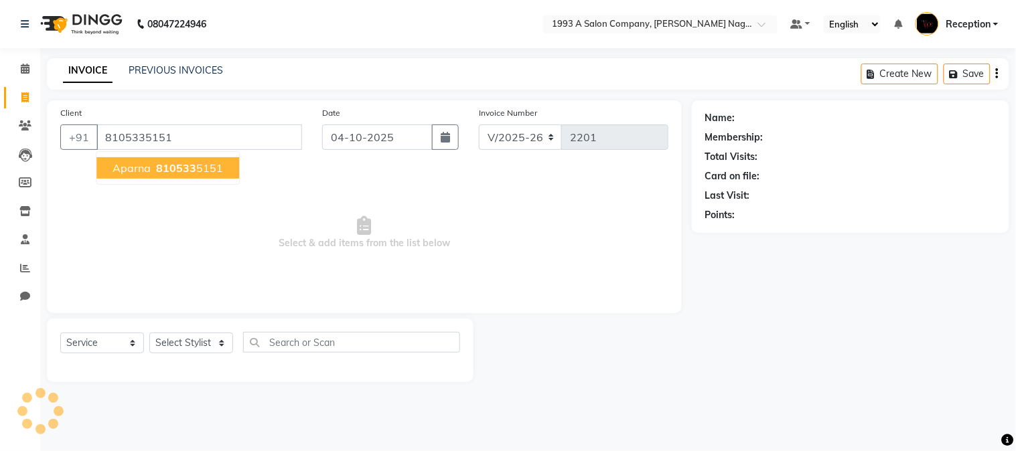
type input "8105335151"
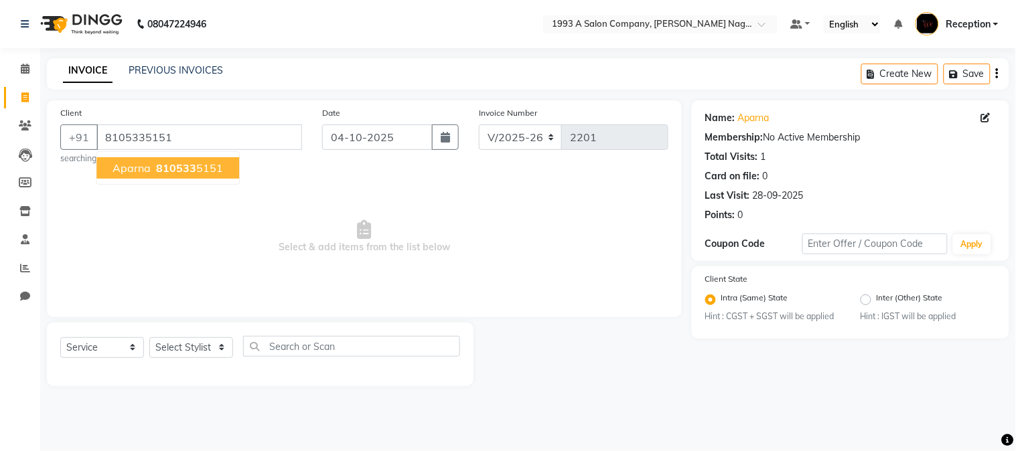
click at [162, 171] on span "810533" at bounding box center [176, 167] width 40 height 13
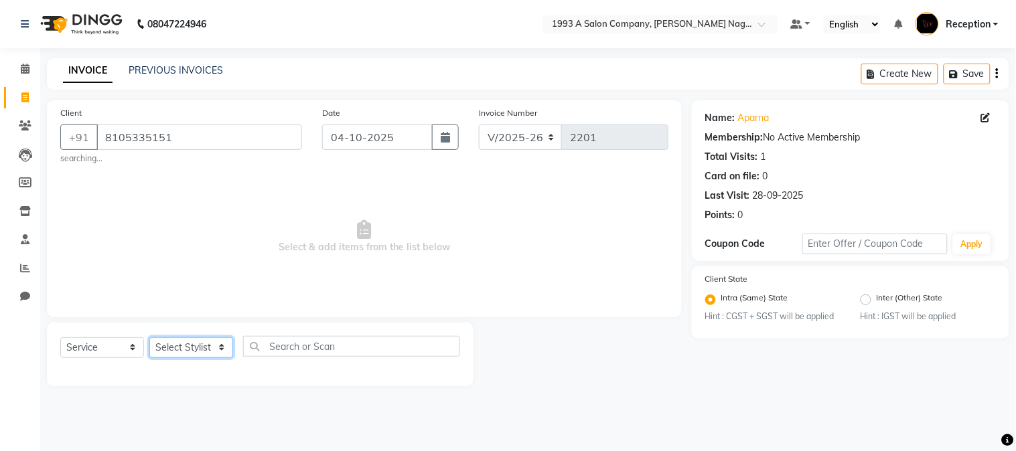
click at [197, 356] on select "Select Stylist [PERSON_NAME] Mane [PERSON_NAME] [PERSON_NAME] Reception [PERSON…" at bounding box center [191, 347] width 84 height 21
select select "4174"
click at [149, 337] on select "Select Stylist [PERSON_NAME] Mane [PERSON_NAME] [PERSON_NAME] Reception [PERSON…" at bounding box center [191, 347] width 84 height 21
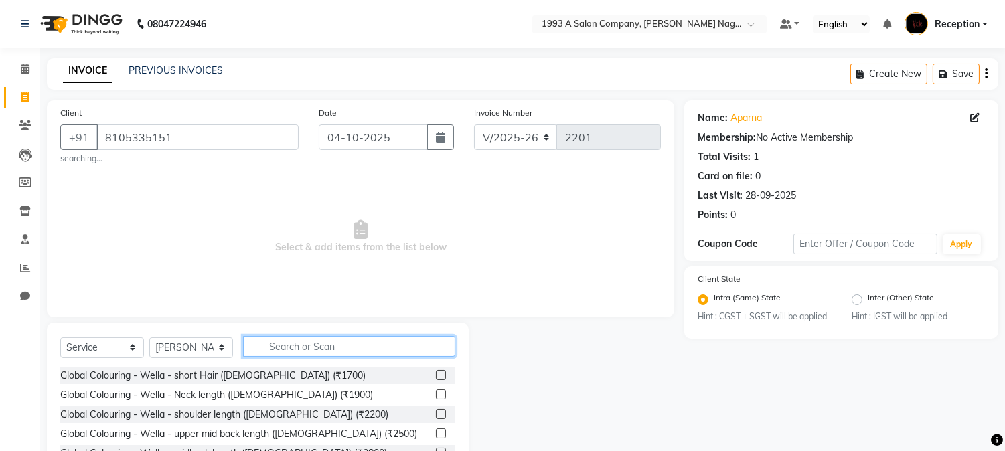
click at [303, 346] on input "text" at bounding box center [349, 346] width 212 height 21
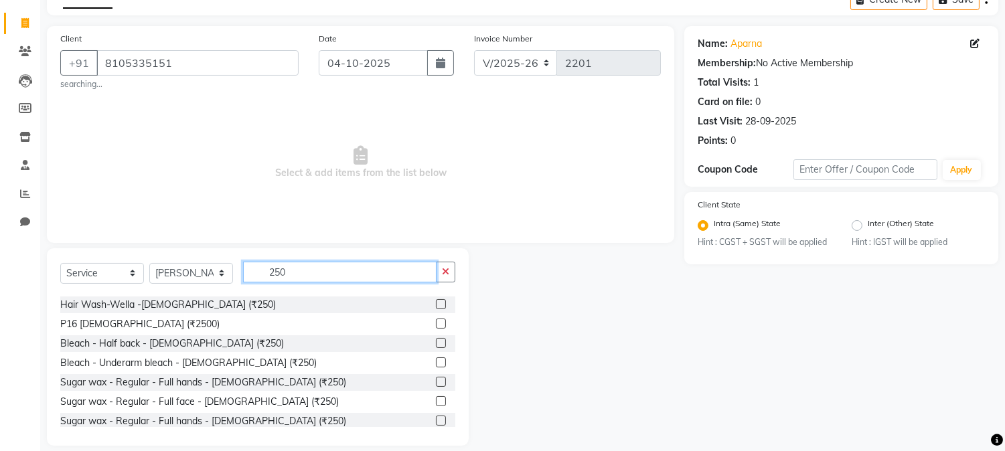
scroll to position [149, 0]
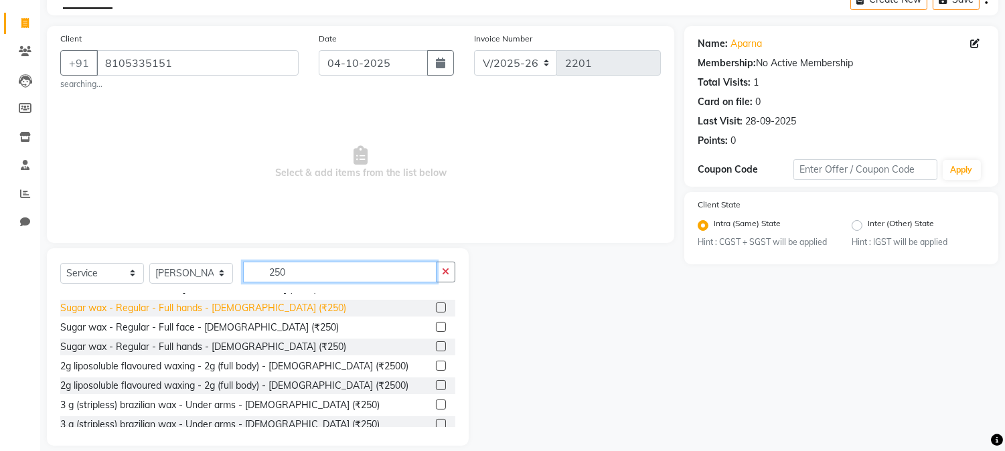
type input "250"
click at [223, 311] on div "Sugar wax - Regular - Full hands - [DEMOGRAPHIC_DATA] (₹250)" at bounding box center [203, 308] width 286 height 14
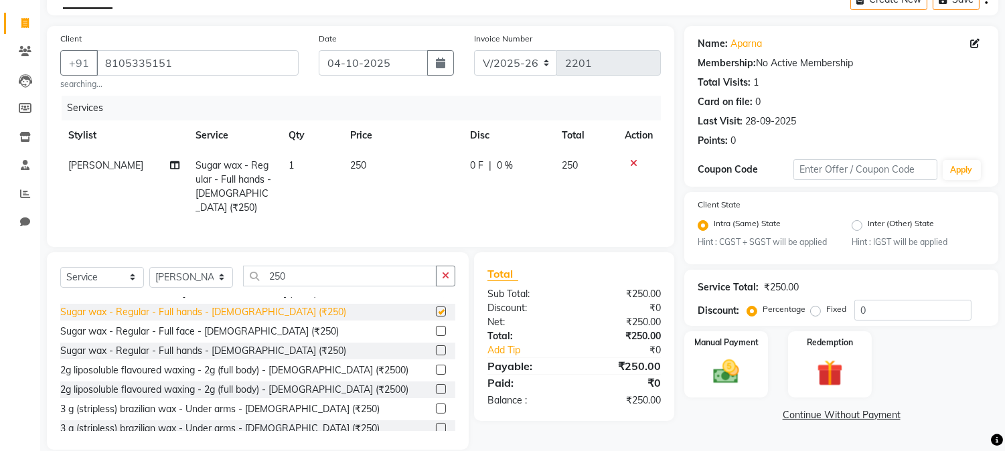
checkbox input "false"
click at [714, 368] on img at bounding box center [726, 372] width 44 height 31
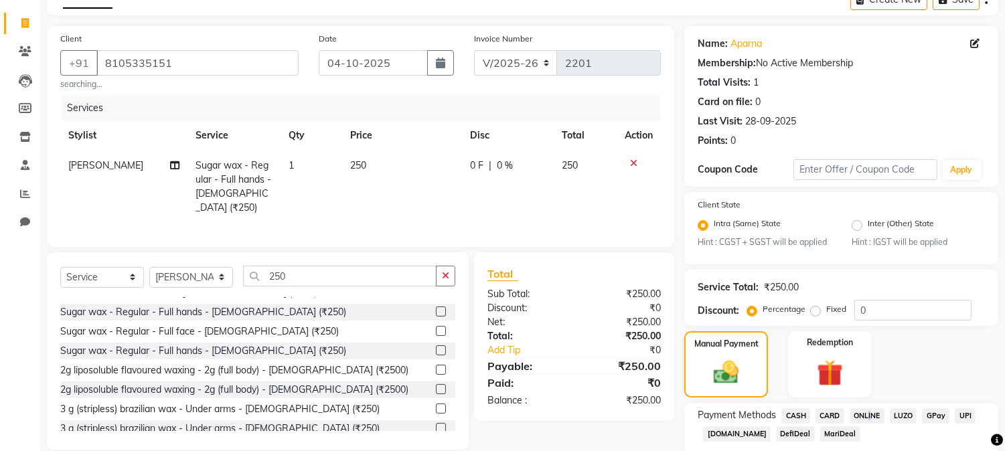
click at [867, 418] on span "ONLINE" at bounding box center [867, 415] width 35 height 15
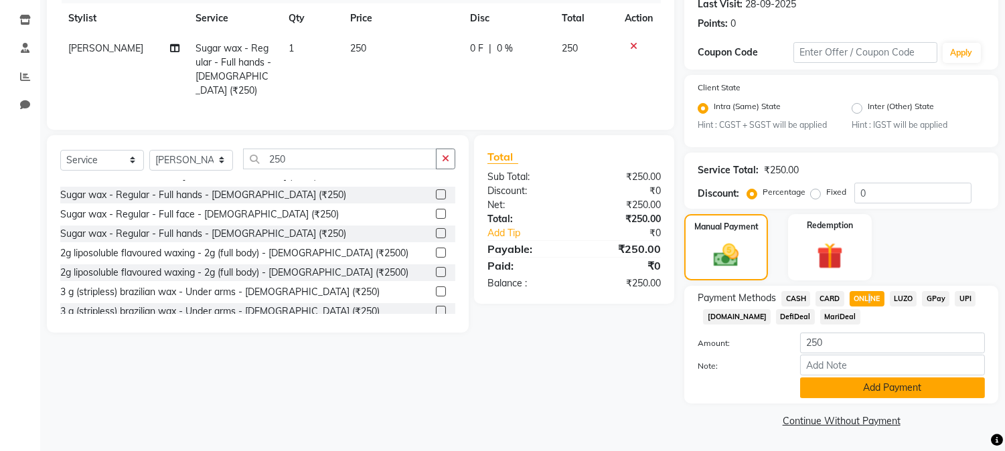
click at [874, 384] on button "Add Payment" at bounding box center [892, 388] width 185 height 21
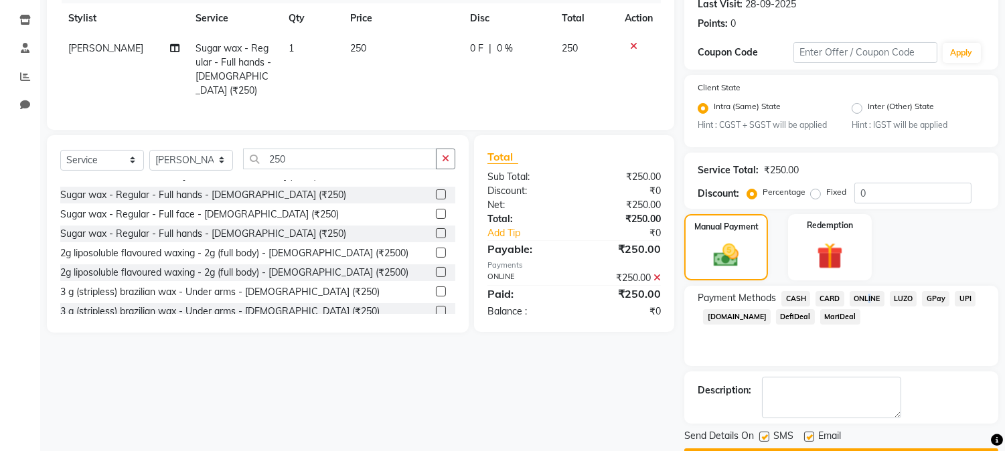
scroll to position [230, 0]
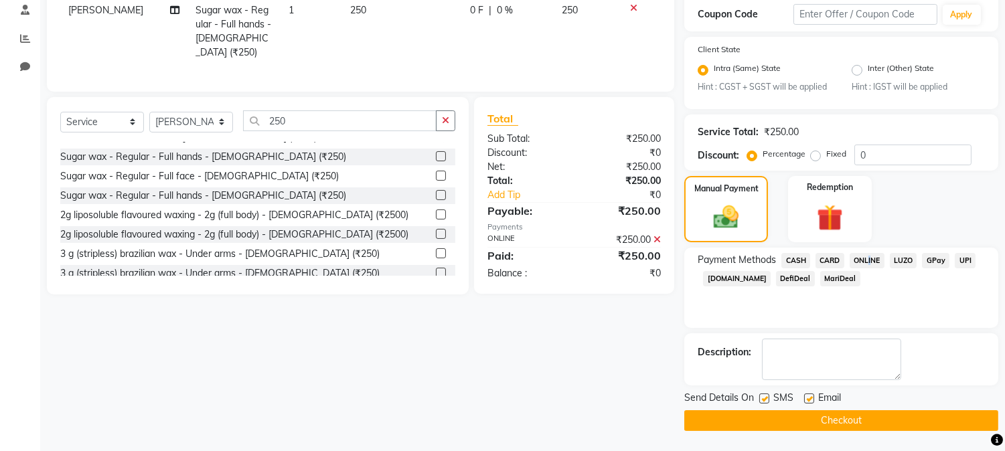
click at [865, 424] on button "Checkout" at bounding box center [841, 420] width 314 height 21
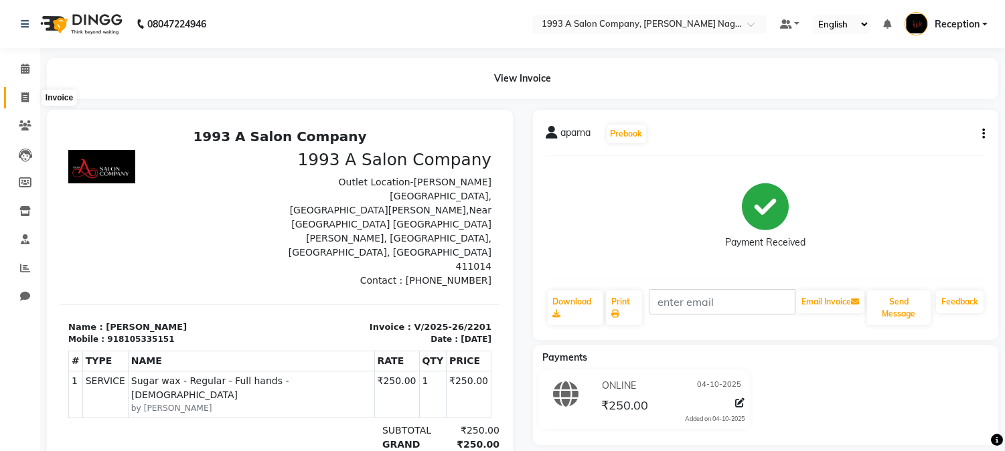
click at [27, 98] on icon at bounding box center [24, 97] width 7 height 10
select select "service"
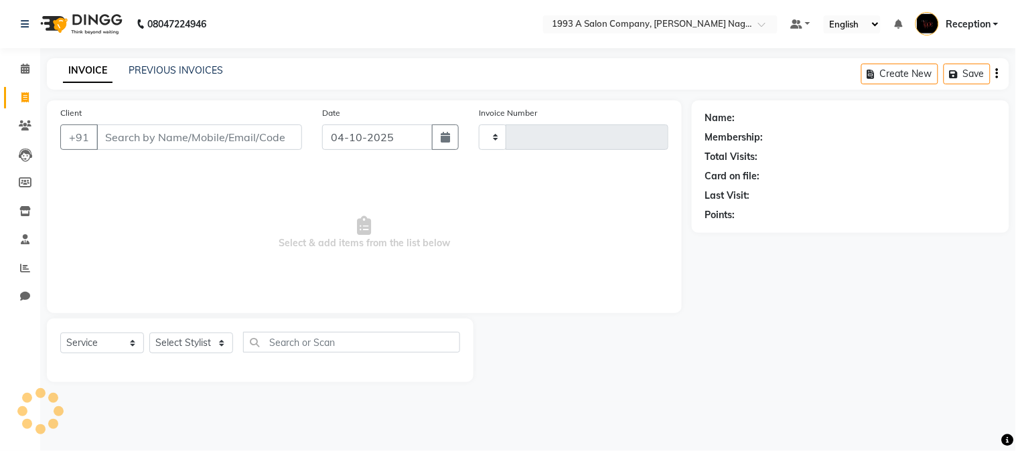
type input "2202"
select select "144"
click at [152, 68] on link "PREVIOUS INVOICES" at bounding box center [176, 70] width 94 height 12
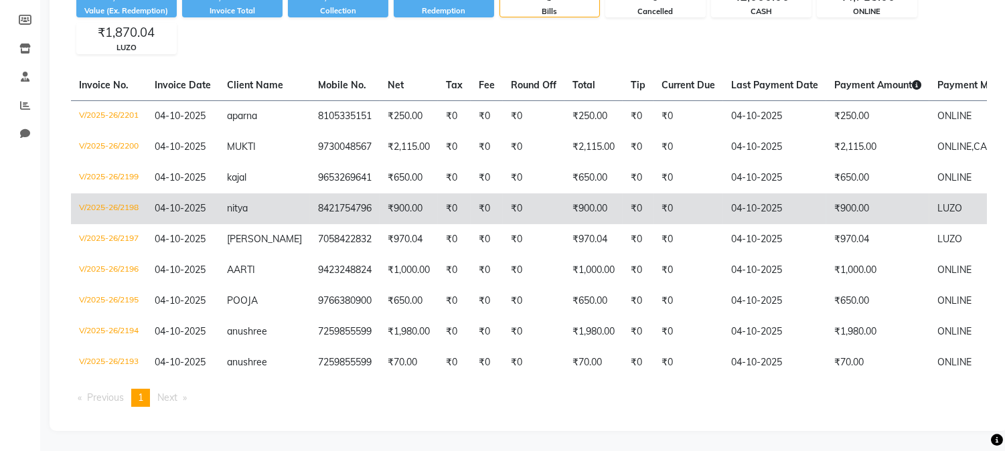
scroll to position [171, 0]
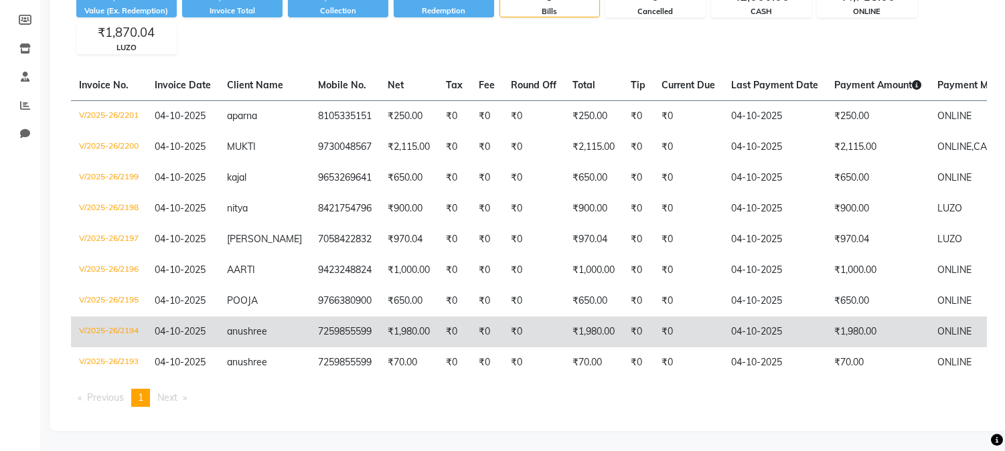
click at [564, 329] on td "₹1,980.00" at bounding box center [593, 332] width 58 height 31
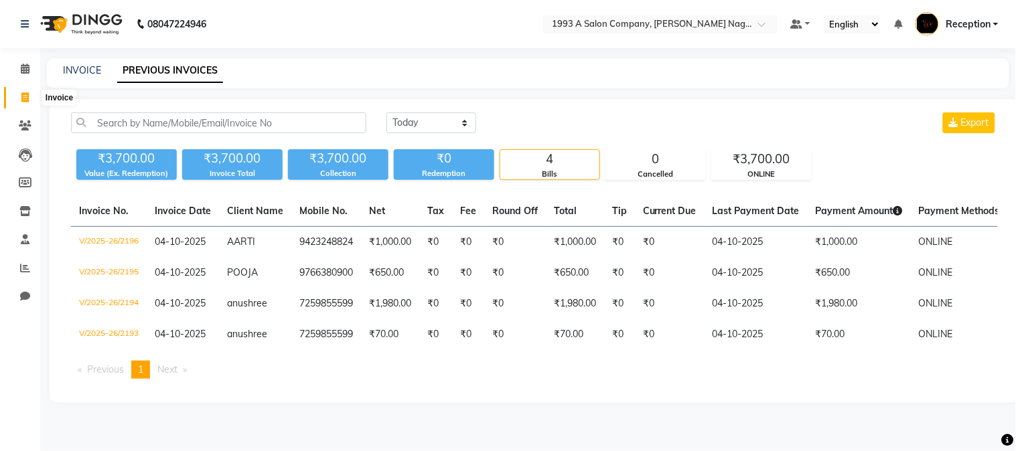
click at [28, 95] on icon at bounding box center [24, 97] width 7 height 10
select select "service"
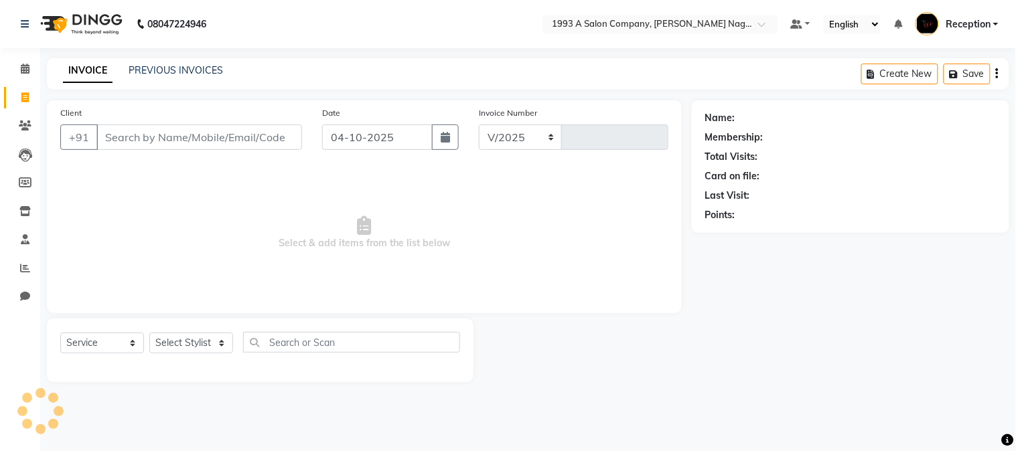
select select "144"
type input "2200"
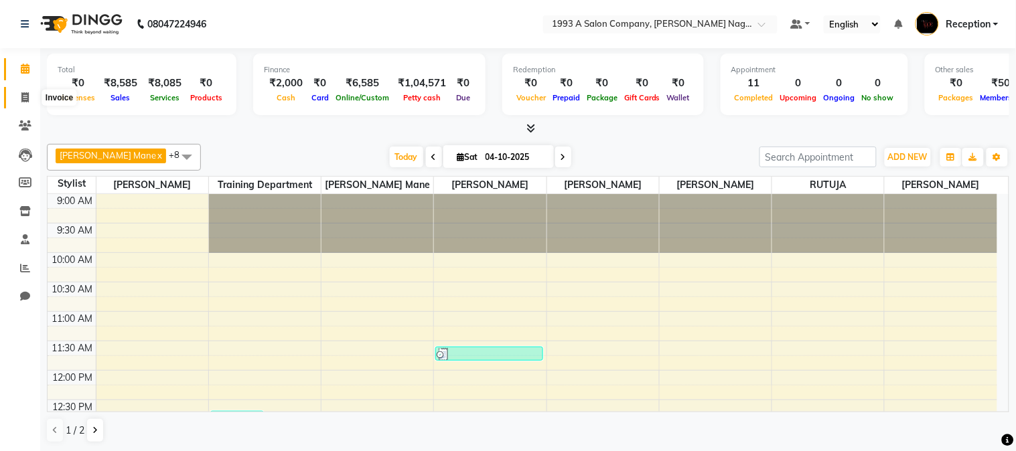
click at [21, 96] on icon at bounding box center [24, 97] width 7 height 10
select select "service"
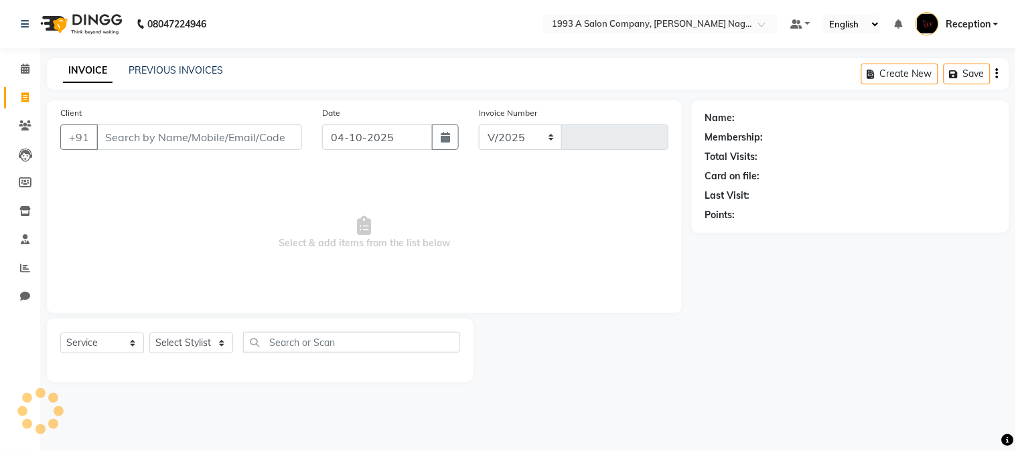
select select "144"
type input "2202"
click at [215, 342] on select "Select Stylist [PERSON_NAME] Mane [PERSON_NAME] [PERSON_NAME] Reception [PERSON…" at bounding box center [191, 343] width 84 height 21
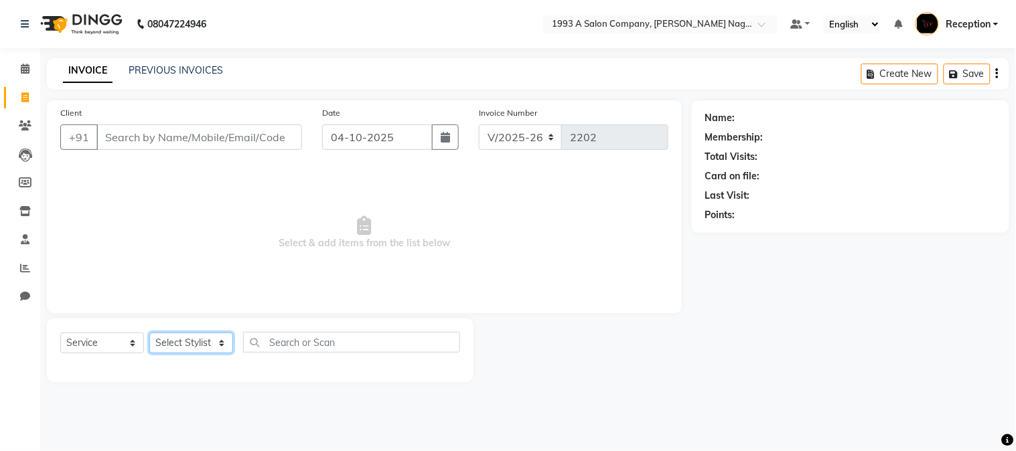
select select "92115"
click at [149, 333] on select "Select Stylist [PERSON_NAME] Mane [PERSON_NAME] [PERSON_NAME] Reception [PERSON…" at bounding box center [191, 343] width 84 height 21
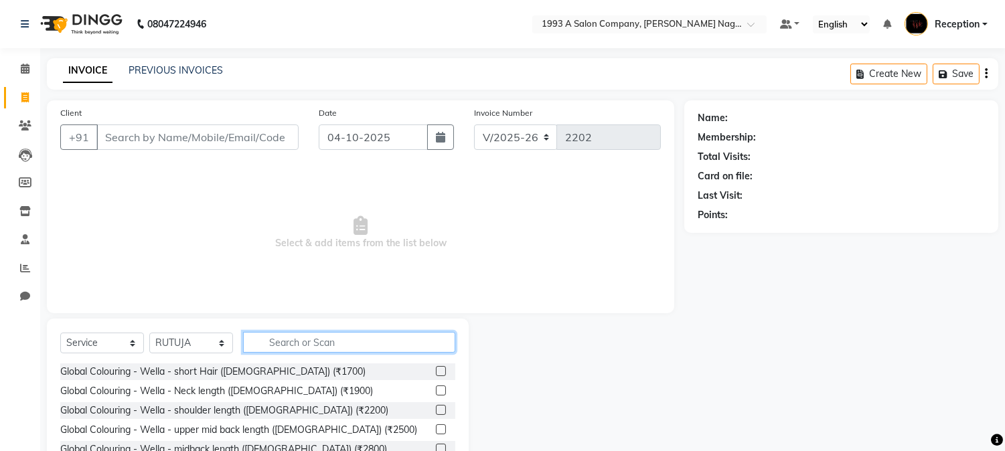
click at [369, 345] on input "text" at bounding box center [349, 342] width 212 height 21
type input "r"
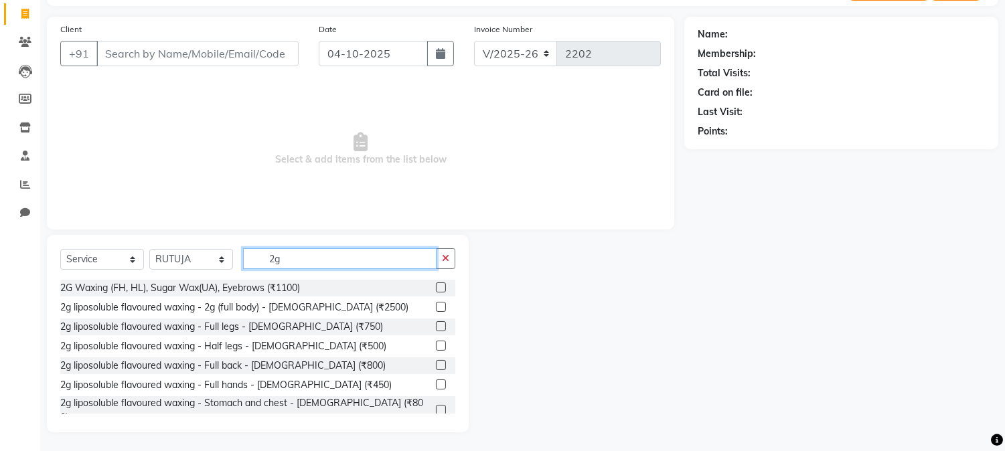
scroll to position [84, 0]
type input "2"
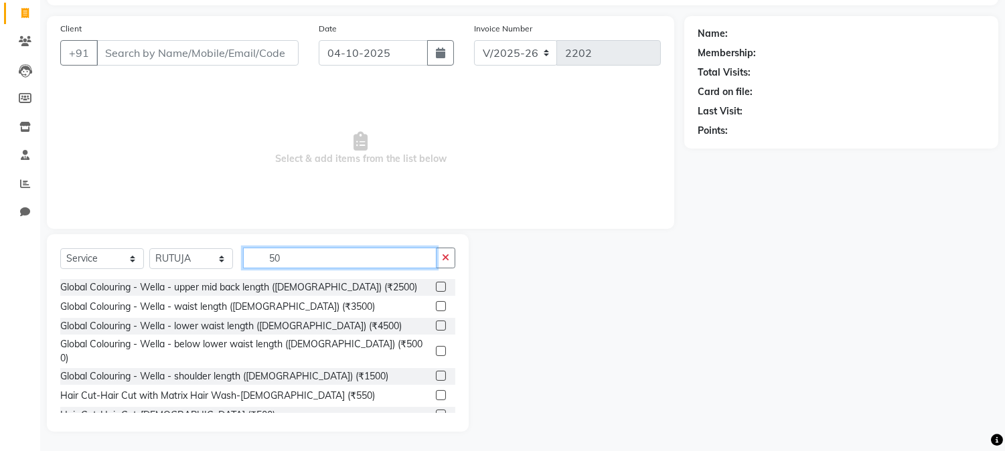
type input "5"
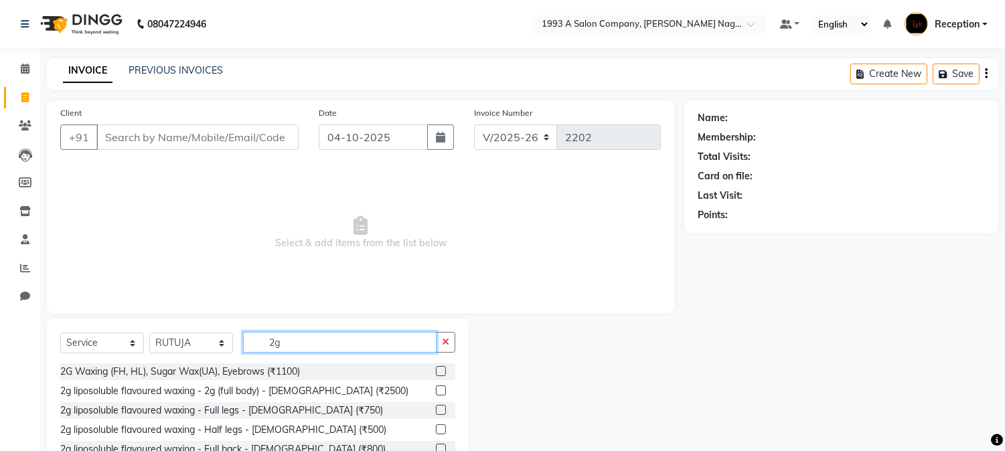
scroll to position [74, 0]
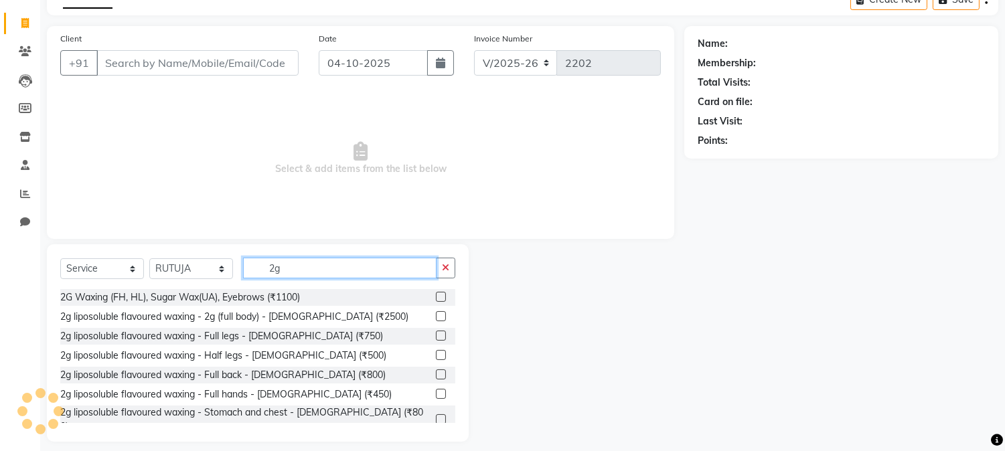
type input "2g"
click at [436, 353] on label at bounding box center [441, 355] width 10 height 10
click at [436, 353] on input "checkbox" at bounding box center [440, 355] width 9 height 9
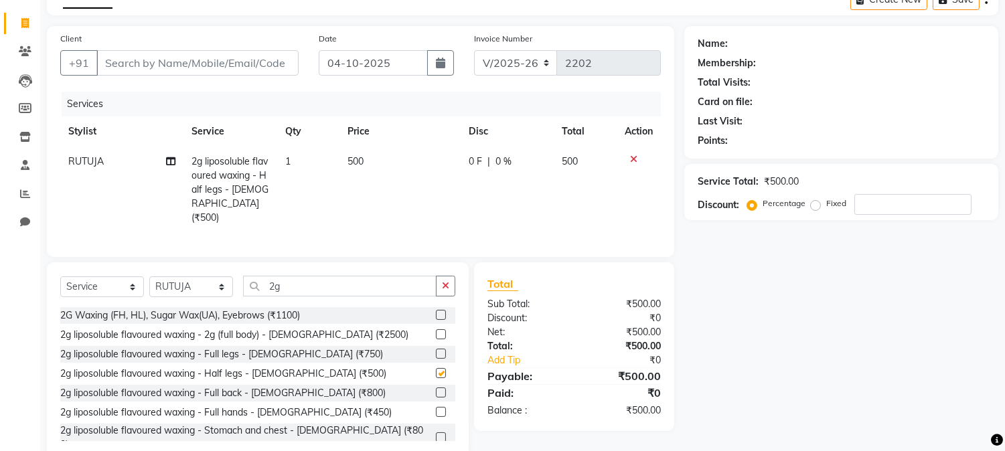
checkbox input "false"
click at [436, 407] on label at bounding box center [441, 412] width 10 height 10
click at [436, 408] on input "checkbox" at bounding box center [440, 412] width 9 height 9
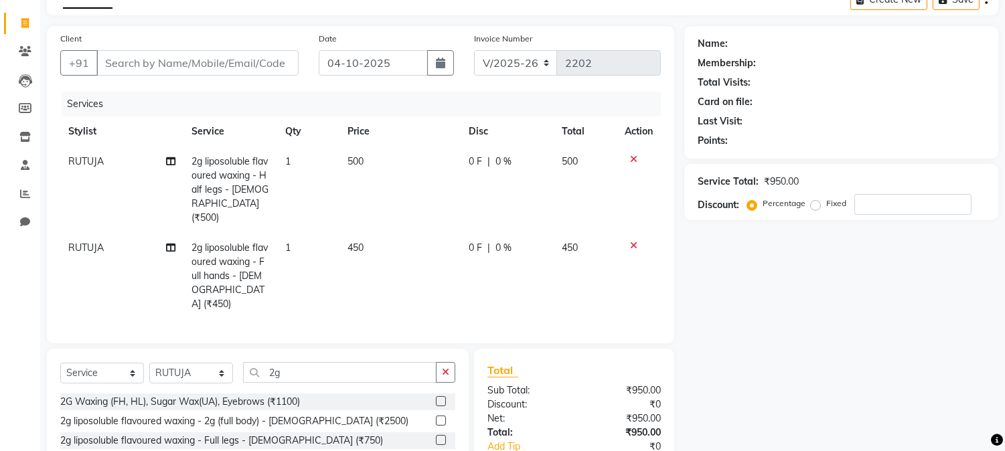
checkbox input "false"
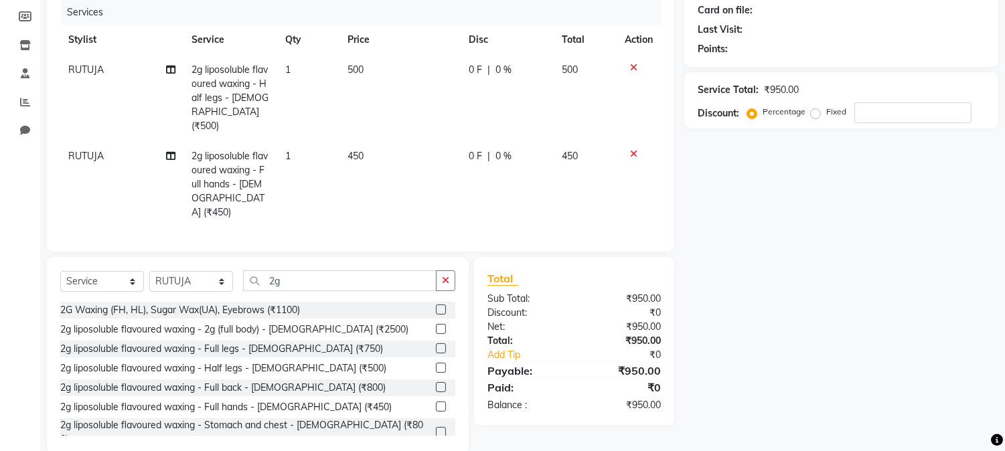
scroll to position [172, 0]
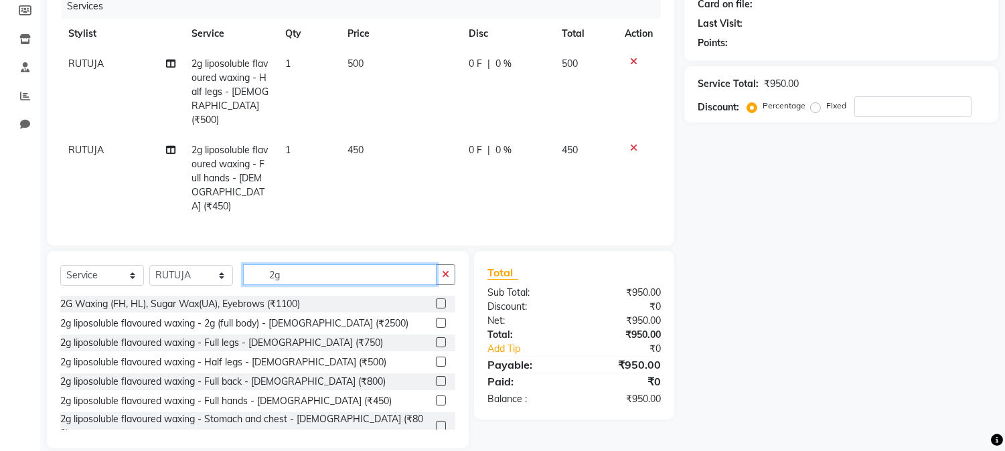
click at [359, 264] on input "2g" at bounding box center [339, 274] width 193 height 21
type input "2"
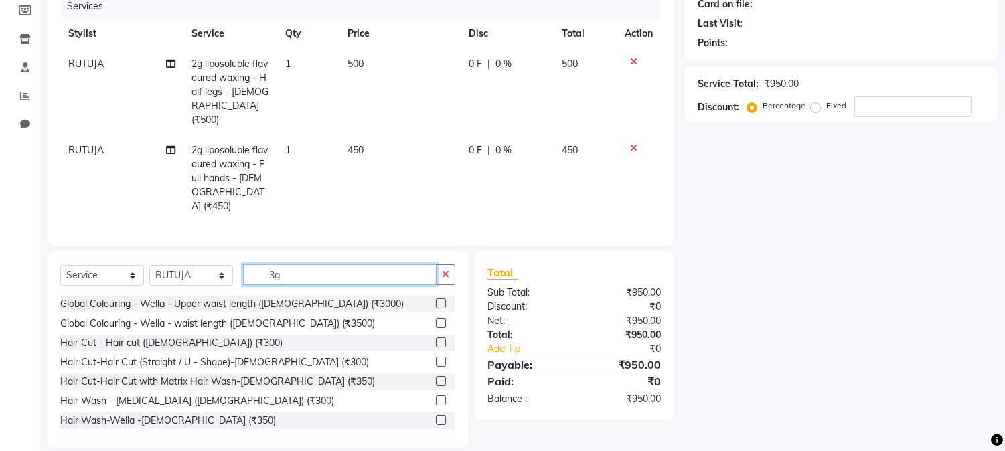
scroll to position [143, 0]
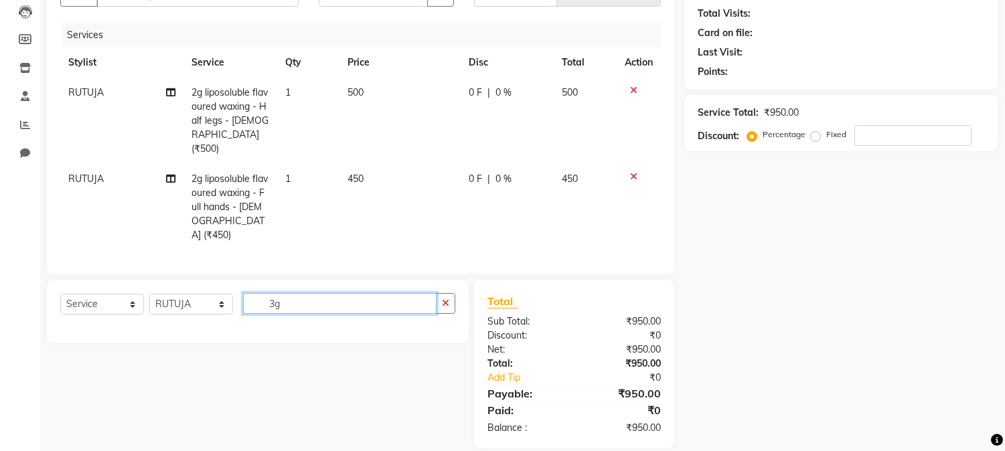
type input "3"
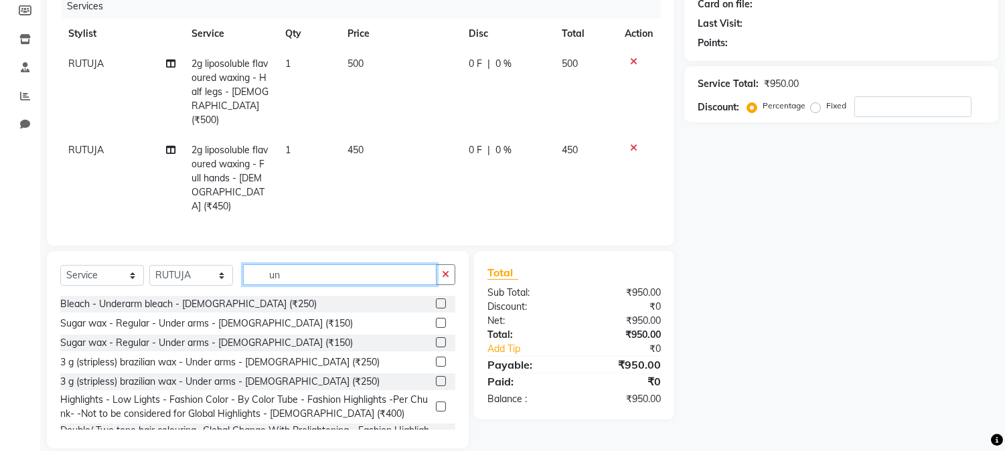
type input "un"
click at [436, 357] on label at bounding box center [441, 362] width 10 height 10
click at [436, 358] on input "checkbox" at bounding box center [440, 362] width 9 height 9
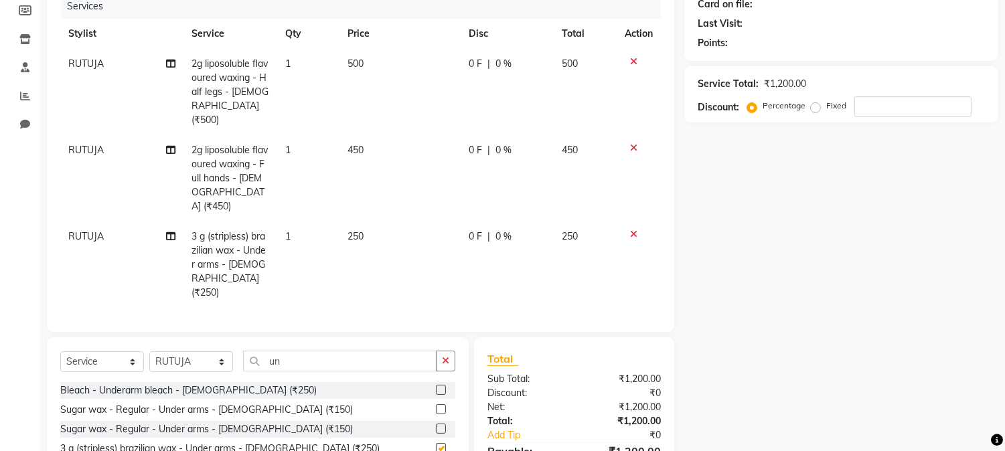
checkbox input "false"
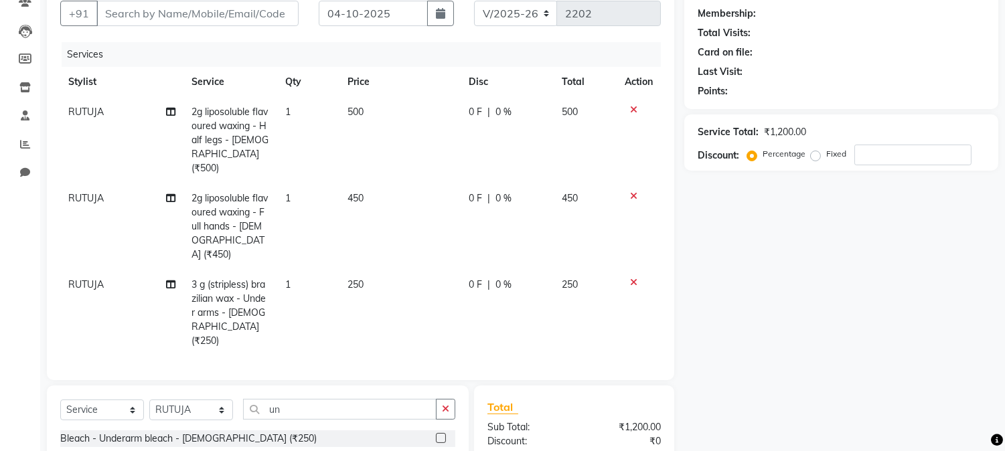
scroll to position [98, 0]
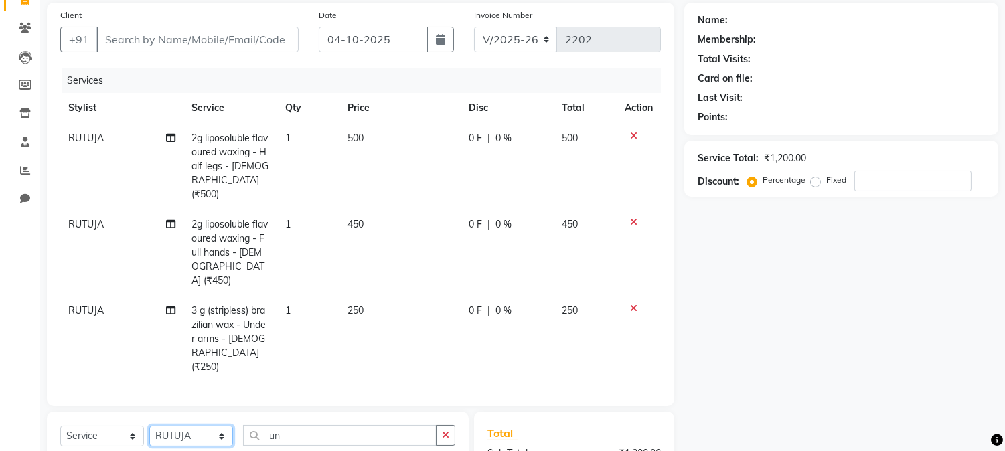
click at [209, 426] on select "Select Stylist [PERSON_NAME] Mane [PERSON_NAME] [PERSON_NAME] Reception [PERSON…" at bounding box center [191, 436] width 84 height 21
click at [349, 326] on td "250" at bounding box center [399, 339] width 121 height 86
select select "92115"
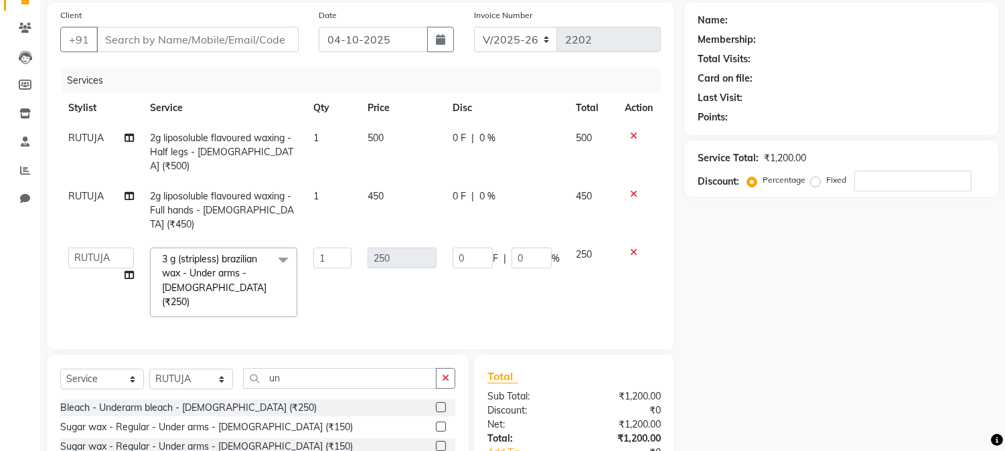
click at [340, 266] on td "1" at bounding box center [332, 283] width 54 height 86
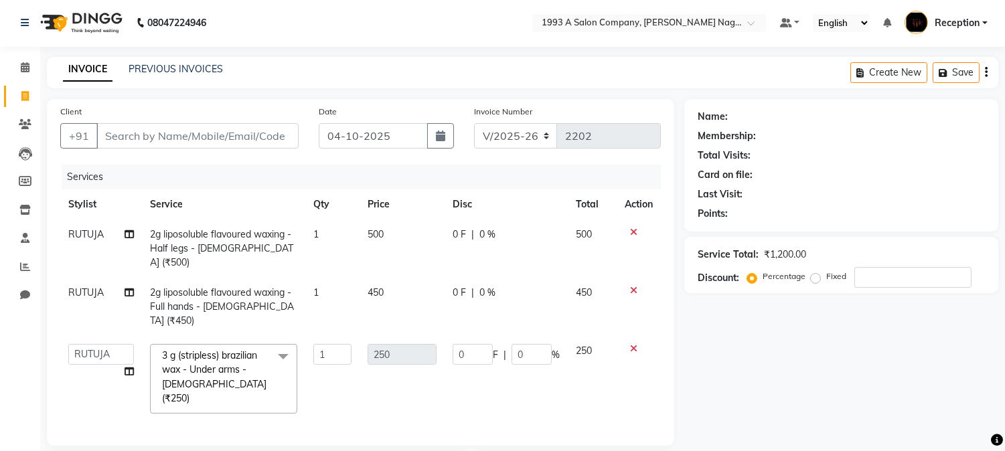
scroll to position [0, 0]
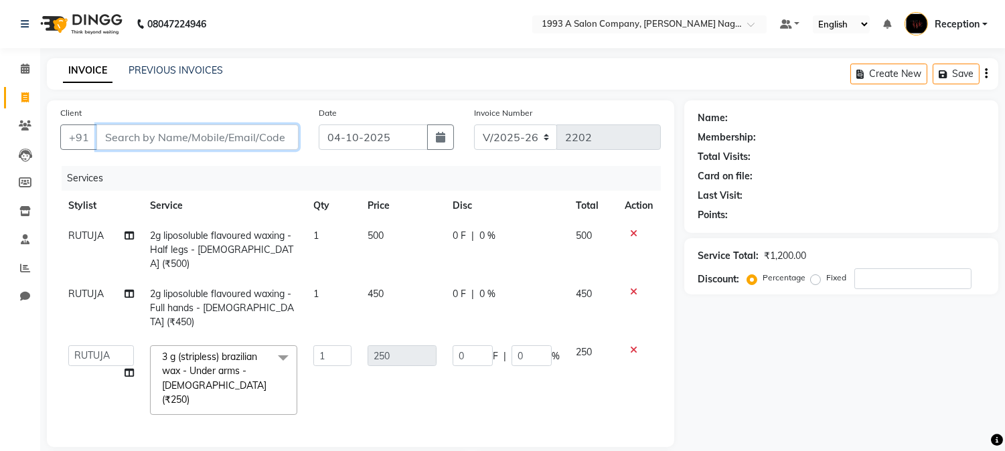
click at [184, 138] on input "Client" at bounding box center [197, 137] width 202 height 25
type input "8"
type input "0"
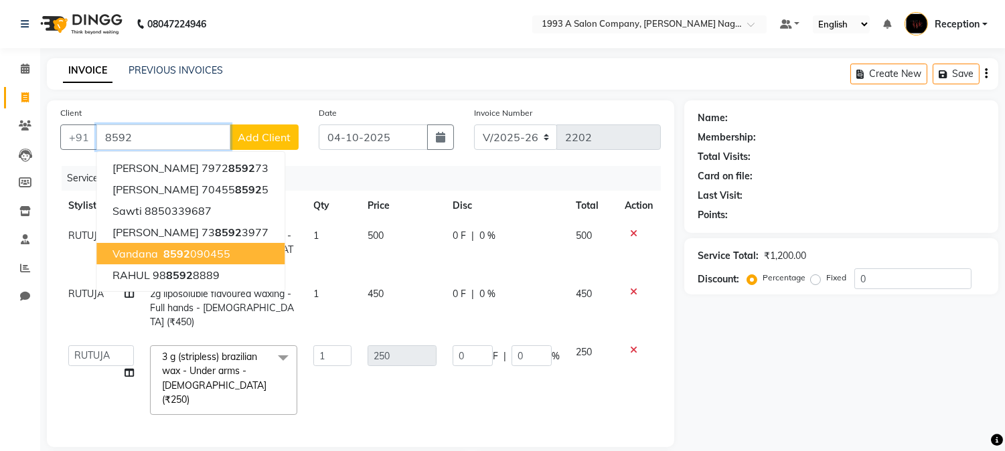
click at [168, 253] on span "8592" at bounding box center [176, 253] width 27 height 13
type input "8592090455"
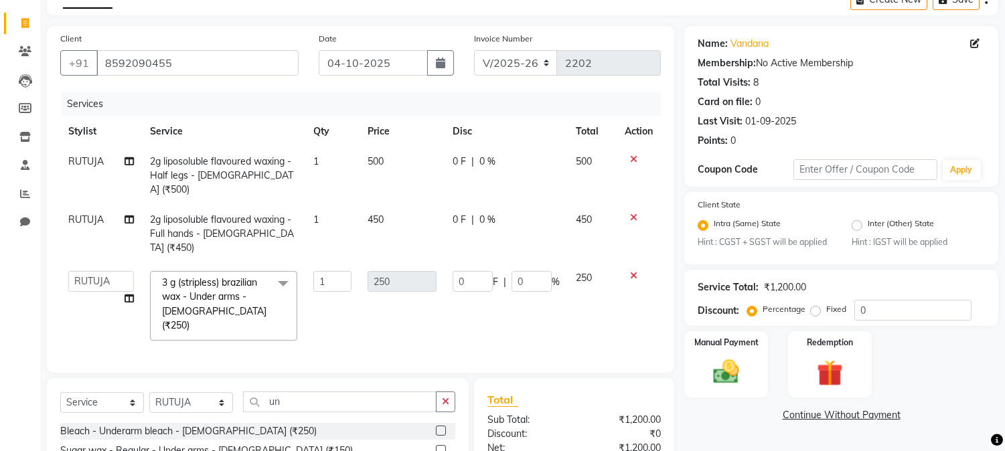
scroll to position [149, 0]
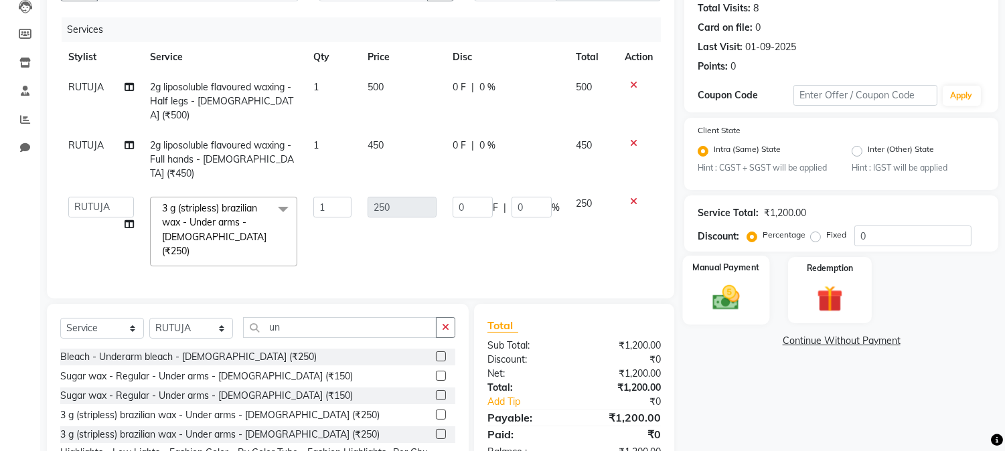
click at [738, 304] on img at bounding box center [726, 298] width 44 height 31
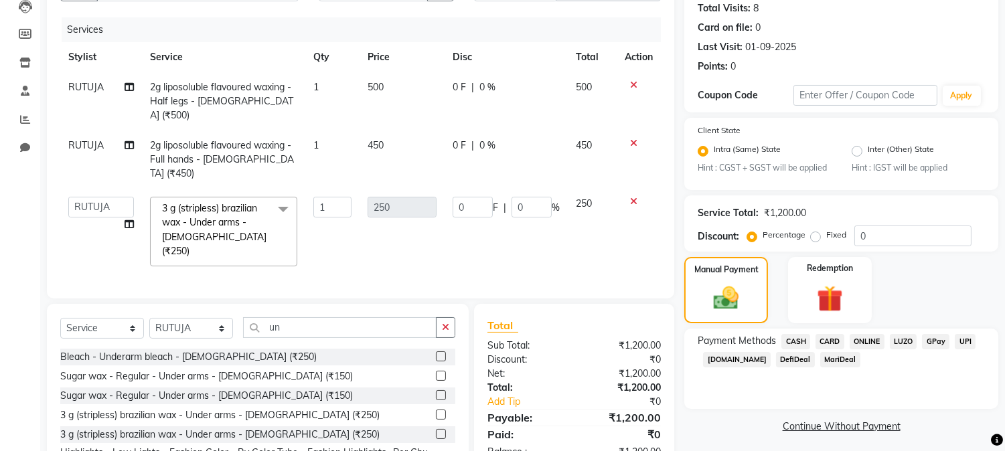
click at [872, 339] on span "ONLINE" at bounding box center [867, 341] width 35 height 15
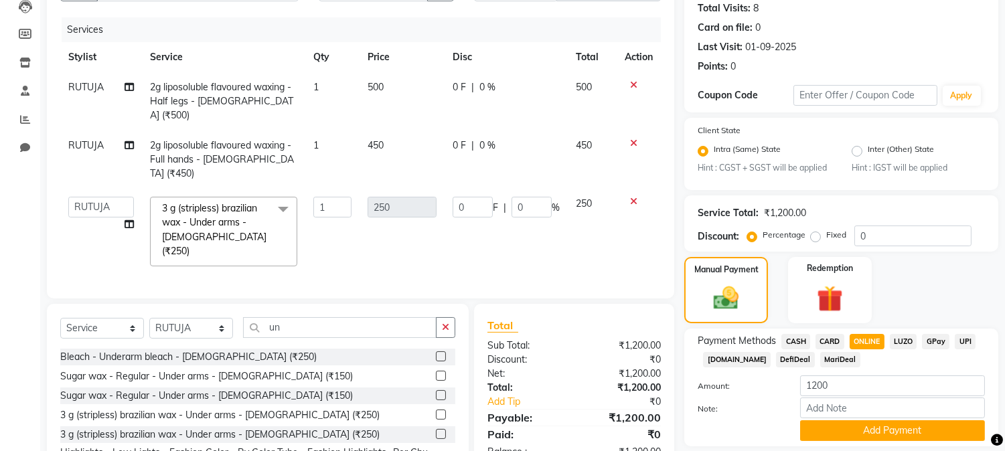
scroll to position [191, 0]
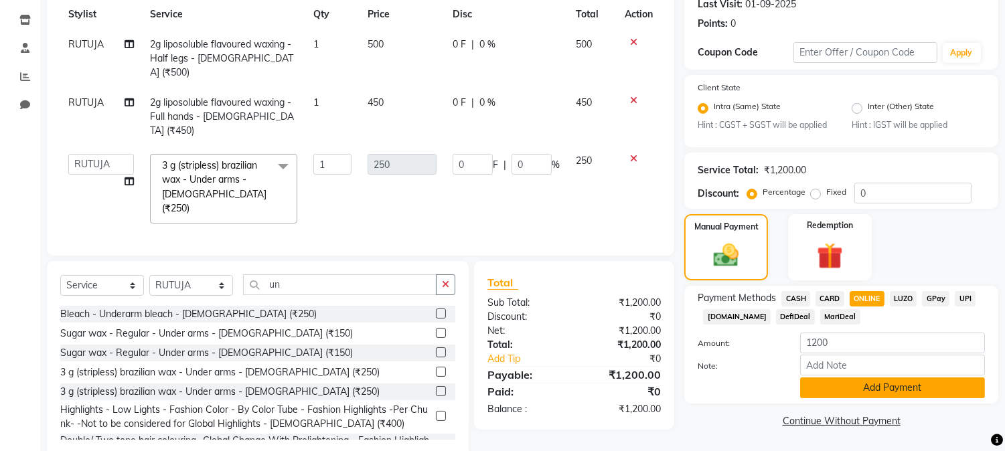
click at [852, 390] on button "Add Payment" at bounding box center [892, 388] width 185 height 21
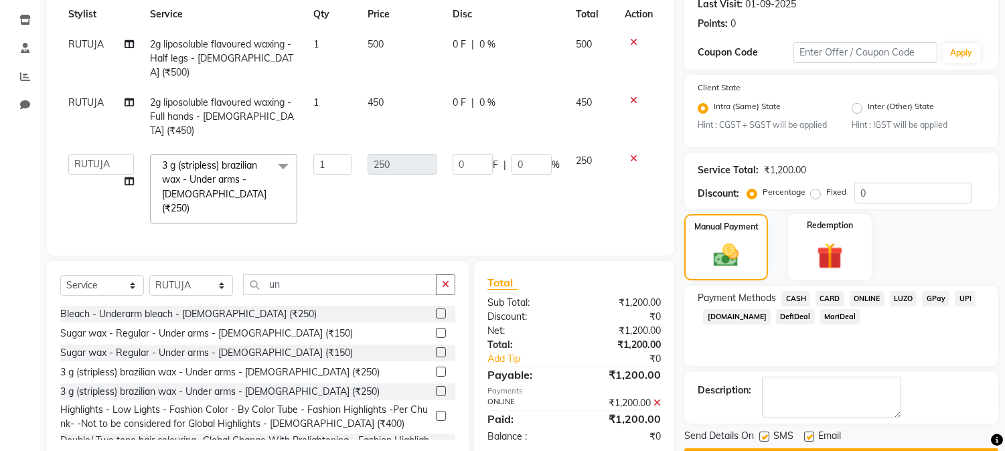
scroll to position [230, 0]
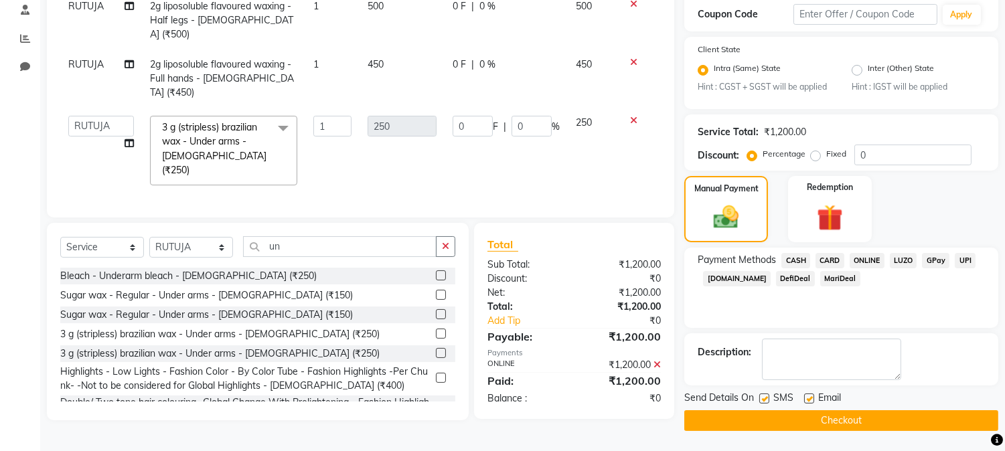
click at [803, 420] on button "Checkout" at bounding box center [841, 420] width 314 height 21
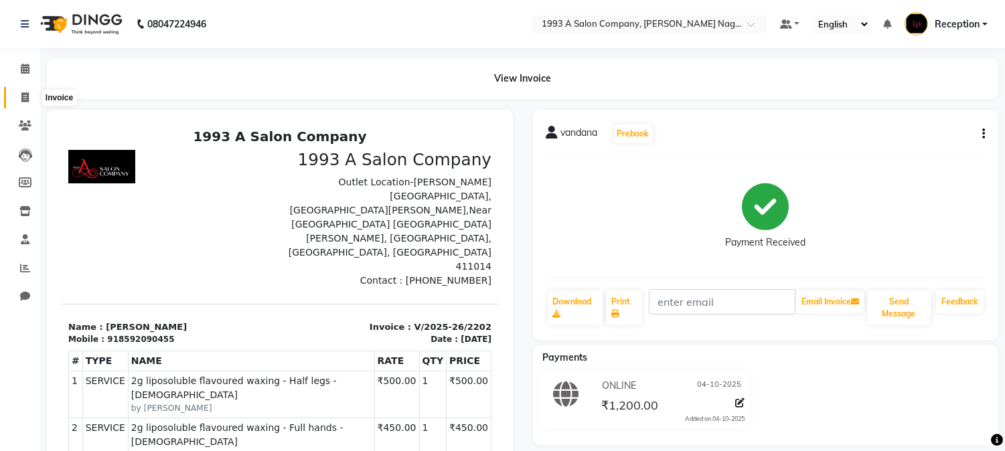
click at [21, 96] on icon at bounding box center [24, 97] width 7 height 10
select select "service"
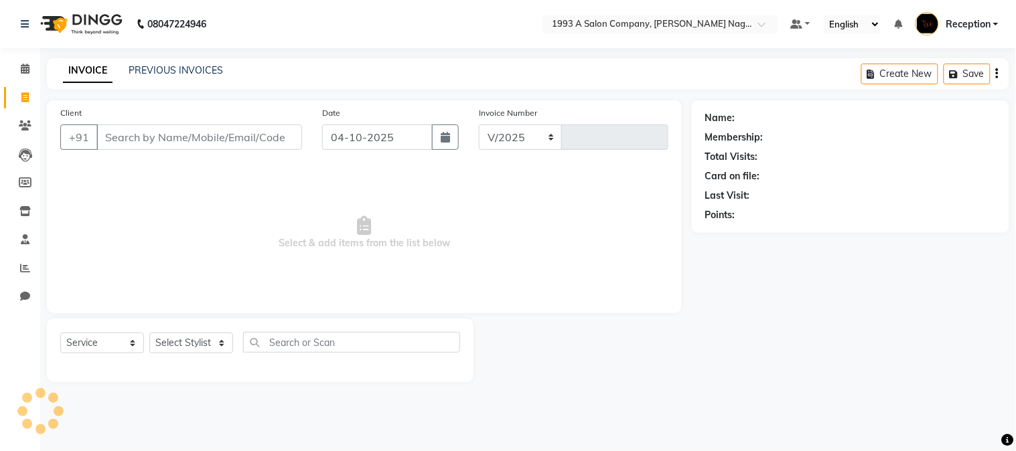
select select "144"
type input "2204"
click at [153, 71] on link "PREVIOUS INVOICES" at bounding box center [176, 70] width 94 height 12
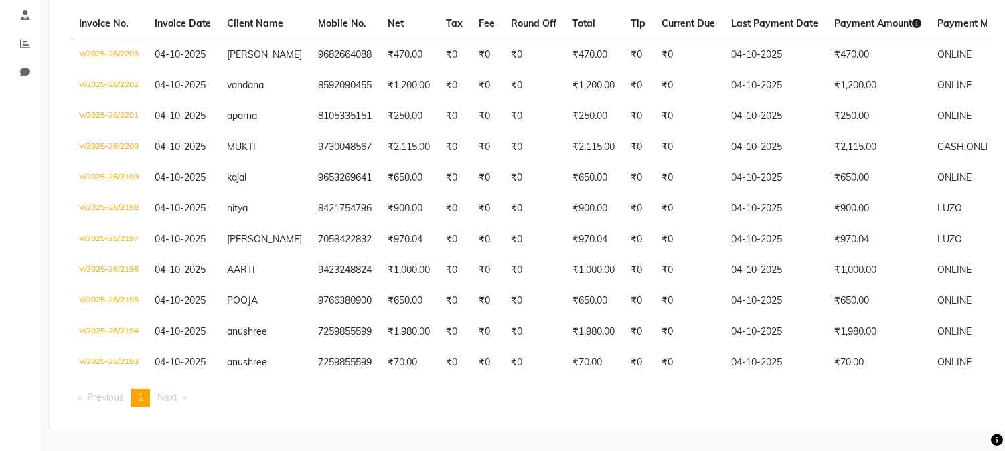
scroll to position [232, 0]
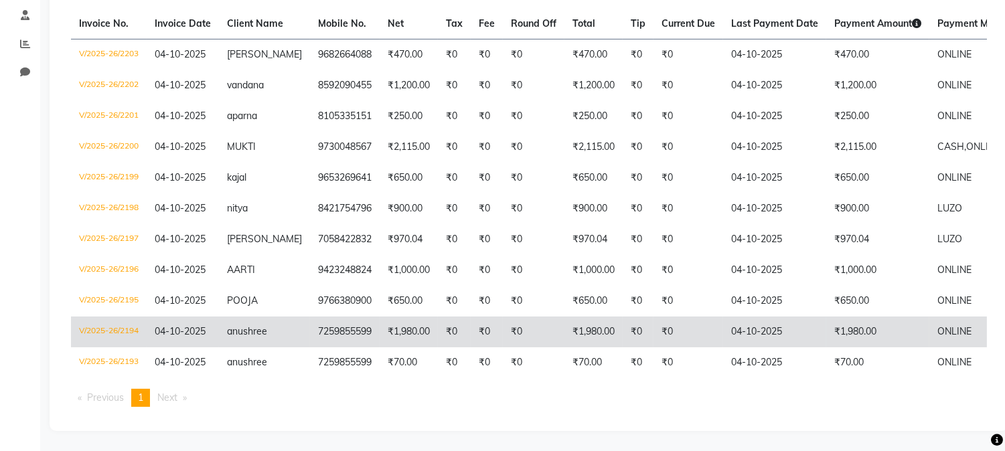
click at [380, 319] on td "₹1,980.00" at bounding box center [409, 332] width 58 height 31
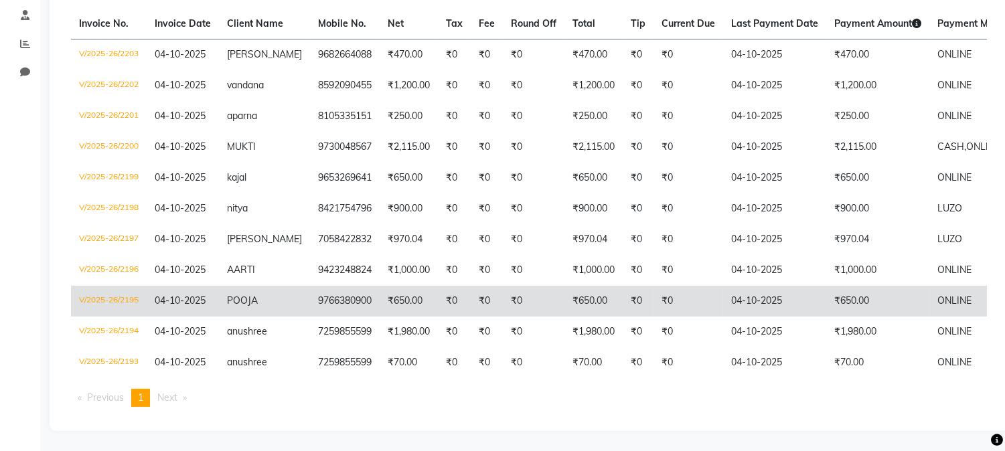
click at [282, 292] on td "POOJA" at bounding box center [264, 301] width 91 height 31
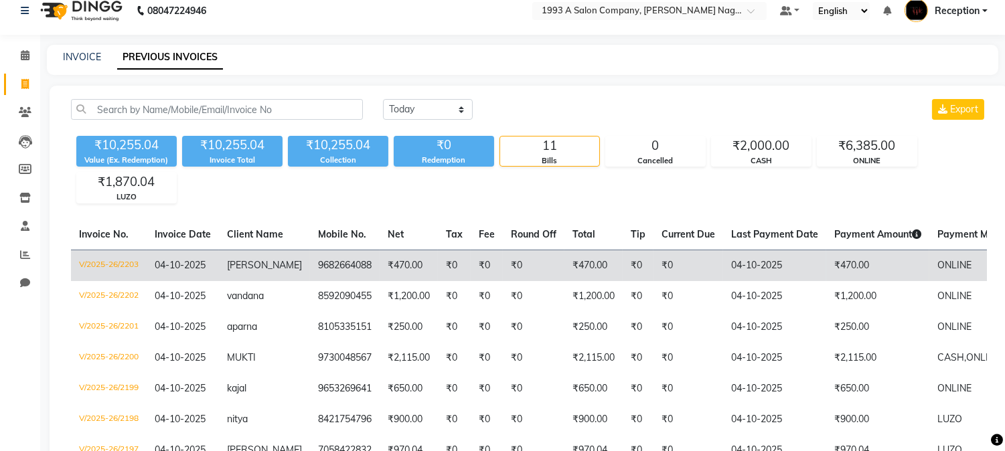
scroll to position [0, 0]
